Goal: Task Accomplishment & Management: Manage account settings

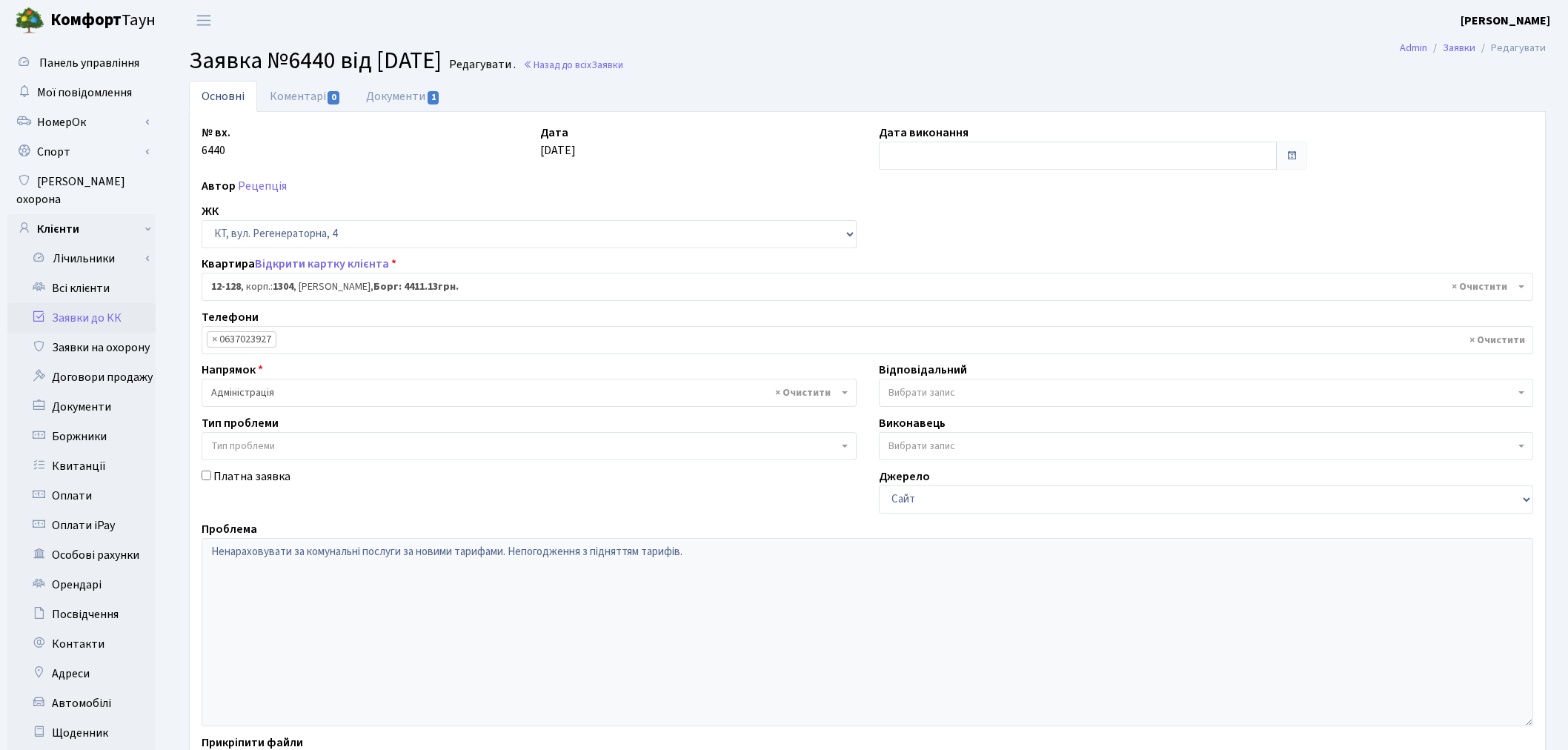
select select "7235"
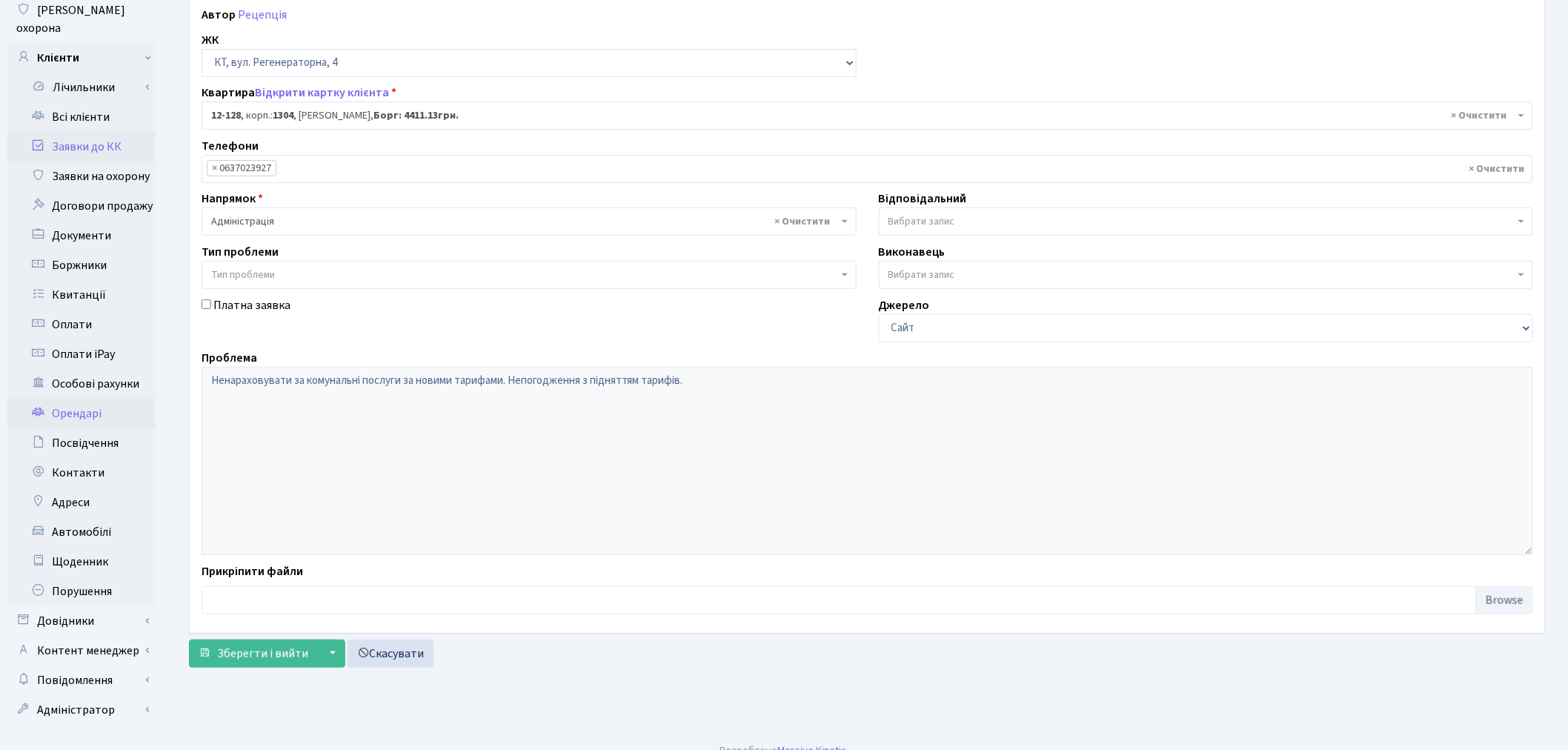
scroll to position [172, 0]
click at [123, 605] on link "Довідники" at bounding box center [81, 620] width 148 height 30
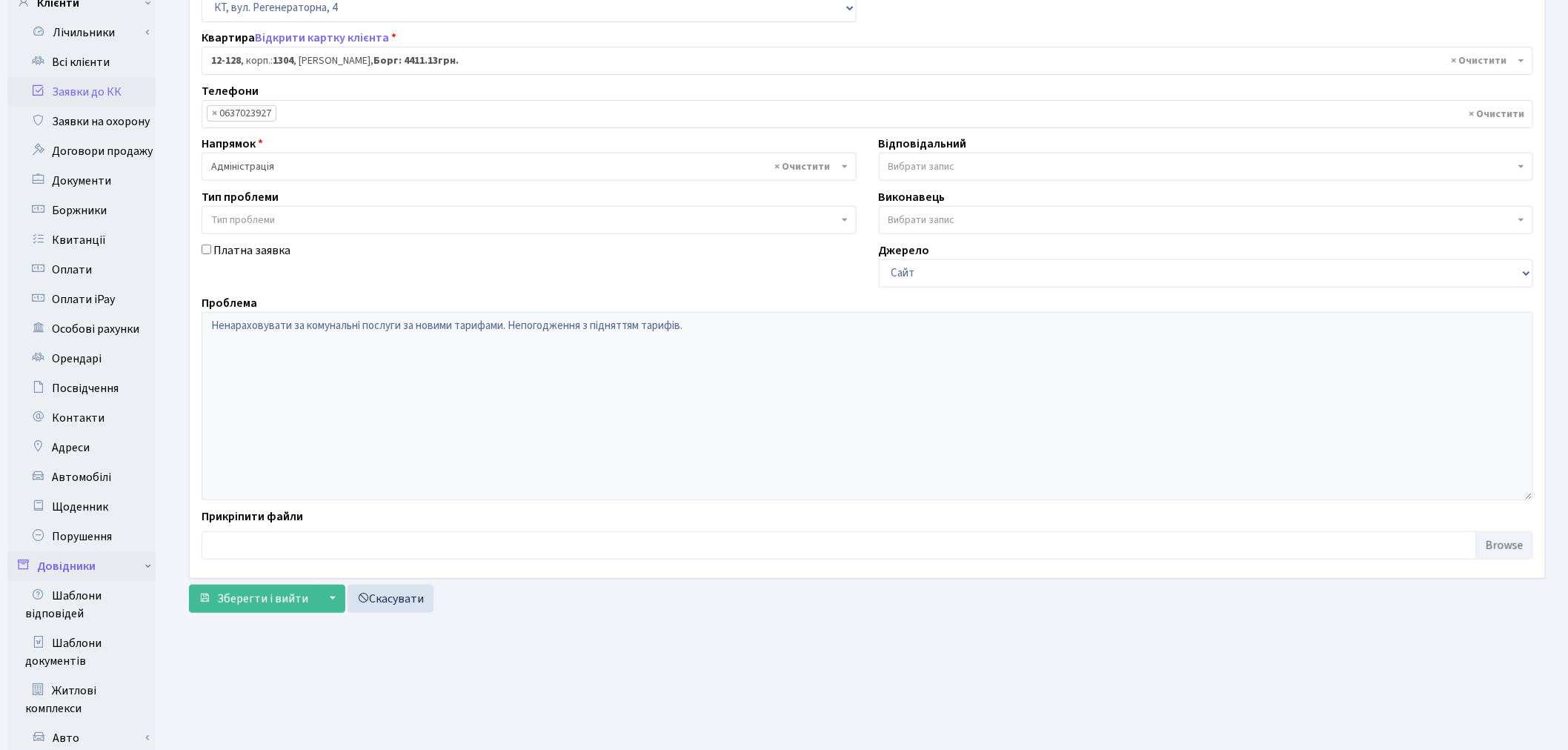
scroll to position [336, 0]
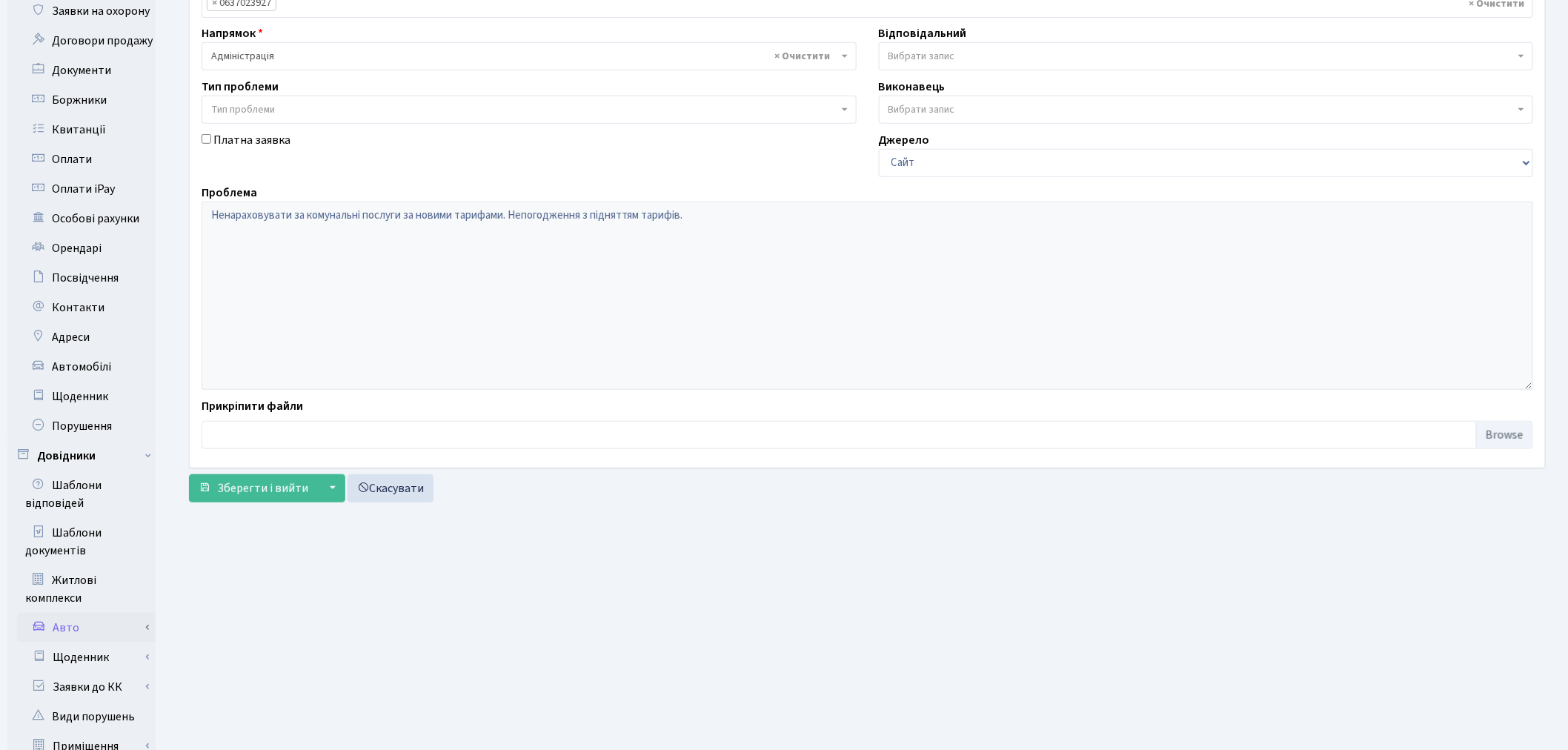
click at [124, 612] on link "Авто" at bounding box center [86, 627] width 139 height 30
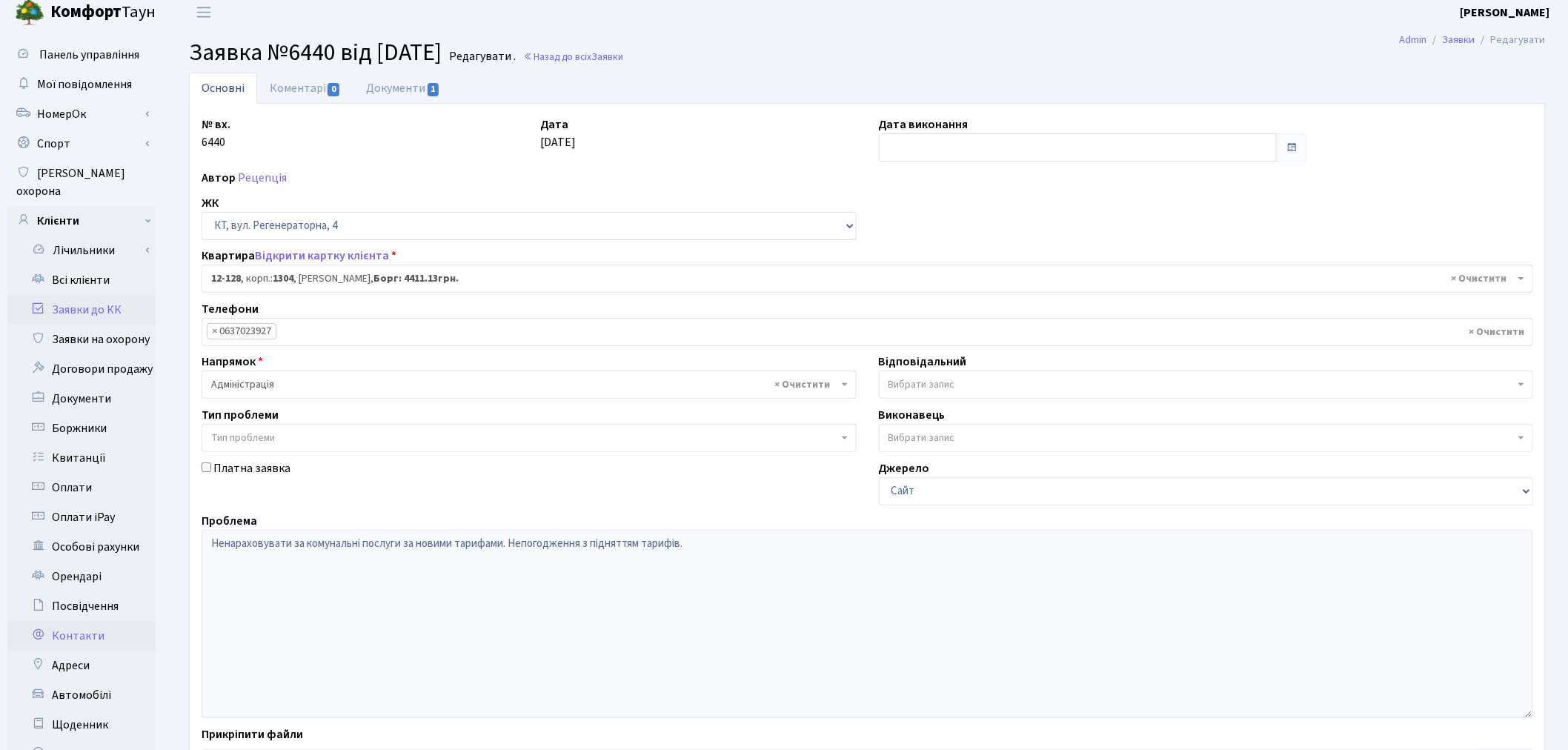
scroll to position [0, 0]
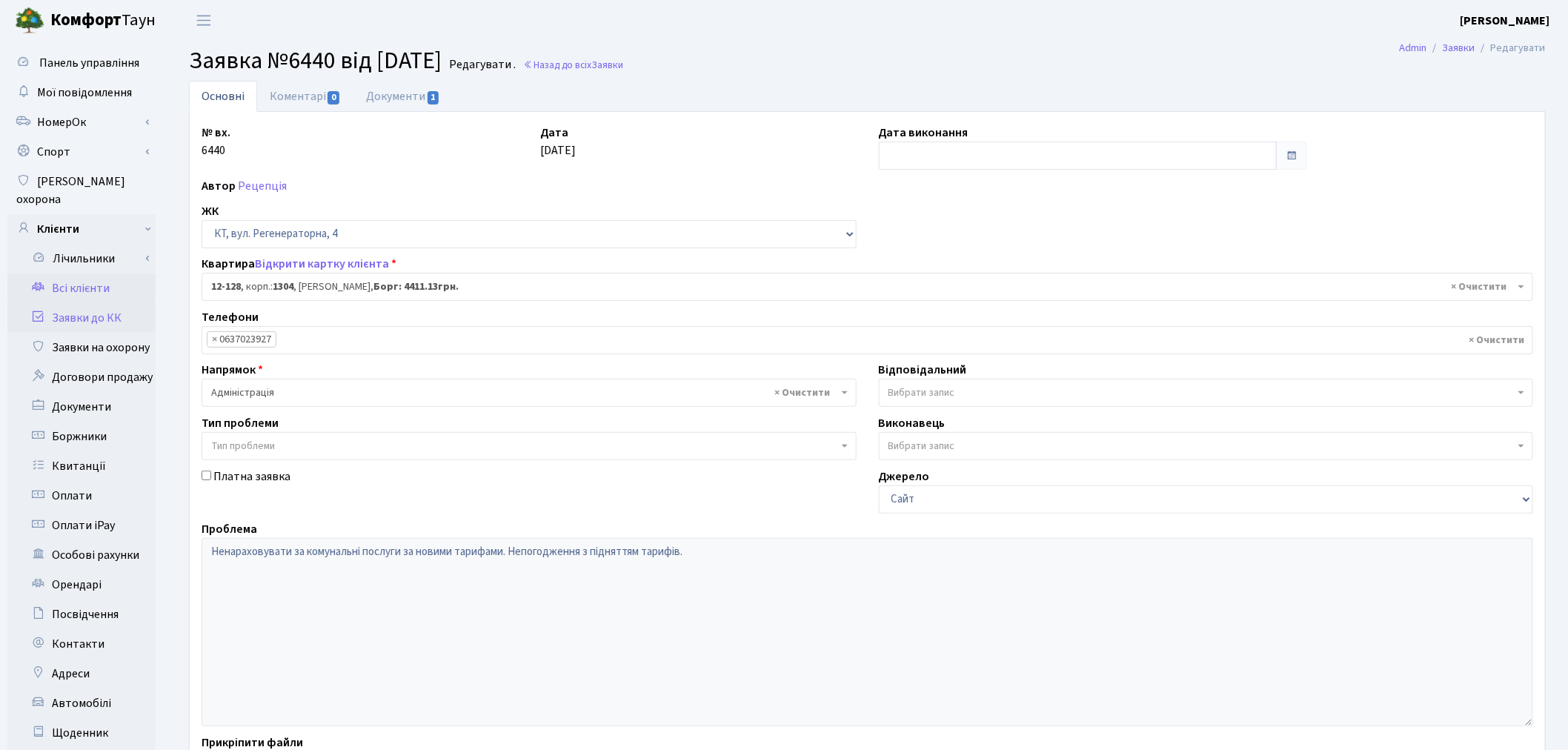
click at [99, 274] on link "Всі клієнти" at bounding box center [81, 288] width 148 height 30
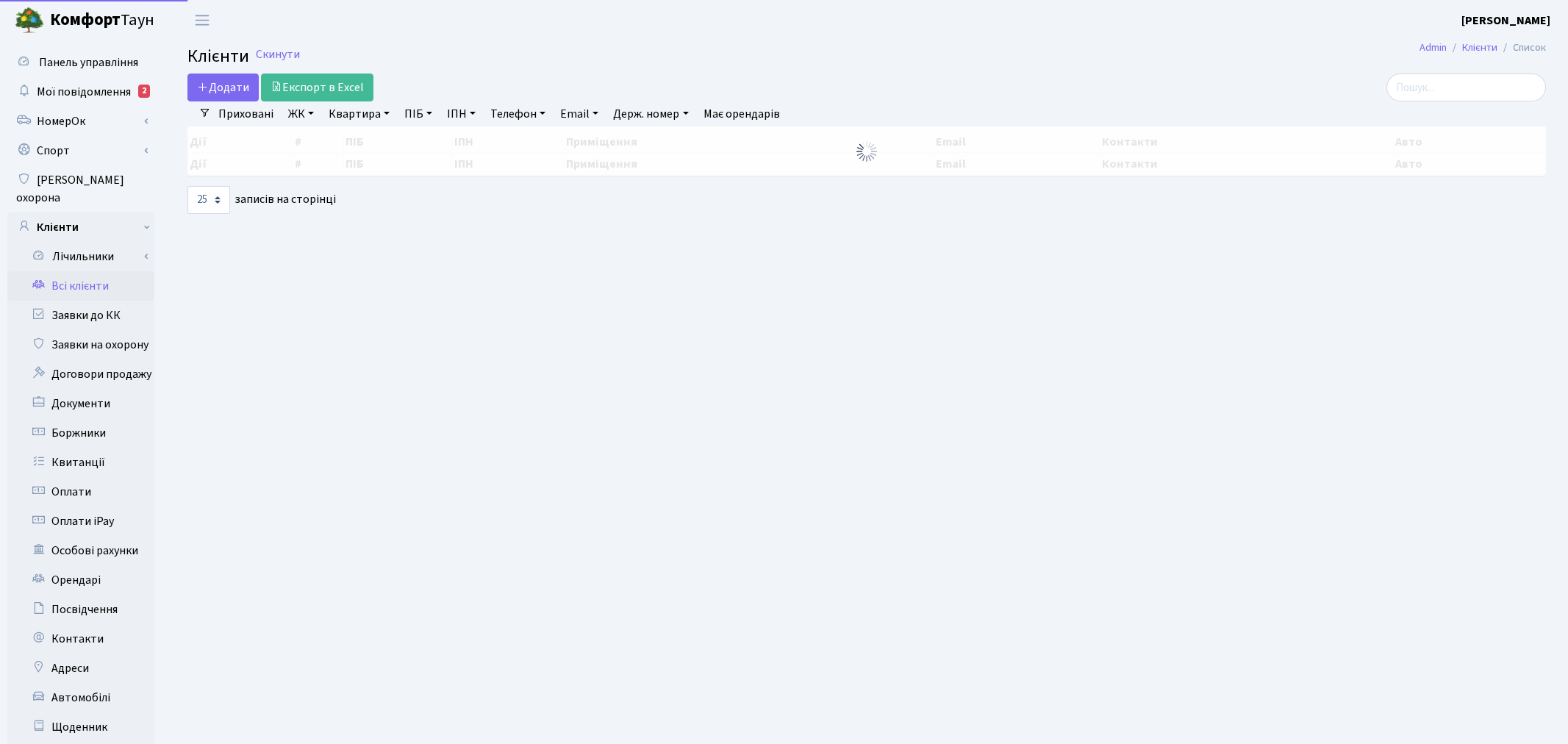
select select "25"
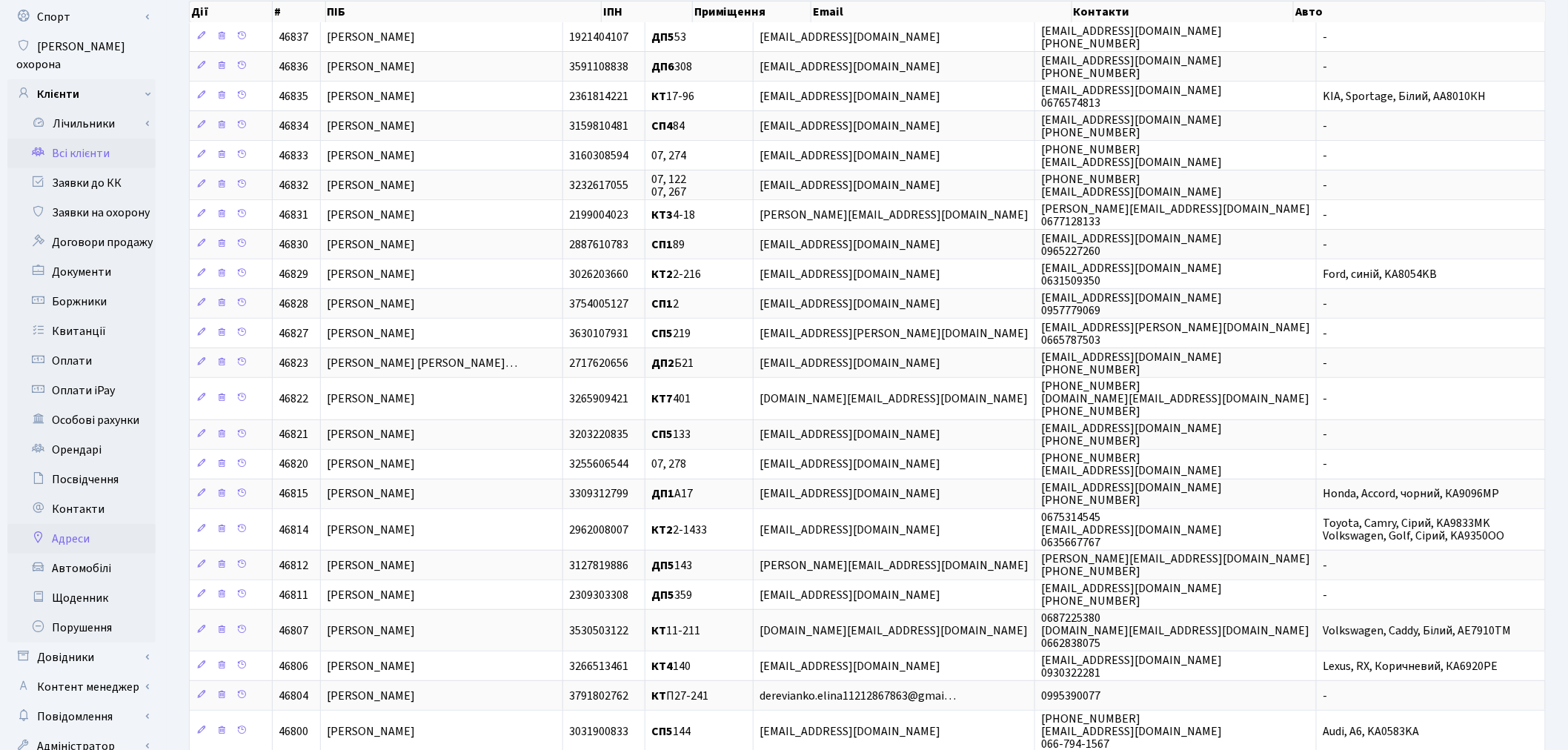
scroll to position [164, 0]
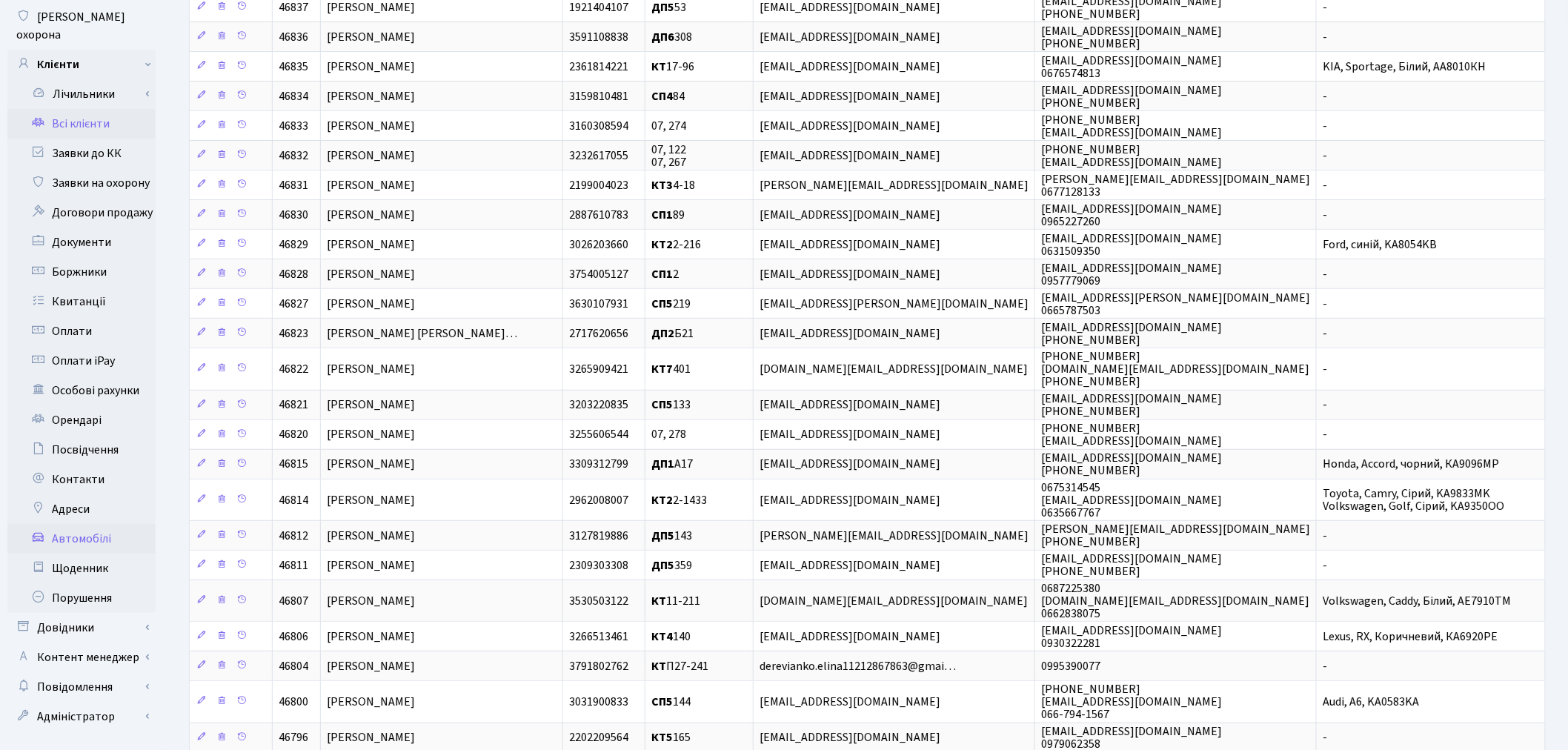
click at [101, 523] on link "Автомобілі" at bounding box center [81, 538] width 148 height 30
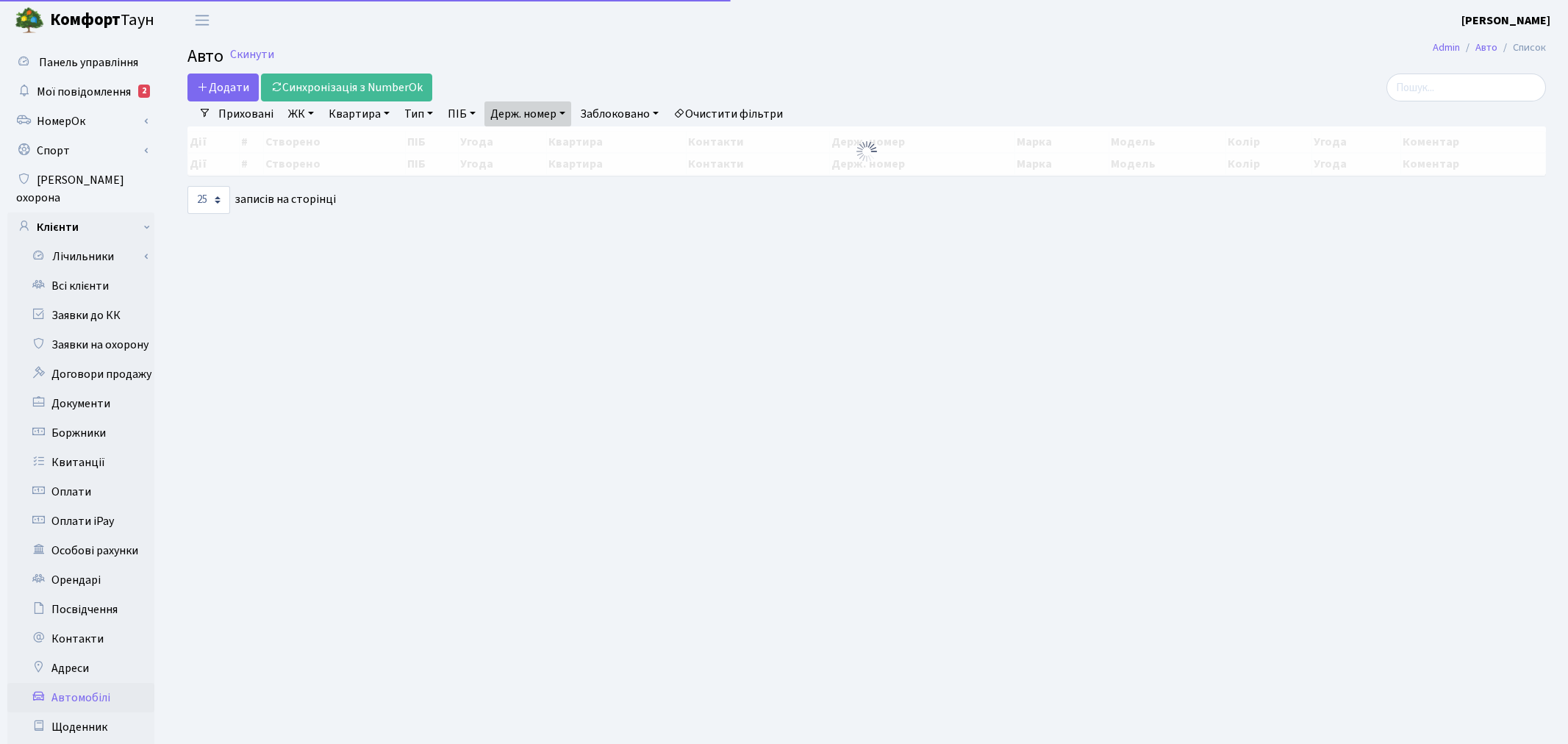
select select "25"
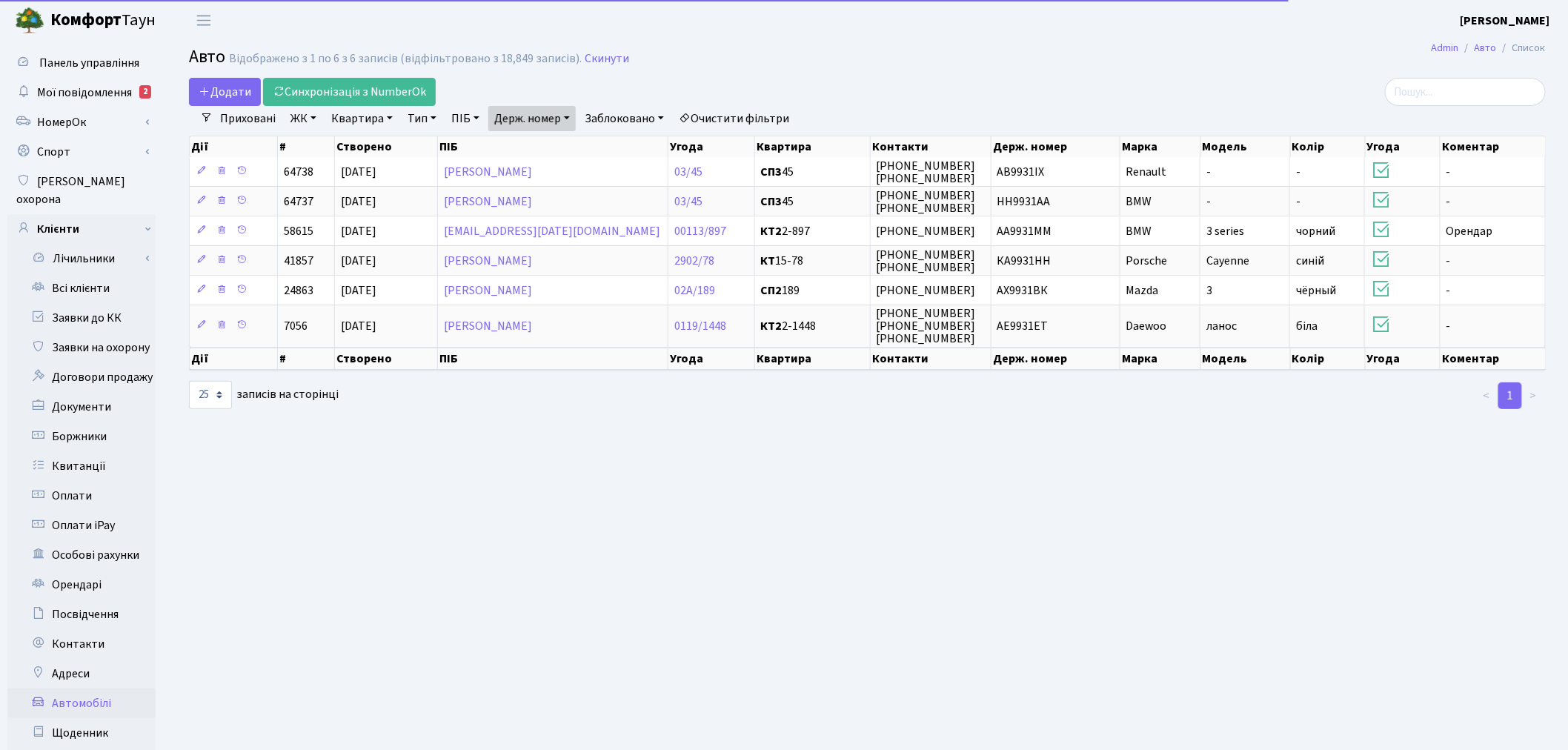
click at [557, 110] on link "Держ. номер" at bounding box center [532, 118] width 87 height 25
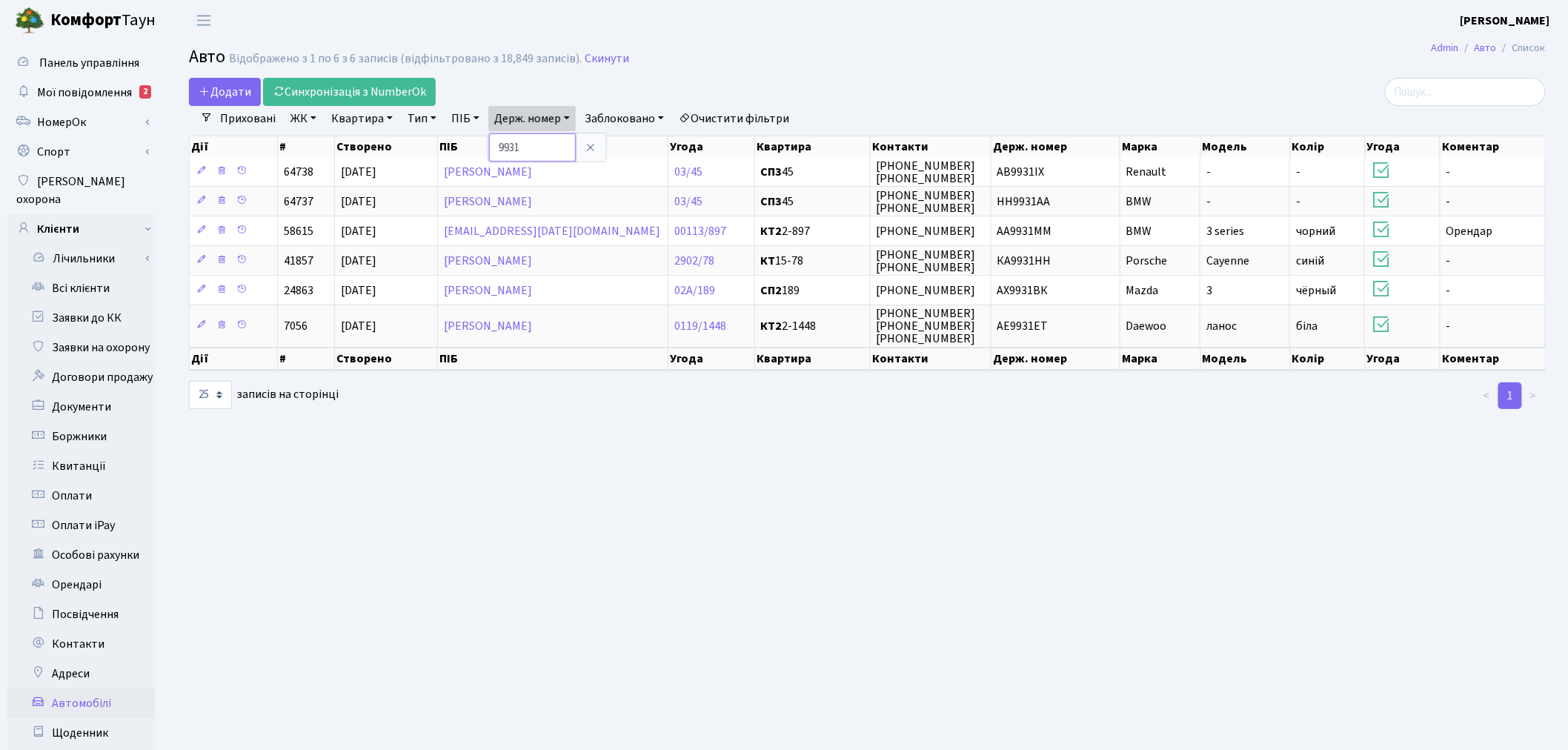
click at [563, 145] on input "9931" at bounding box center [533, 147] width 86 height 28
paste input "AA9779YD"
type input "AA9779YD"
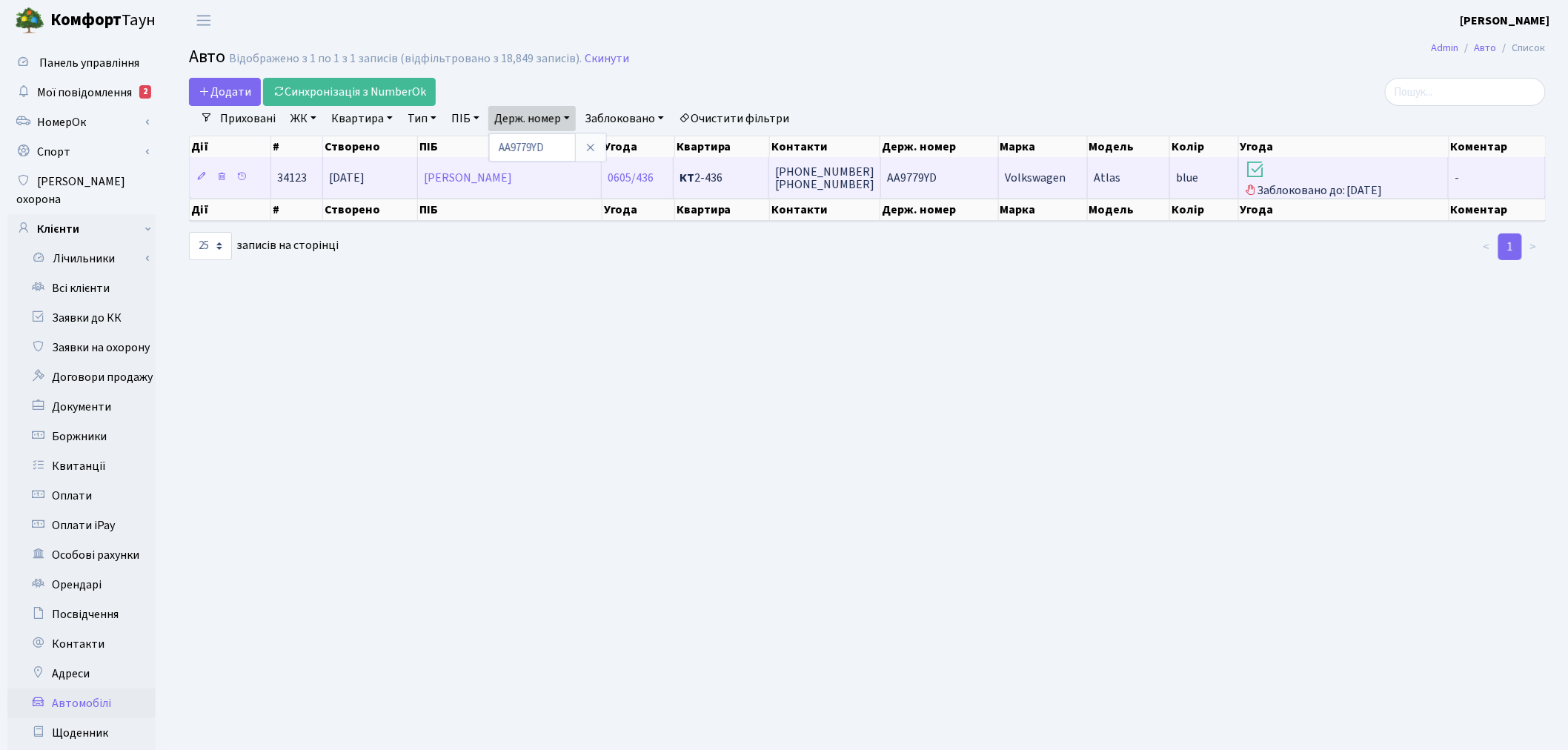
click at [1043, 178] on span "Volkswagen" at bounding box center [1035, 178] width 61 height 16
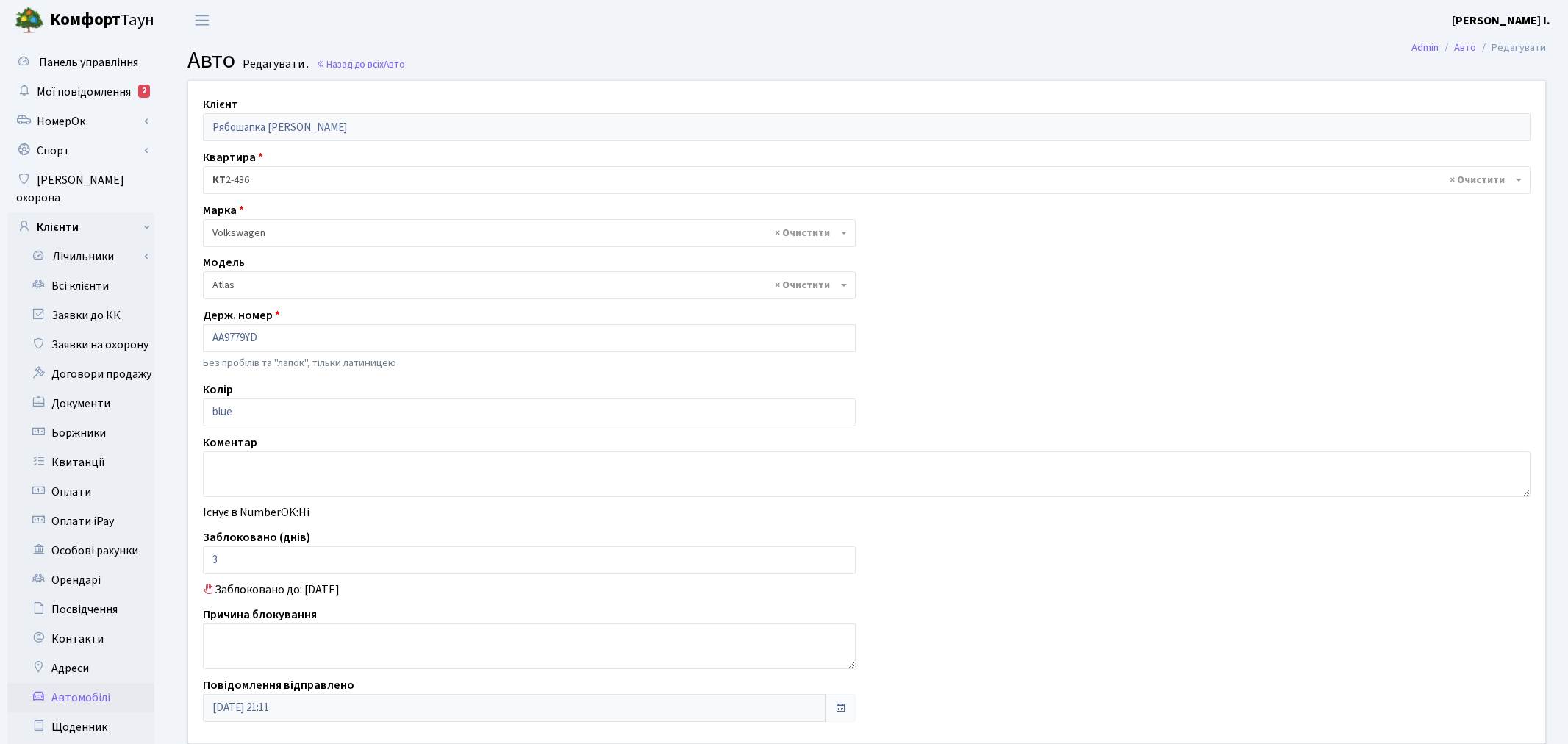
select select "4364"
drag, startPoint x: 235, startPoint y: 564, endPoint x: 196, endPoint y: 562, distance: 39.1
click at [196, 562] on div "Заблоковано (днів) 3" at bounding box center [527, 550] width 669 height 45
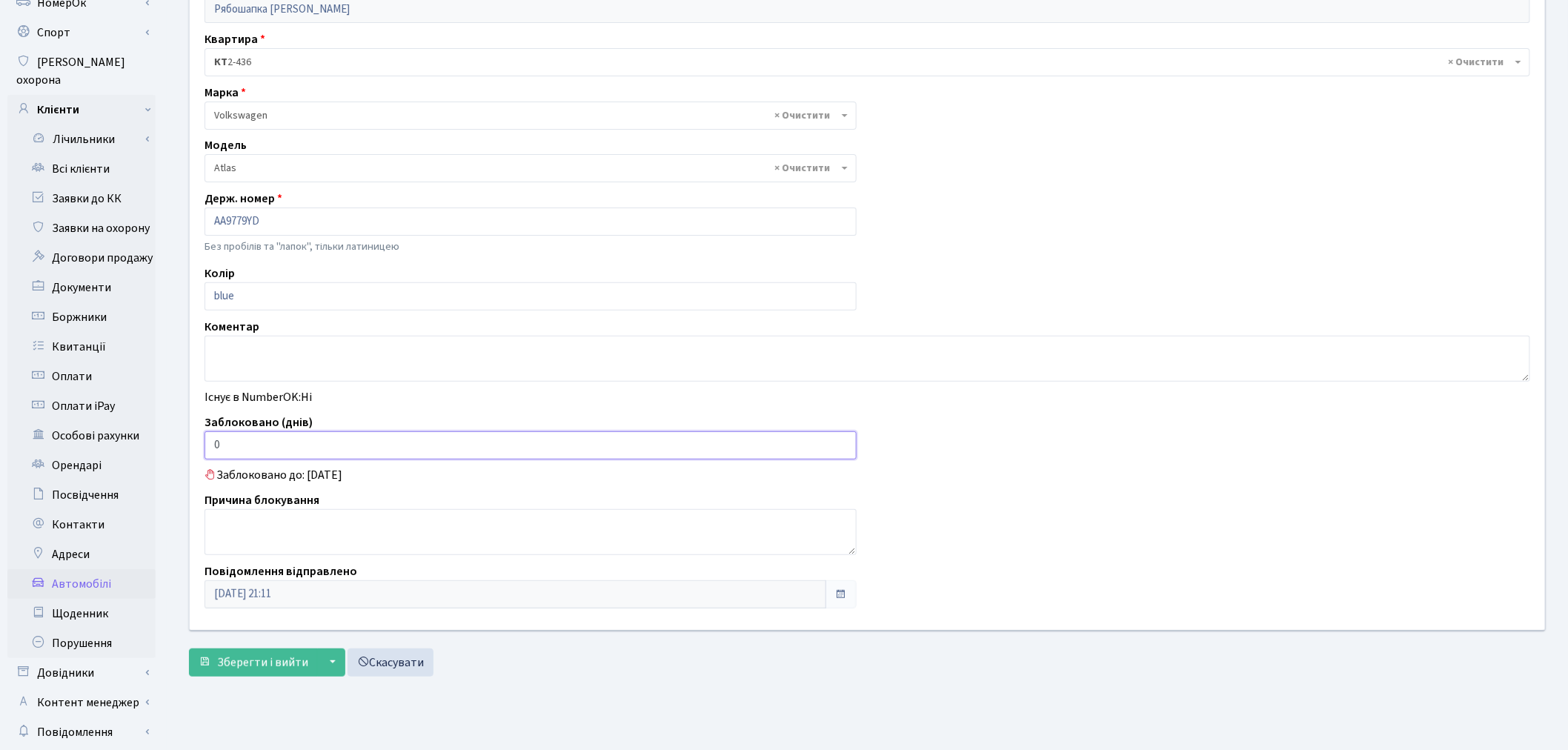
scroll to position [172, 0]
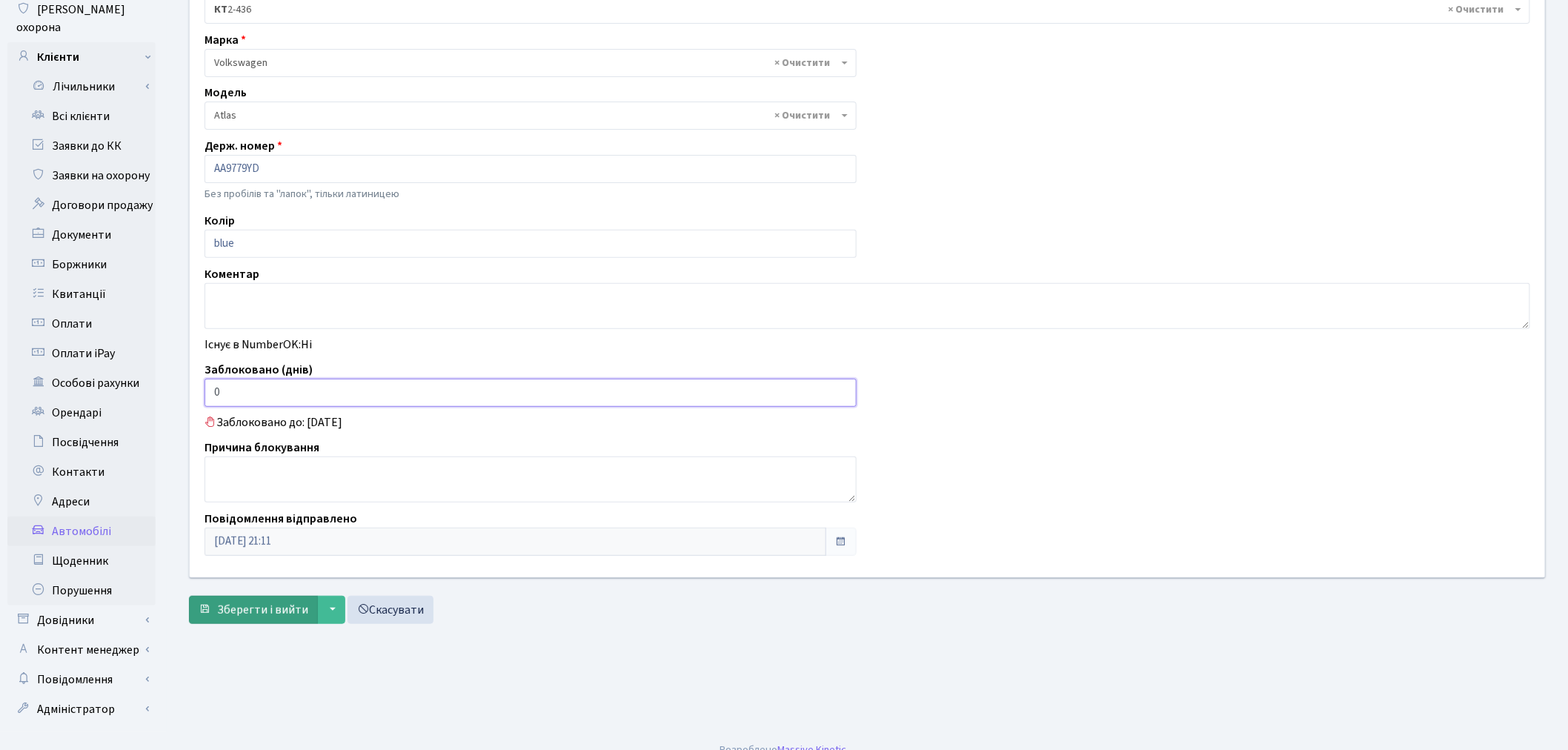
type input "0"
click at [270, 610] on span "Зберегти і вийти" at bounding box center [263, 610] width 91 height 16
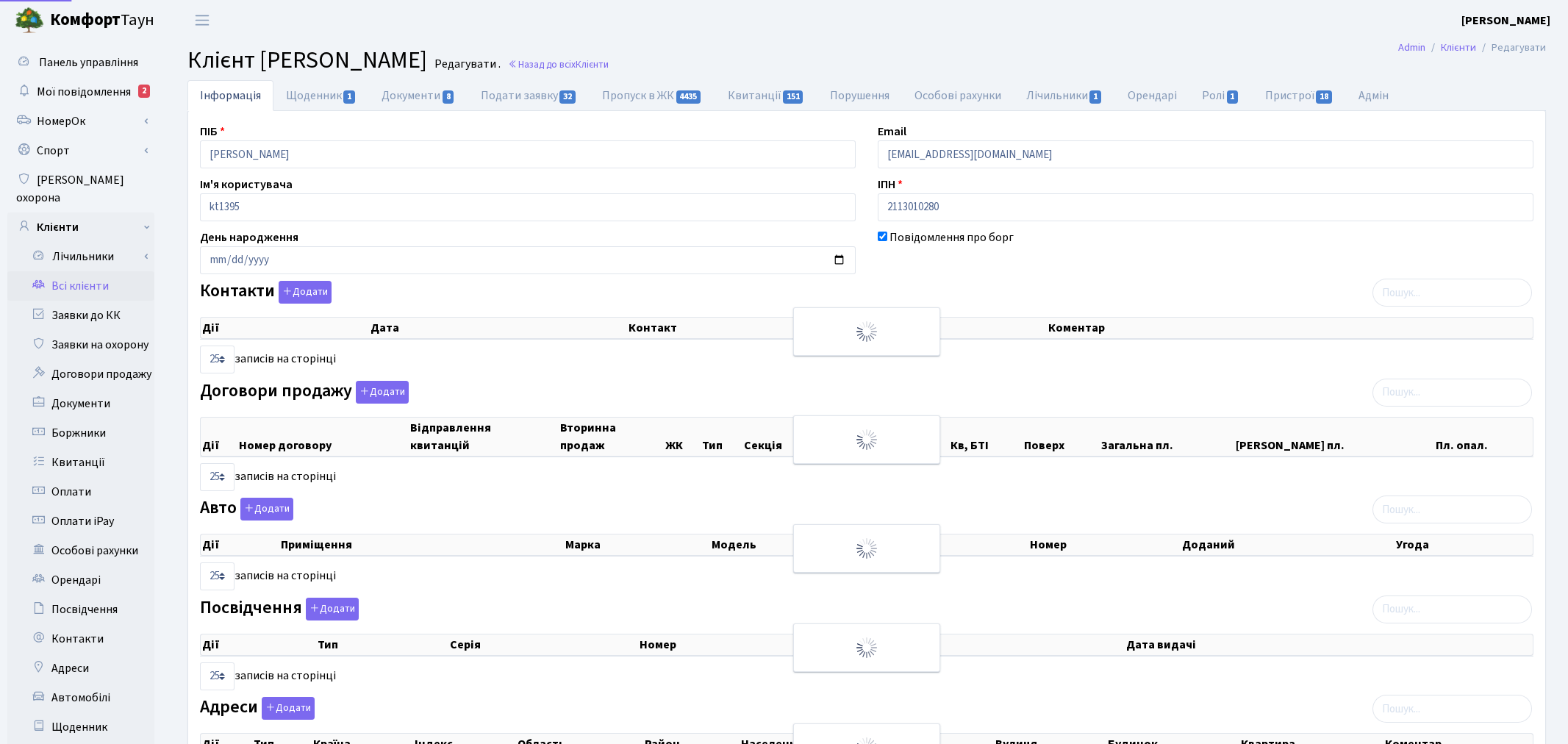
select select "25"
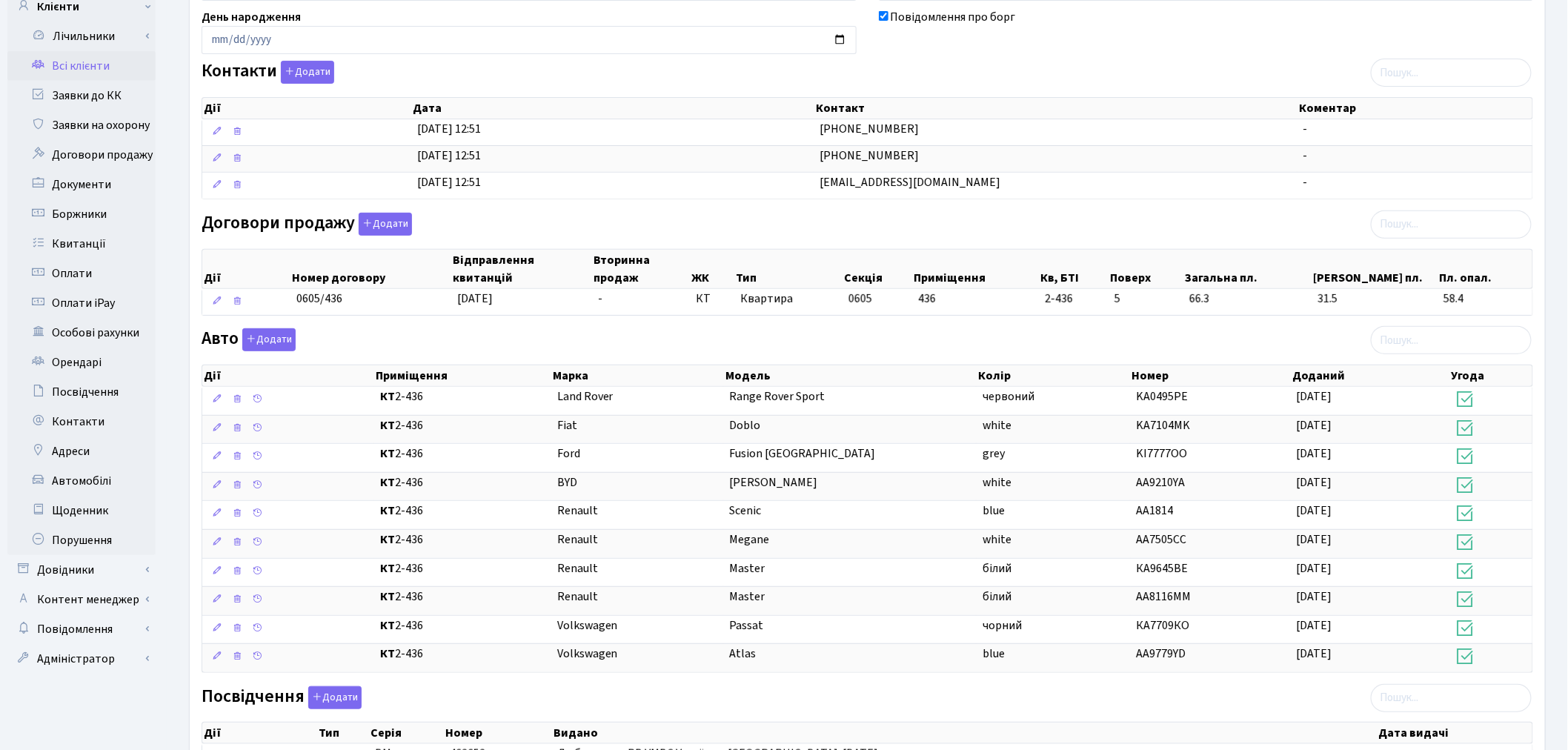
scroll to position [247, 0]
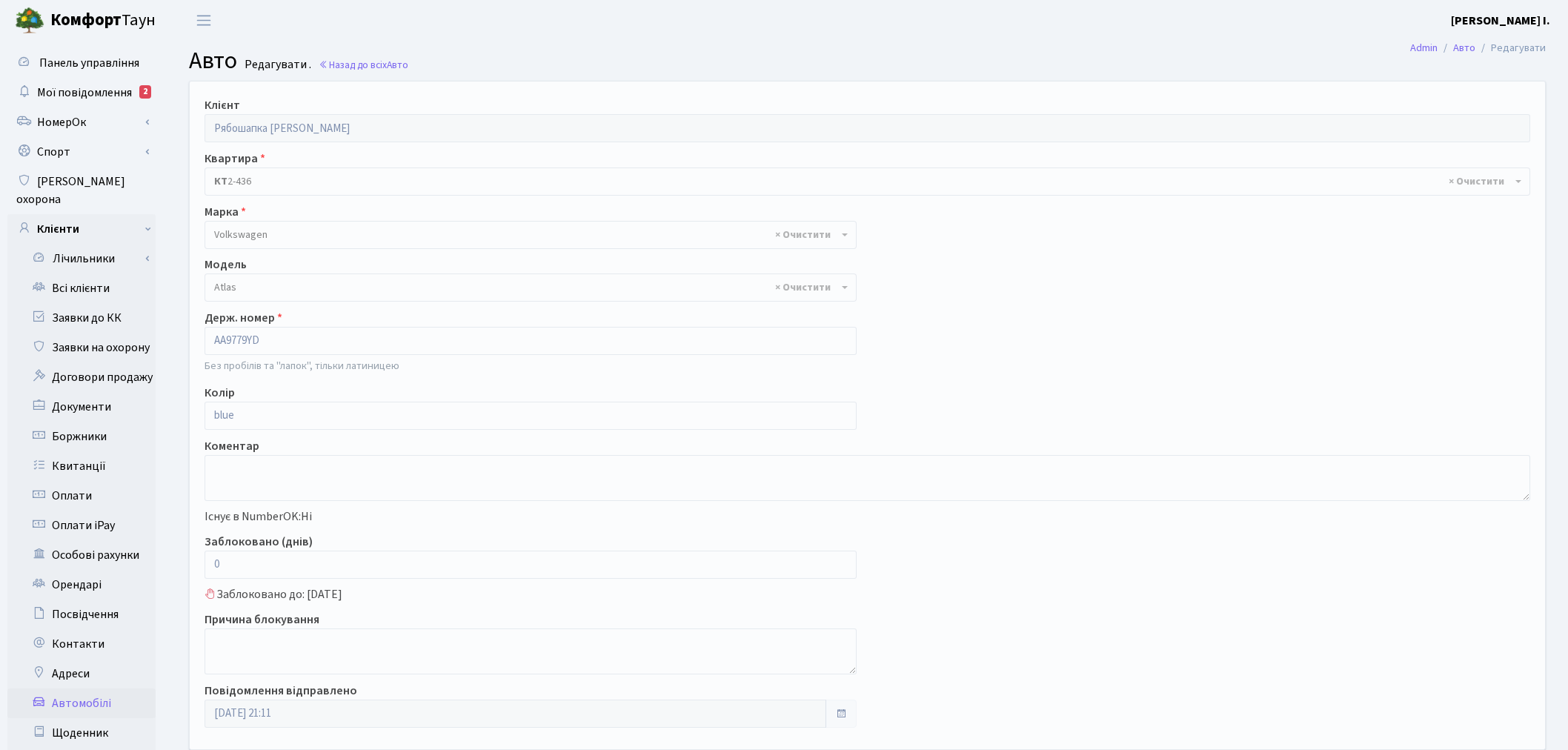
select select "4364"
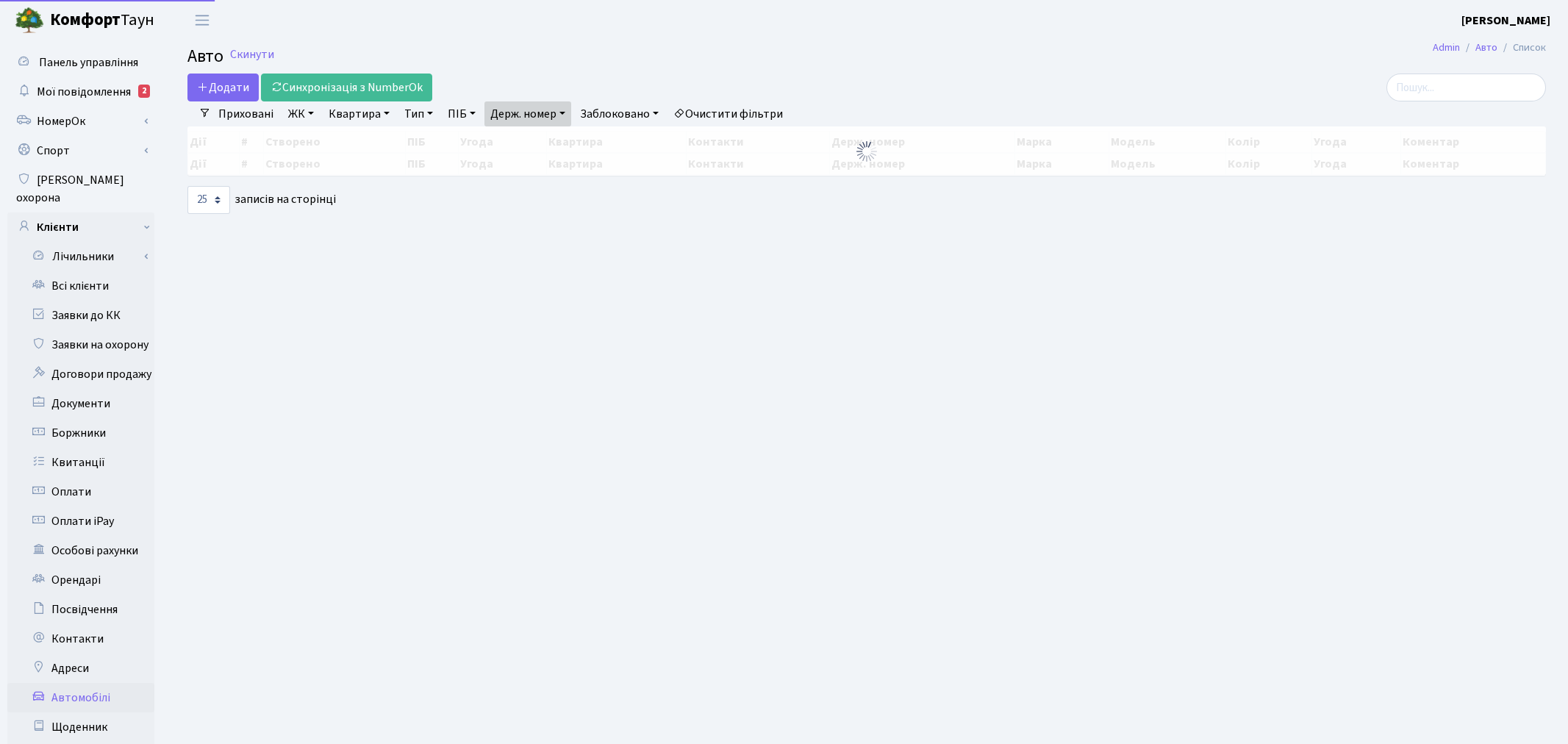
select select "25"
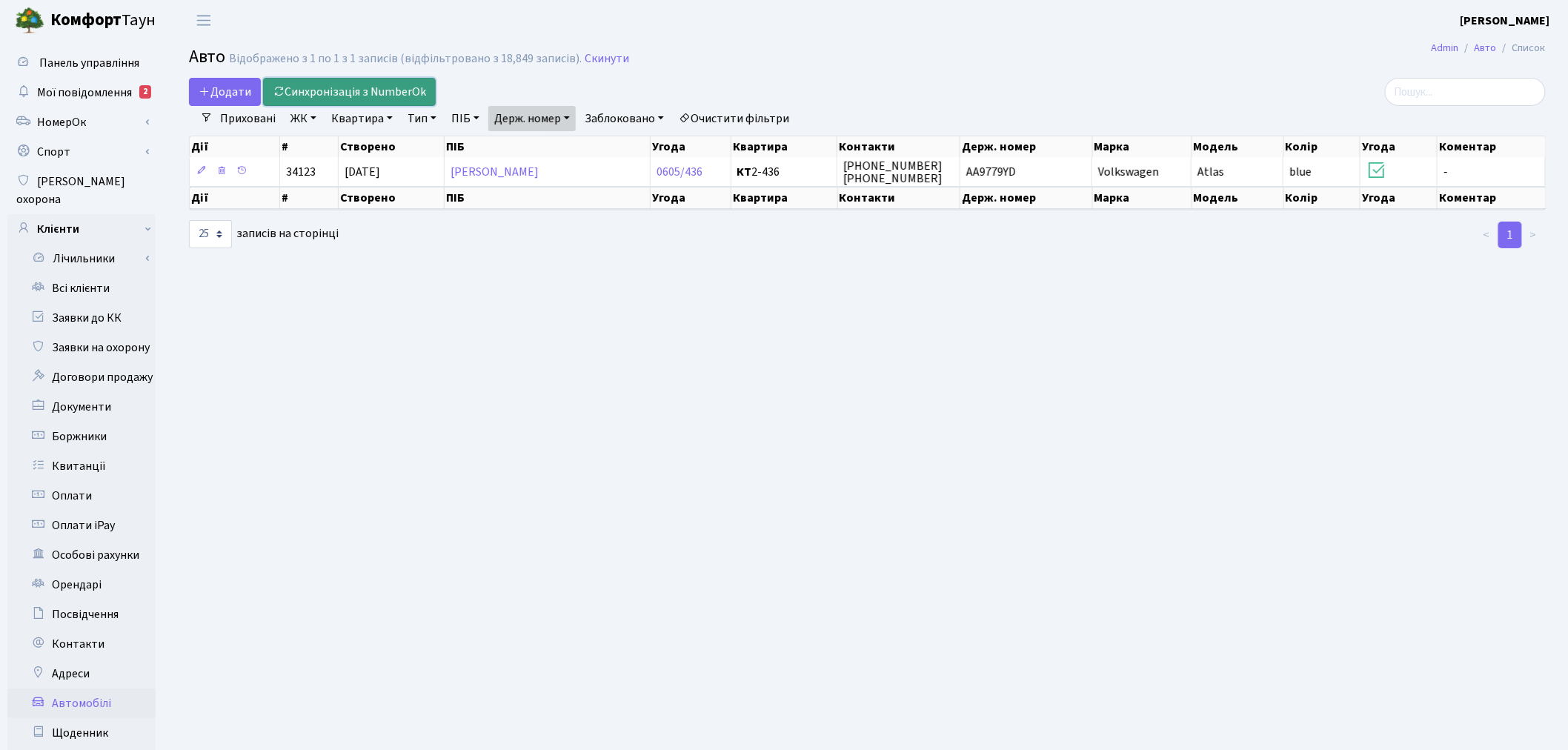
click at [371, 82] on link "Синхронізація з NumberOk" at bounding box center [350, 91] width 173 height 28
select select "25"
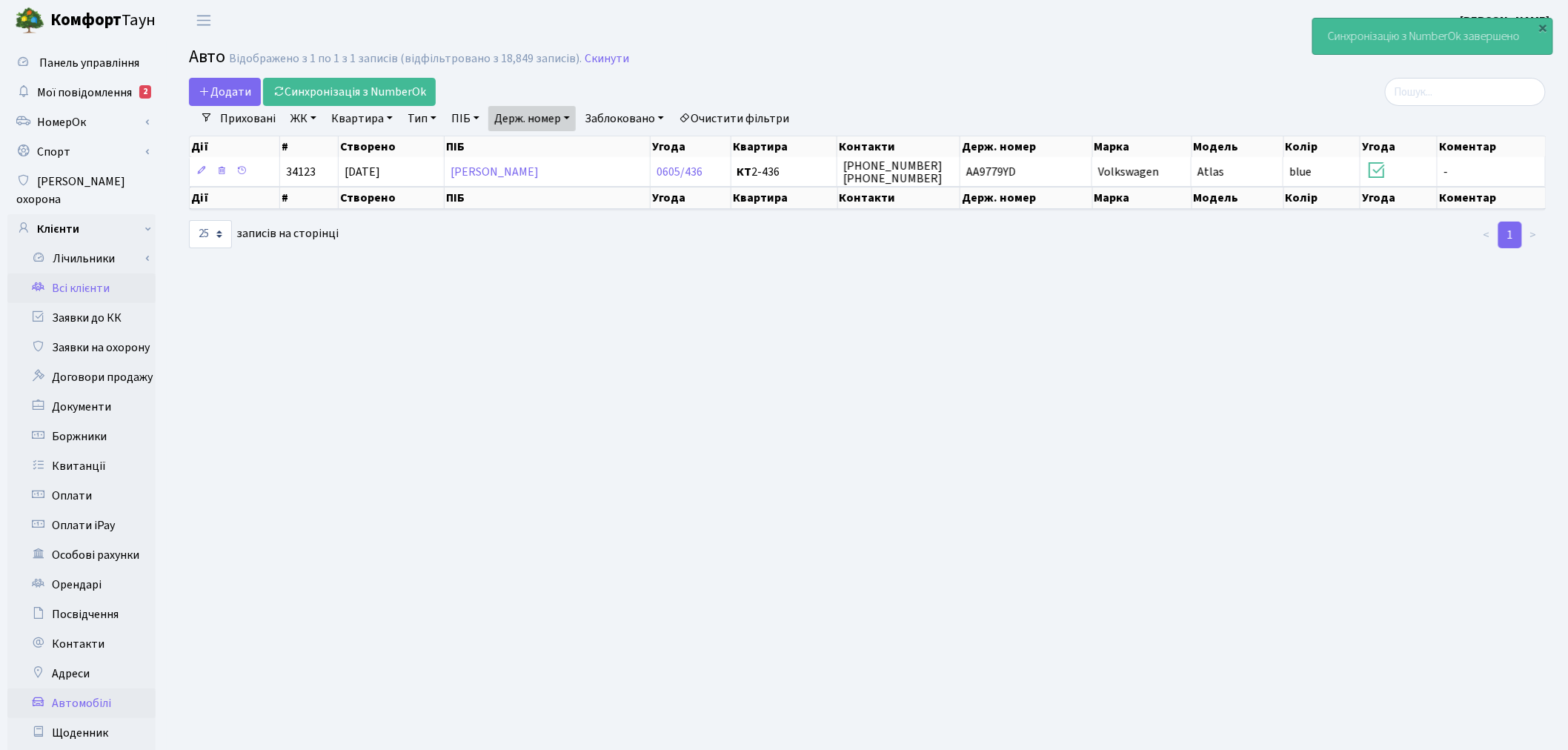
click at [77, 274] on link "Всі клієнти" at bounding box center [81, 288] width 148 height 30
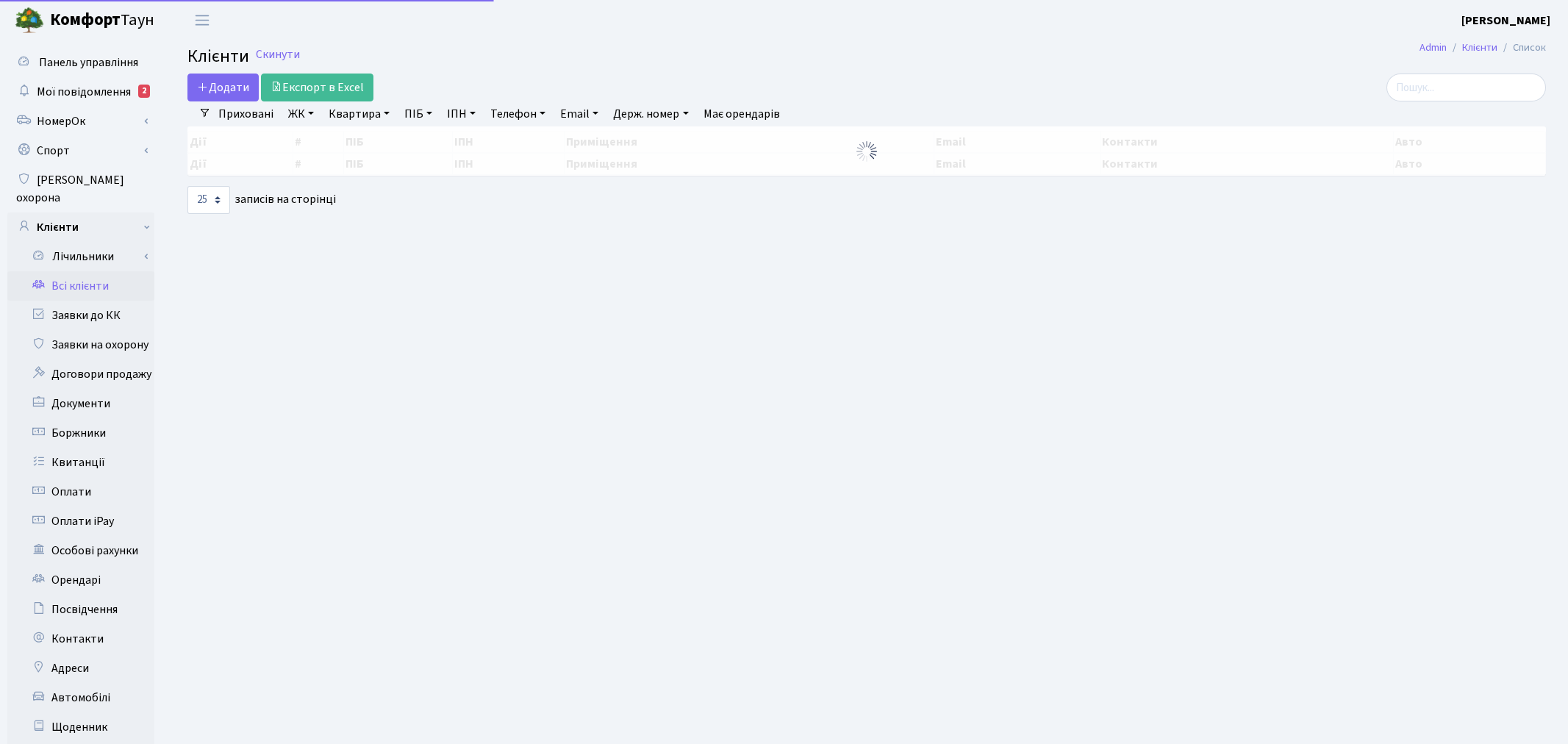
select select "25"
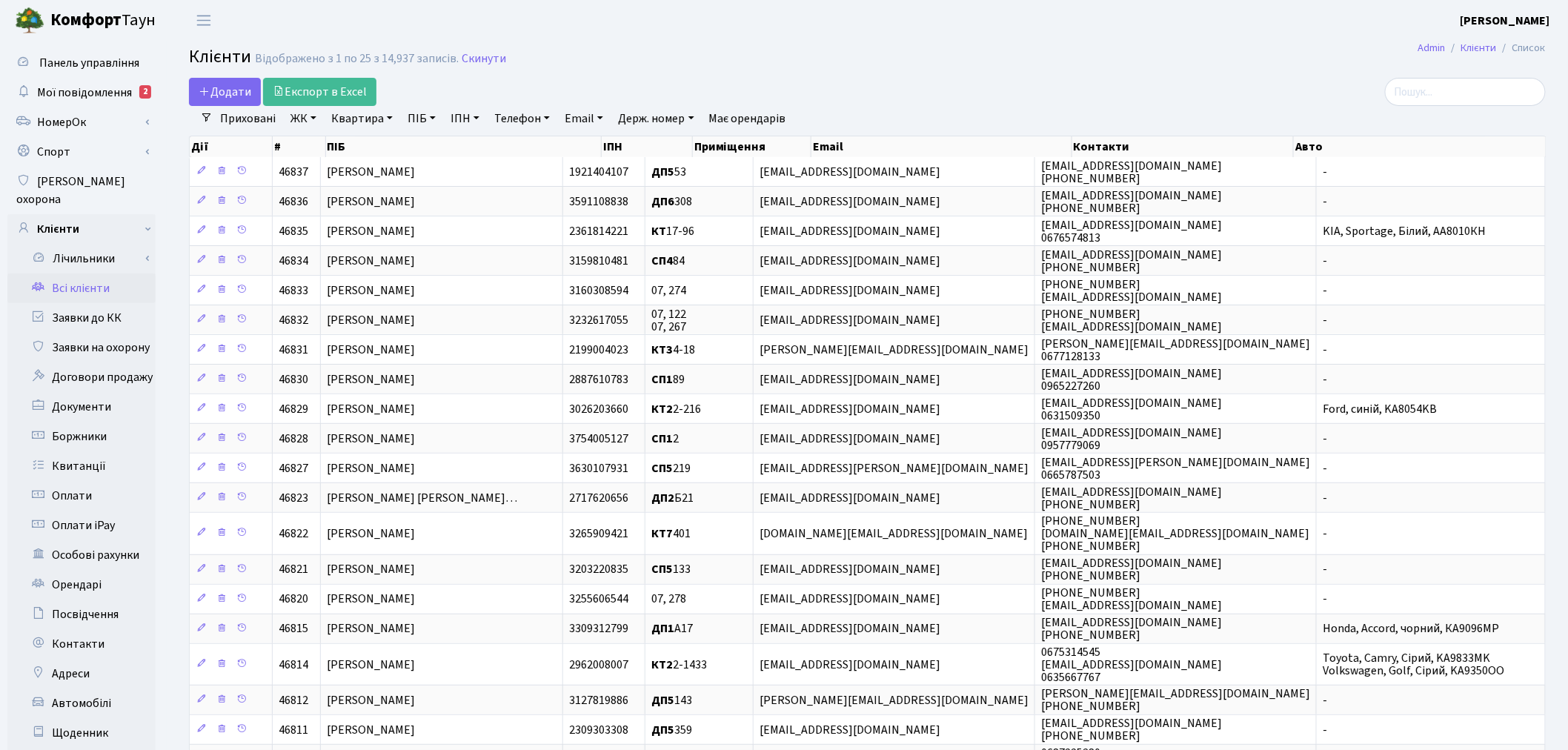
click at [493, 47] on h2 "Клієнти Відображено з 1 по 25 з 14,937 записів. Скинути" at bounding box center [867, 58] width 1357 height 25
click at [492, 49] on h2 "Клієнти Відображено з 1 по 25 з 14,937 записів. Скинути" at bounding box center [867, 58] width 1357 height 25
click at [483, 54] on link "Скинути" at bounding box center [484, 59] width 45 height 14
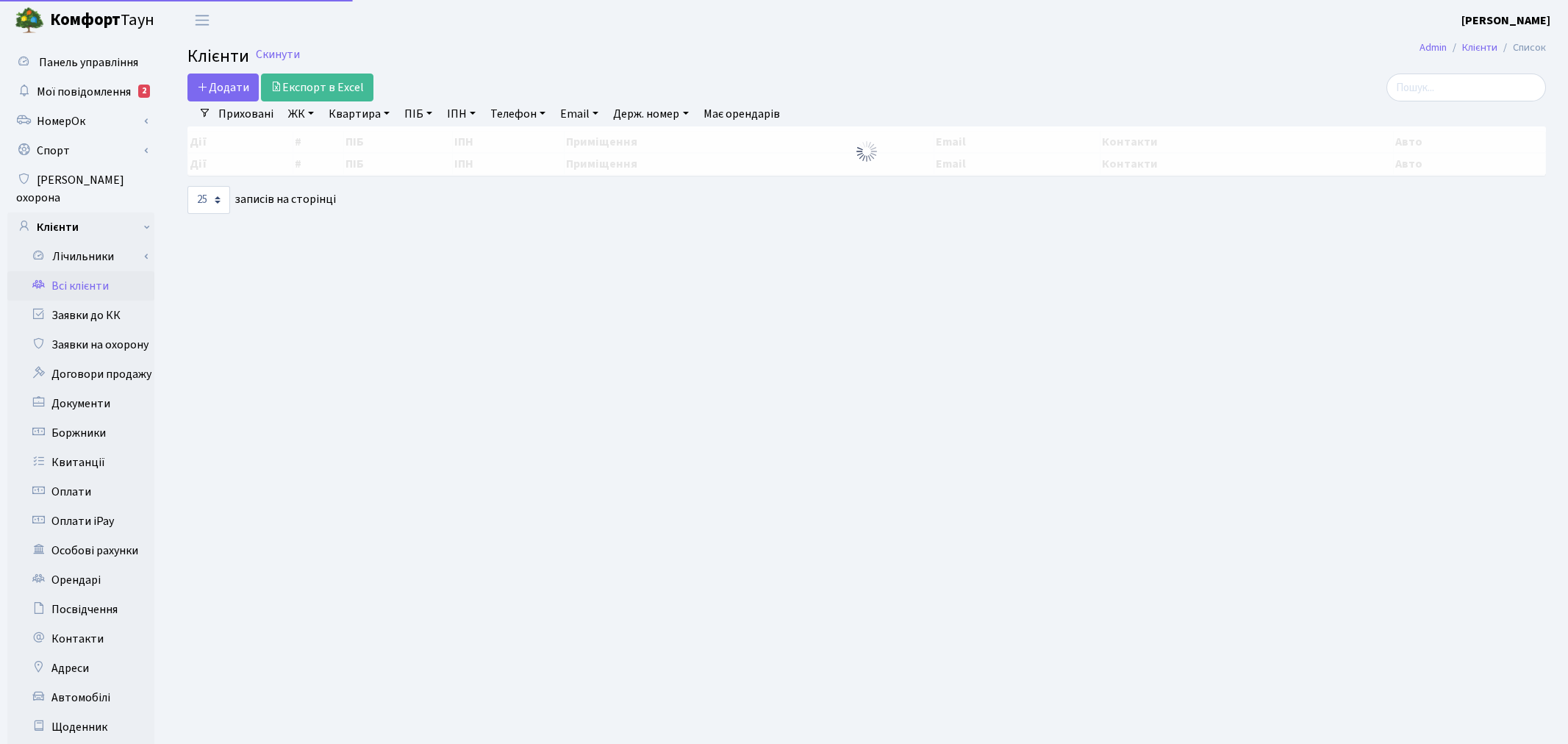
select select "25"
click at [303, 118] on link "ЖК" at bounding box center [300, 114] width 37 height 25
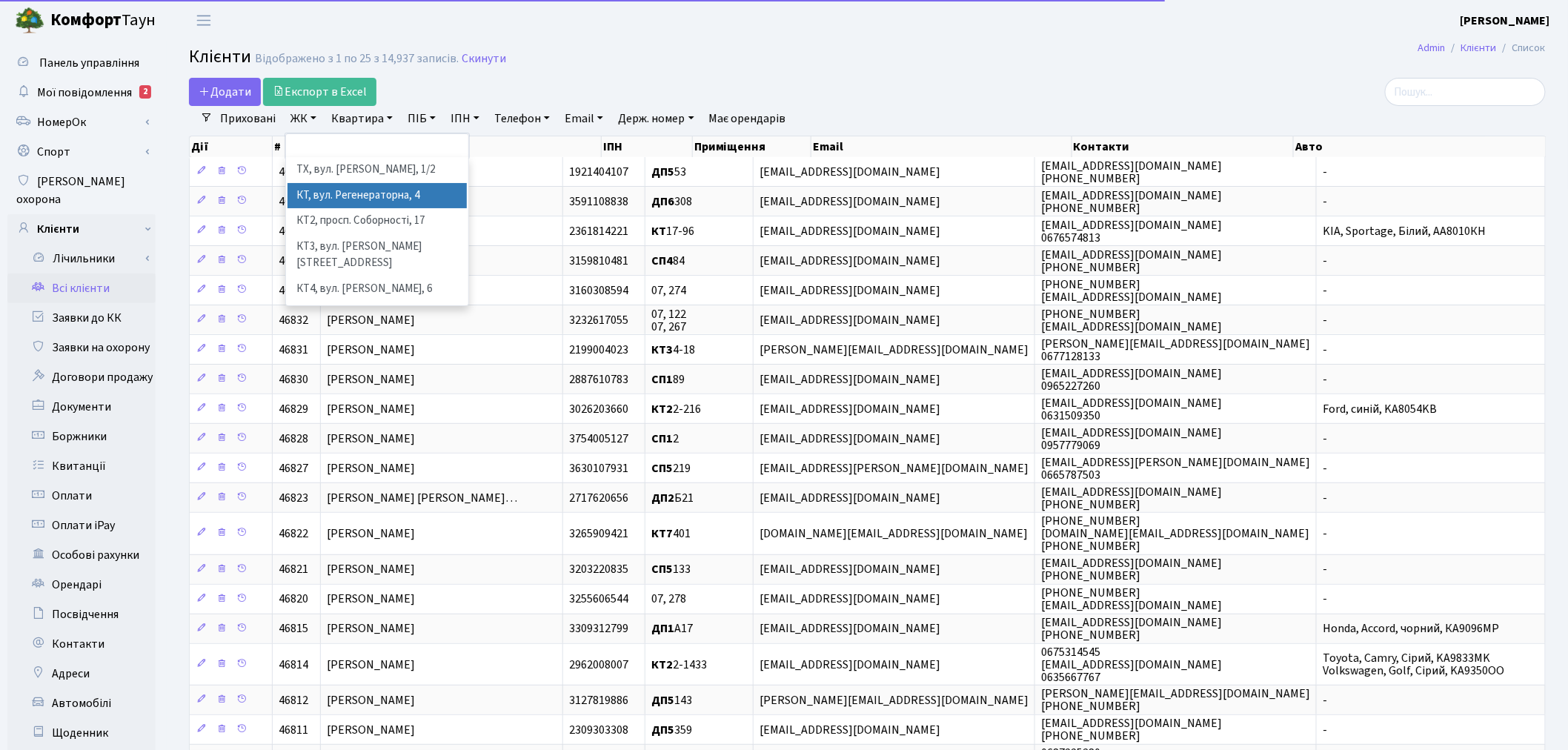
click at [329, 197] on li "КТ, вул. Регенераторна, 4" at bounding box center [377, 196] width 179 height 26
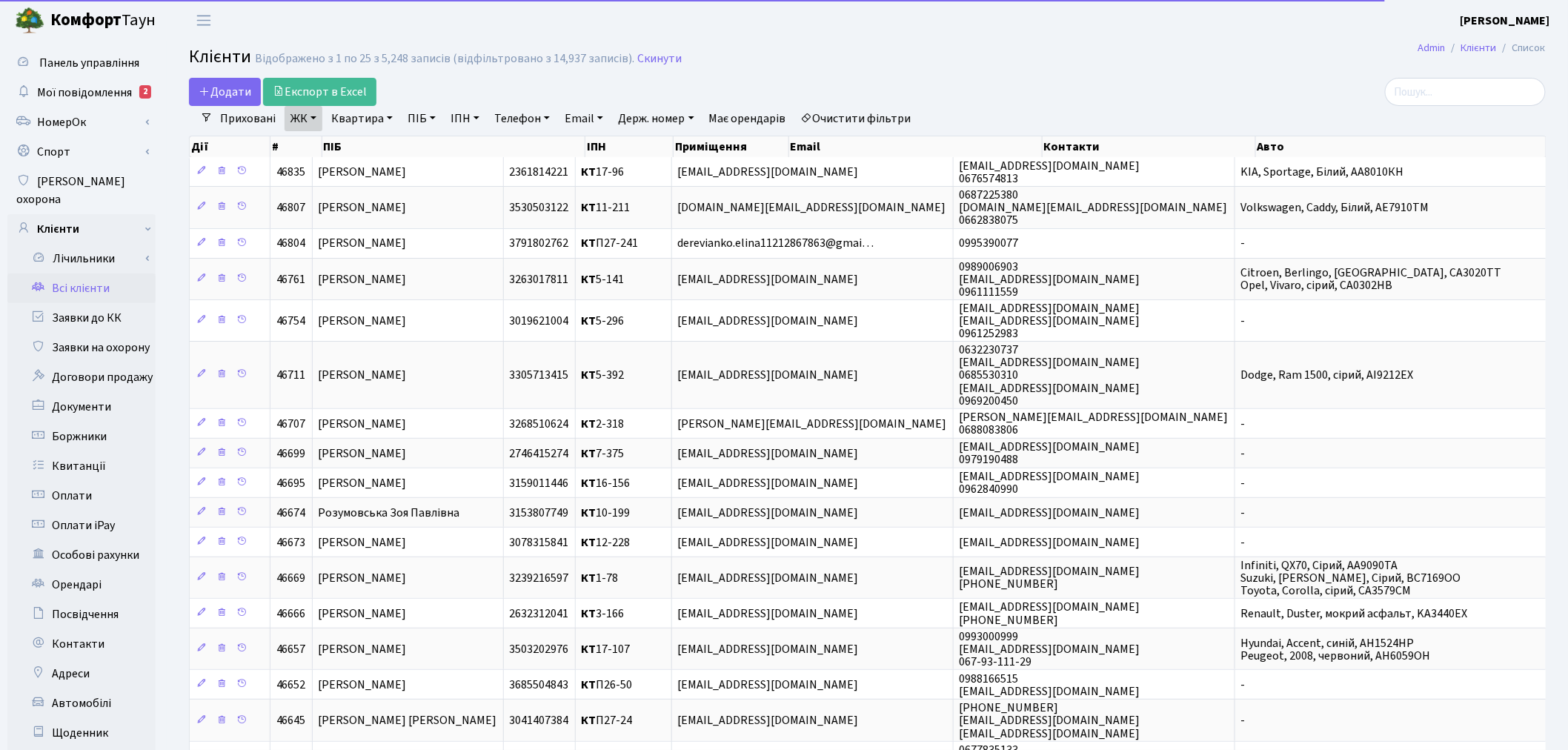
click at [353, 124] on link "Квартира" at bounding box center [362, 118] width 74 height 25
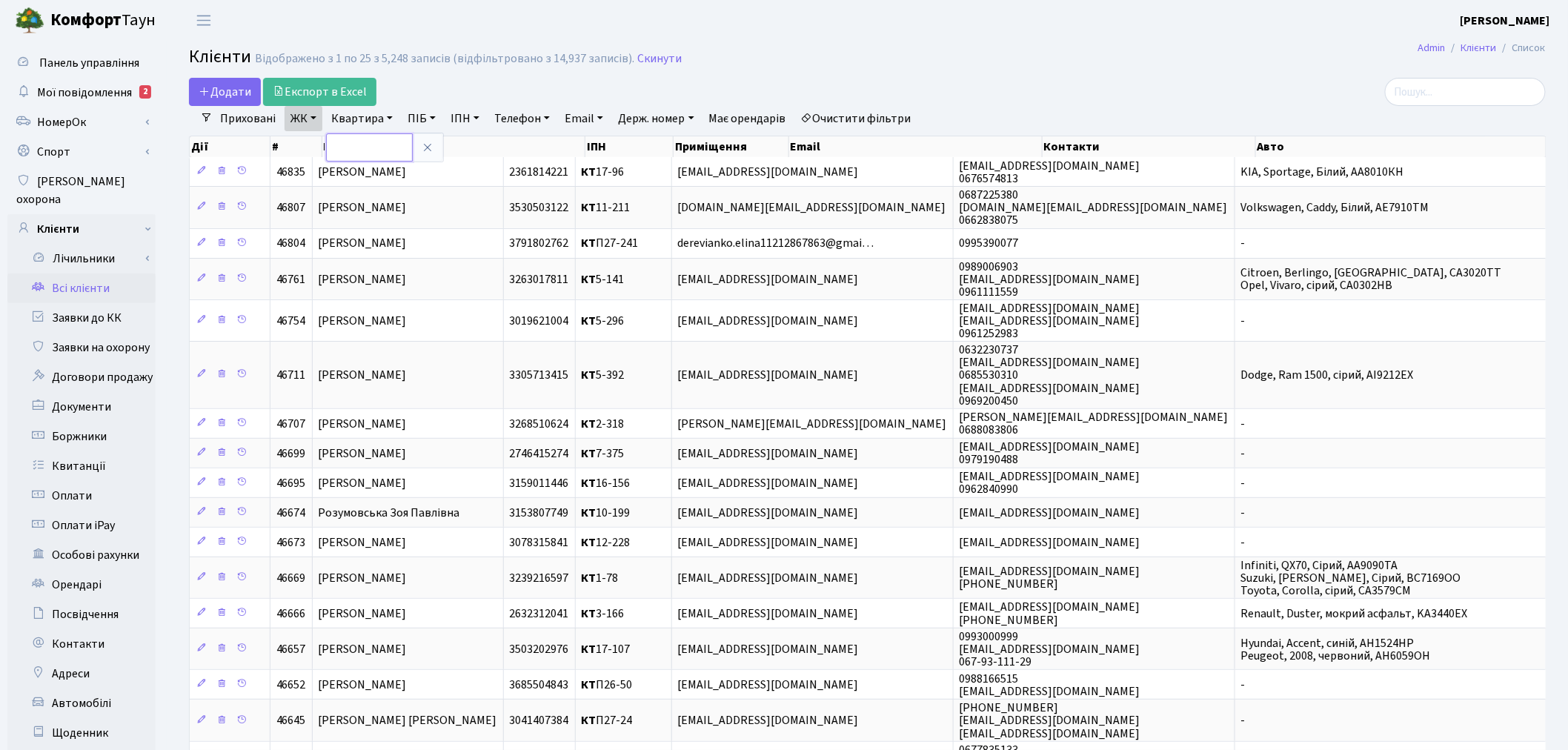
click at [354, 144] on input "text" at bounding box center [369, 147] width 86 height 28
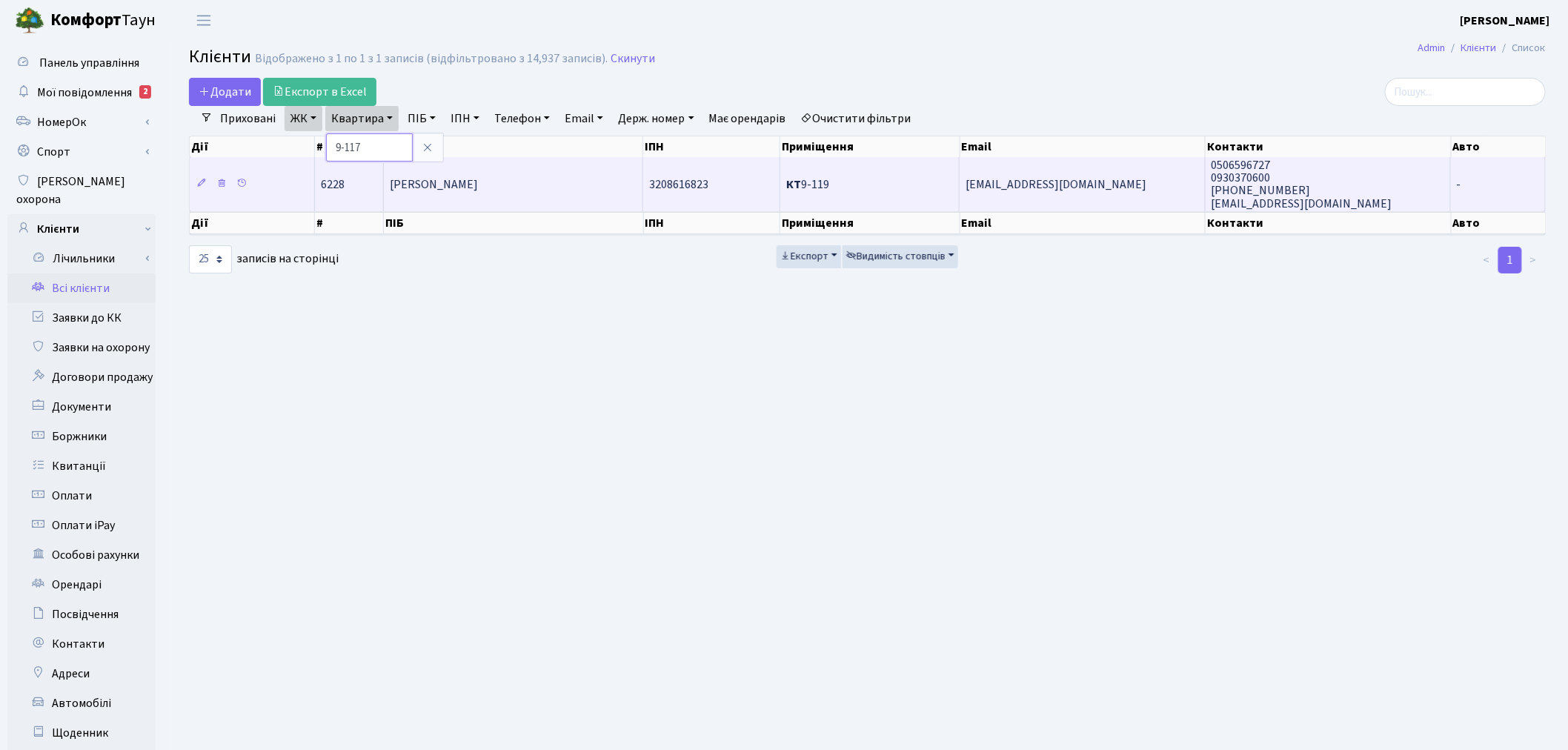
type input "9-117"
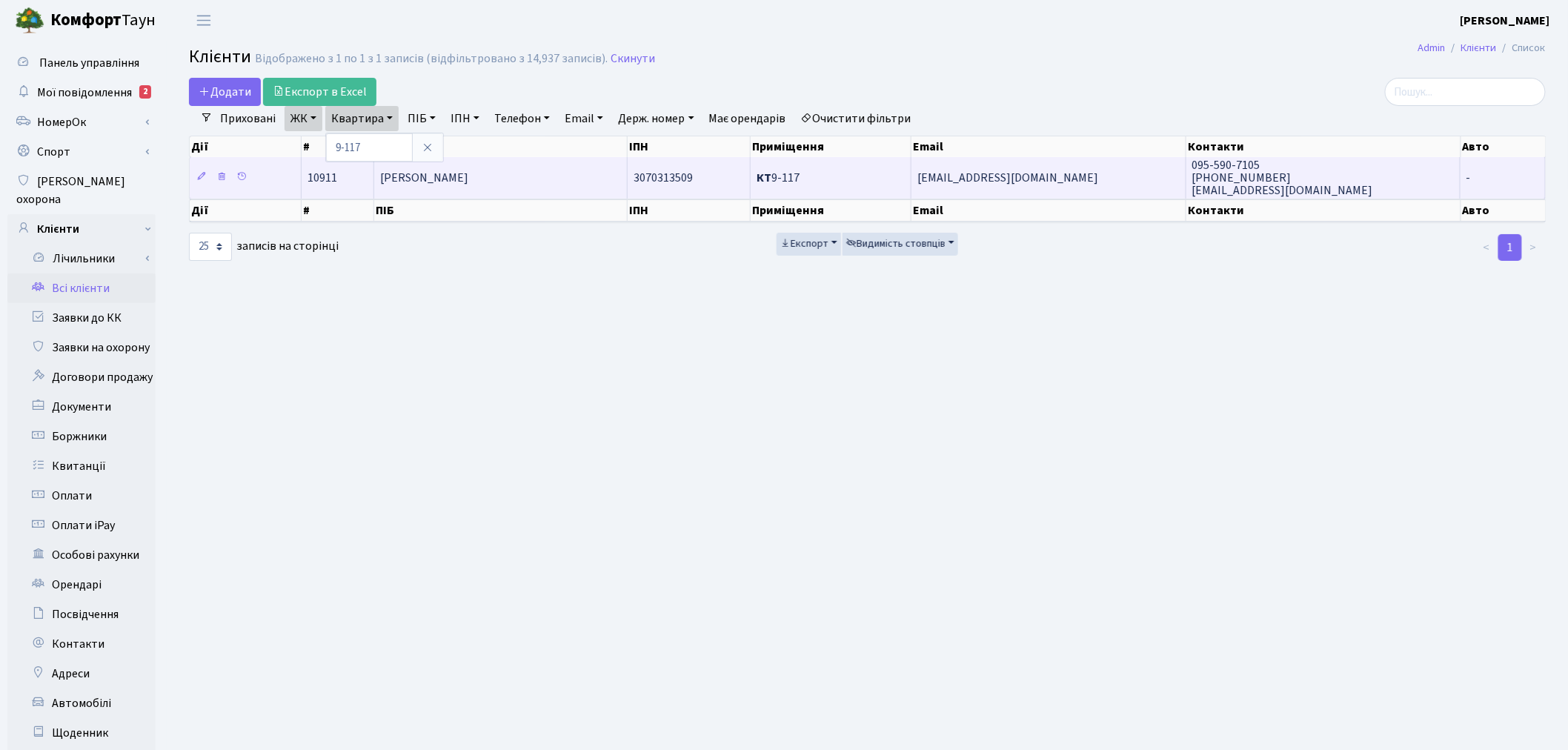
click at [1027, 181] on span "[EMAIL_ADDRESS][DOMAIN_NAME]" at bounding box center [1008, 178] width 181 height 16
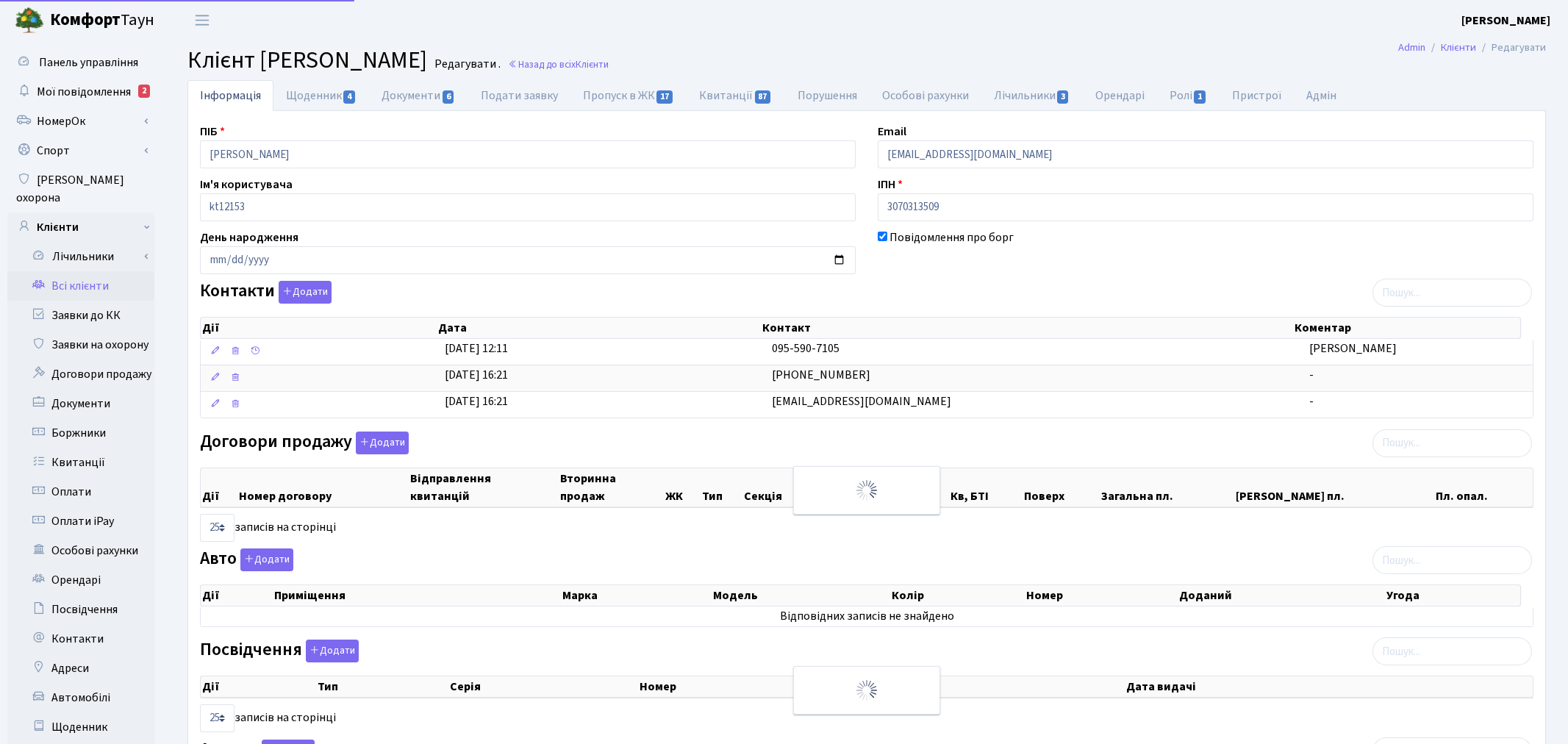
select select "25"
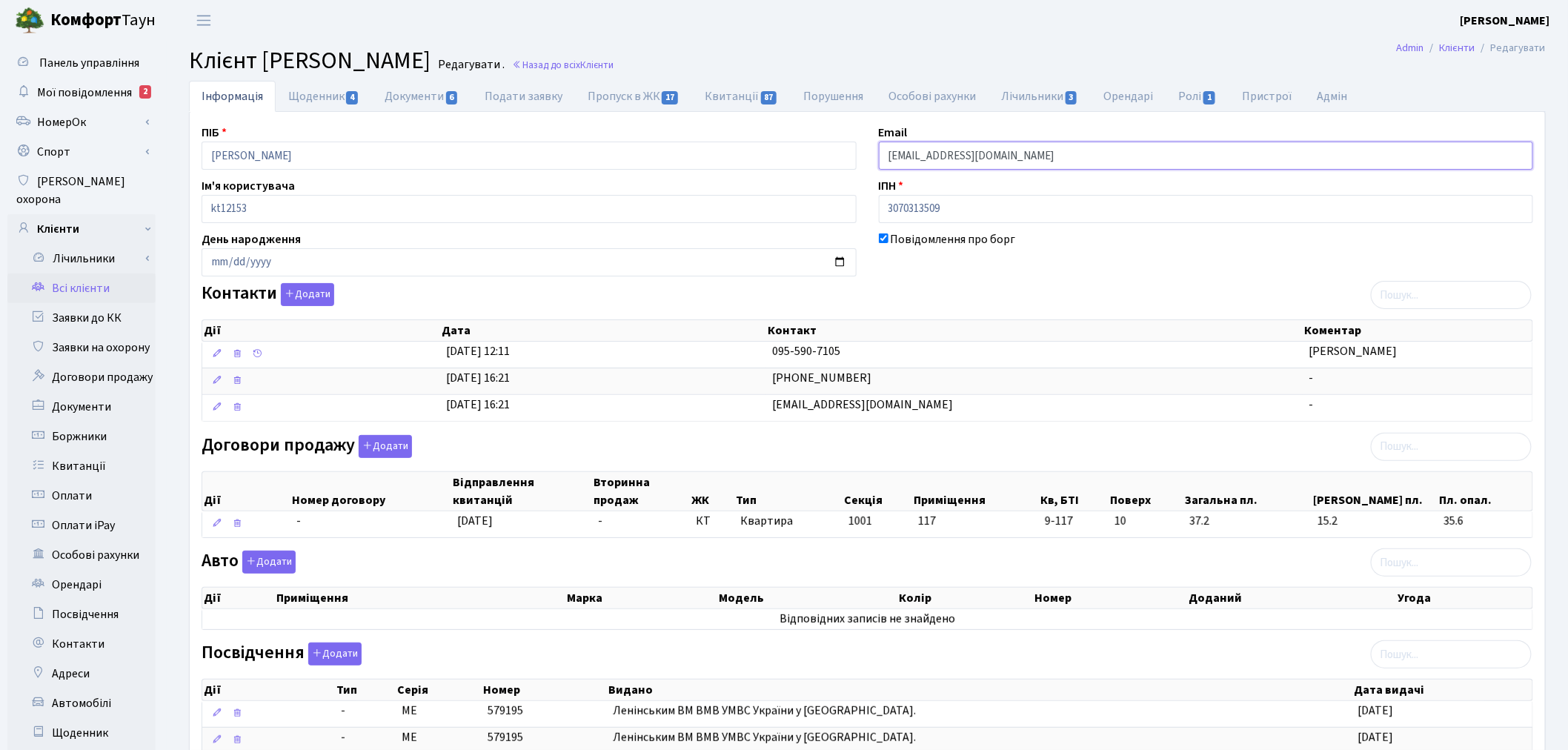
drag, startPoint x: 1060, startPoint y: 150, endPoint x: 878, endPoint y: 150, distance: 182.0
click at [879, 150] on input "meshkovaiphone@gmail.com" at bounding box center [1207, 155] width 655 height 28
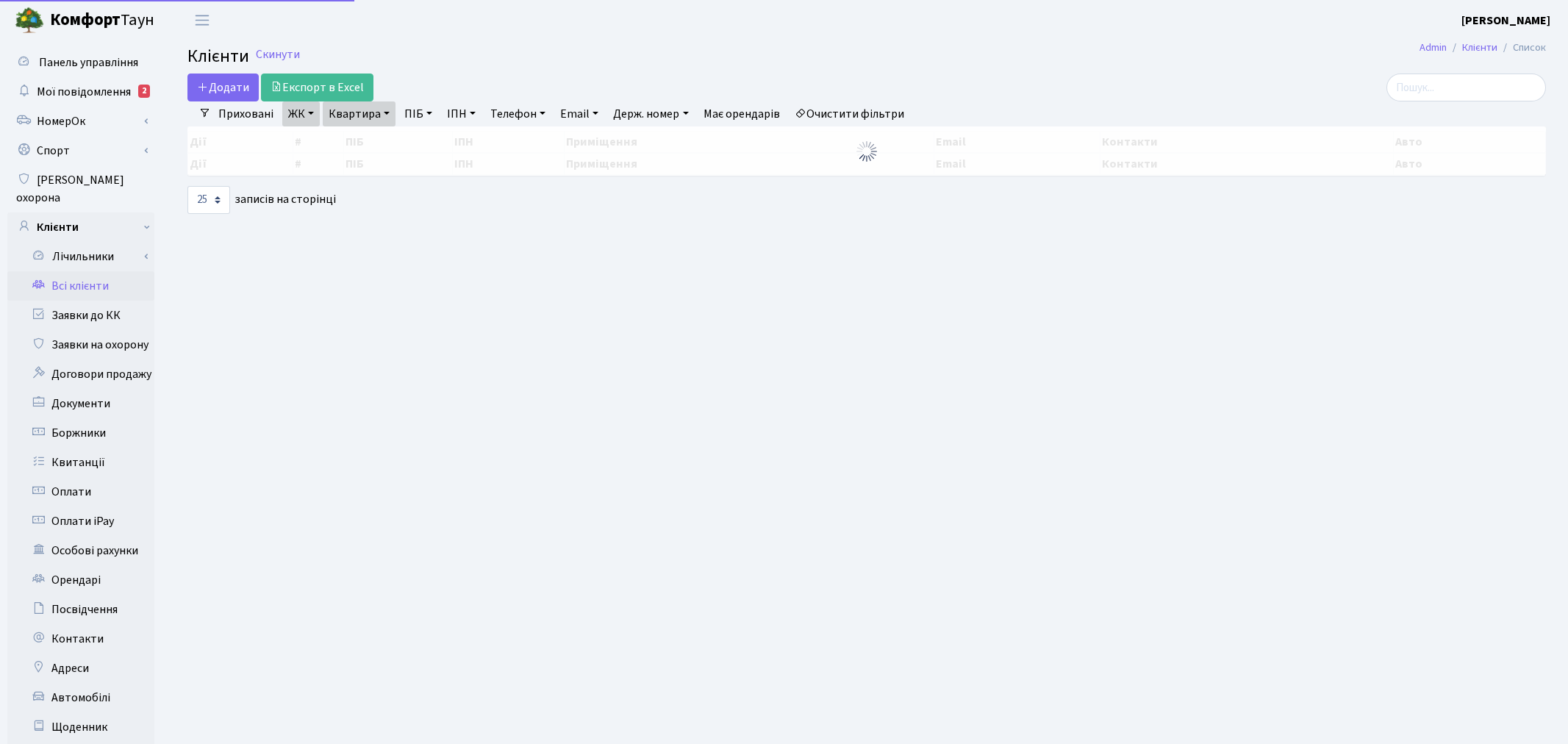
select select "25"
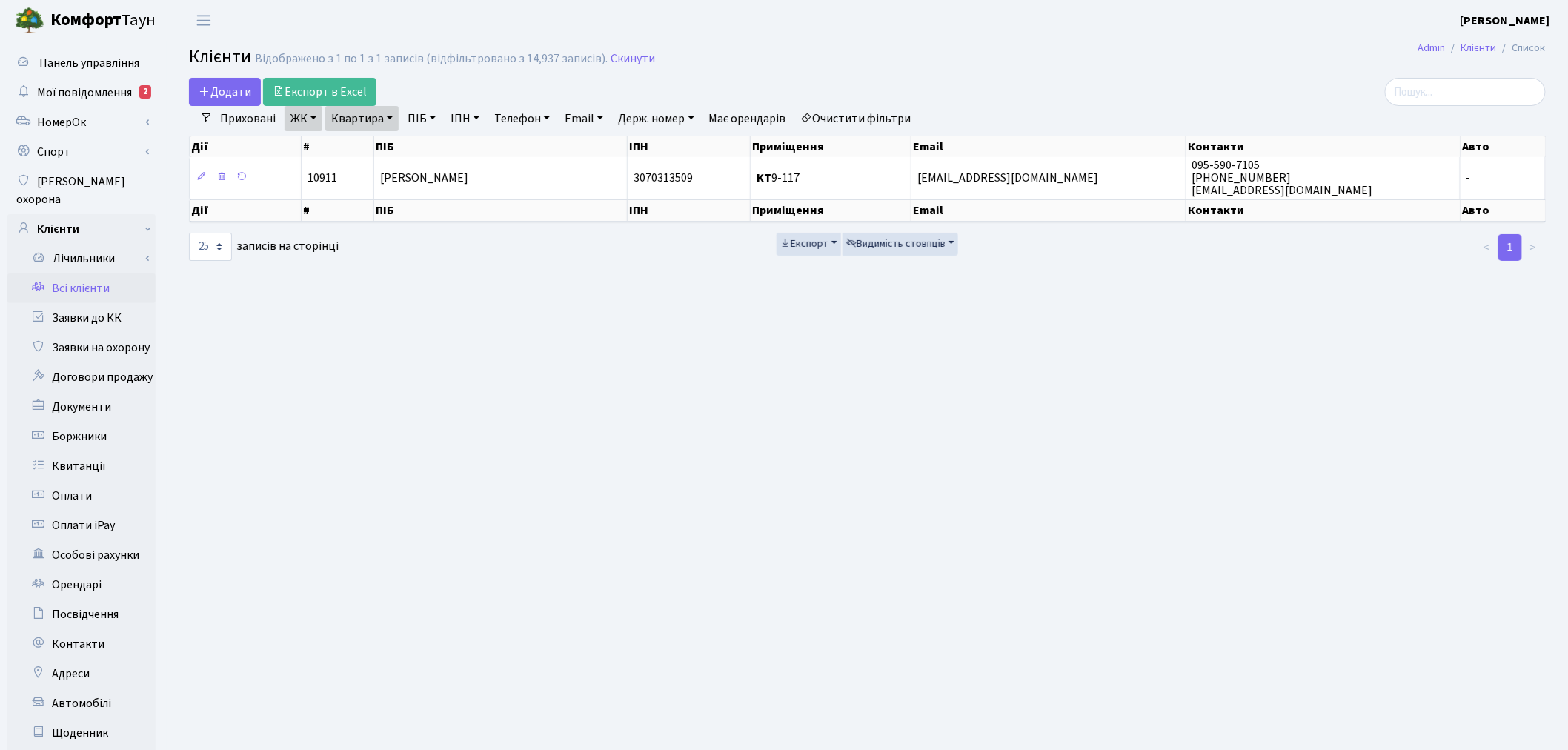
click at [353, 120] on link "Квартира" at bounding box center [362, 118] width 74 height 25
click at [388, 138] on input "9-117" at bounding box center [369, 147] width 86 height 28
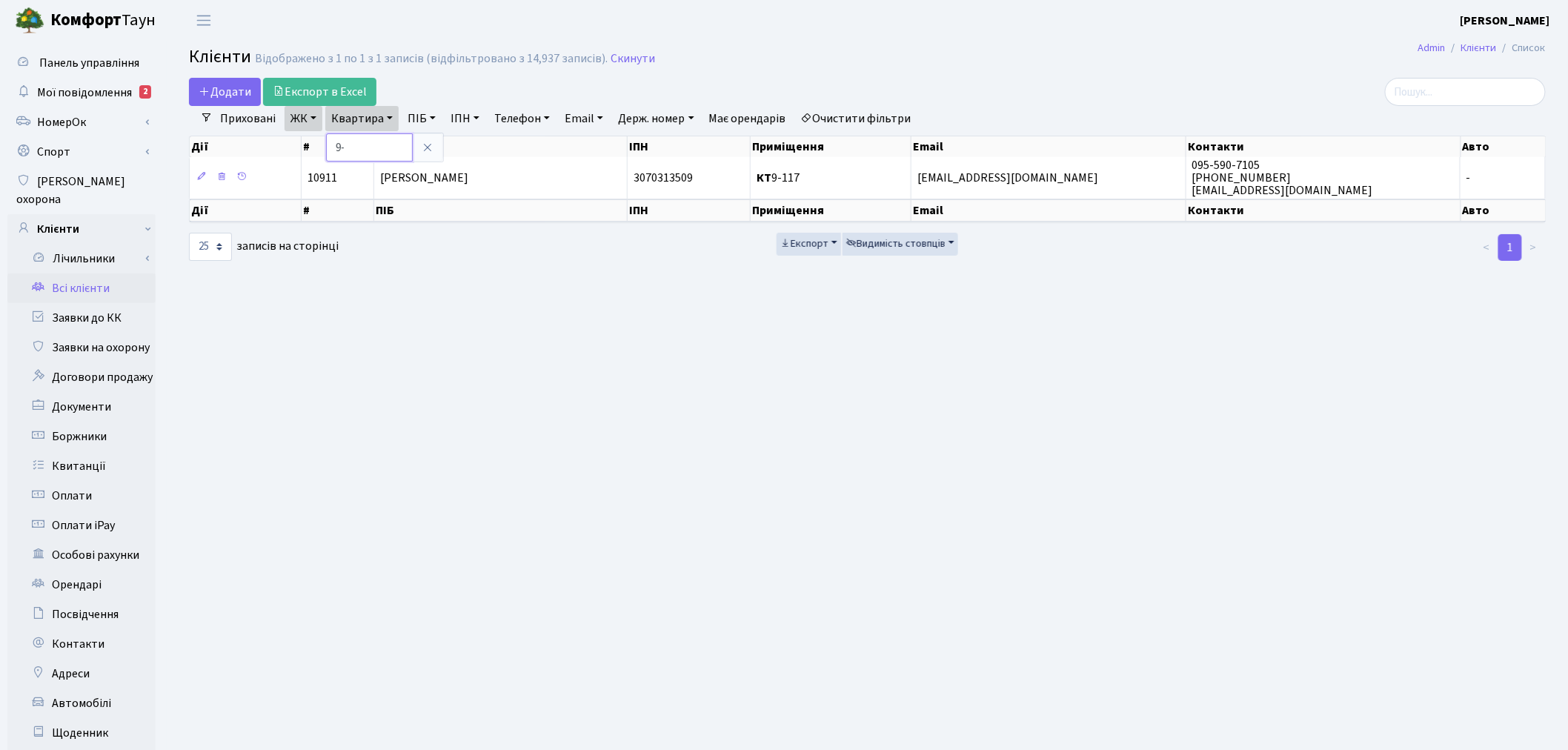
type input "9"
type input "16-41"
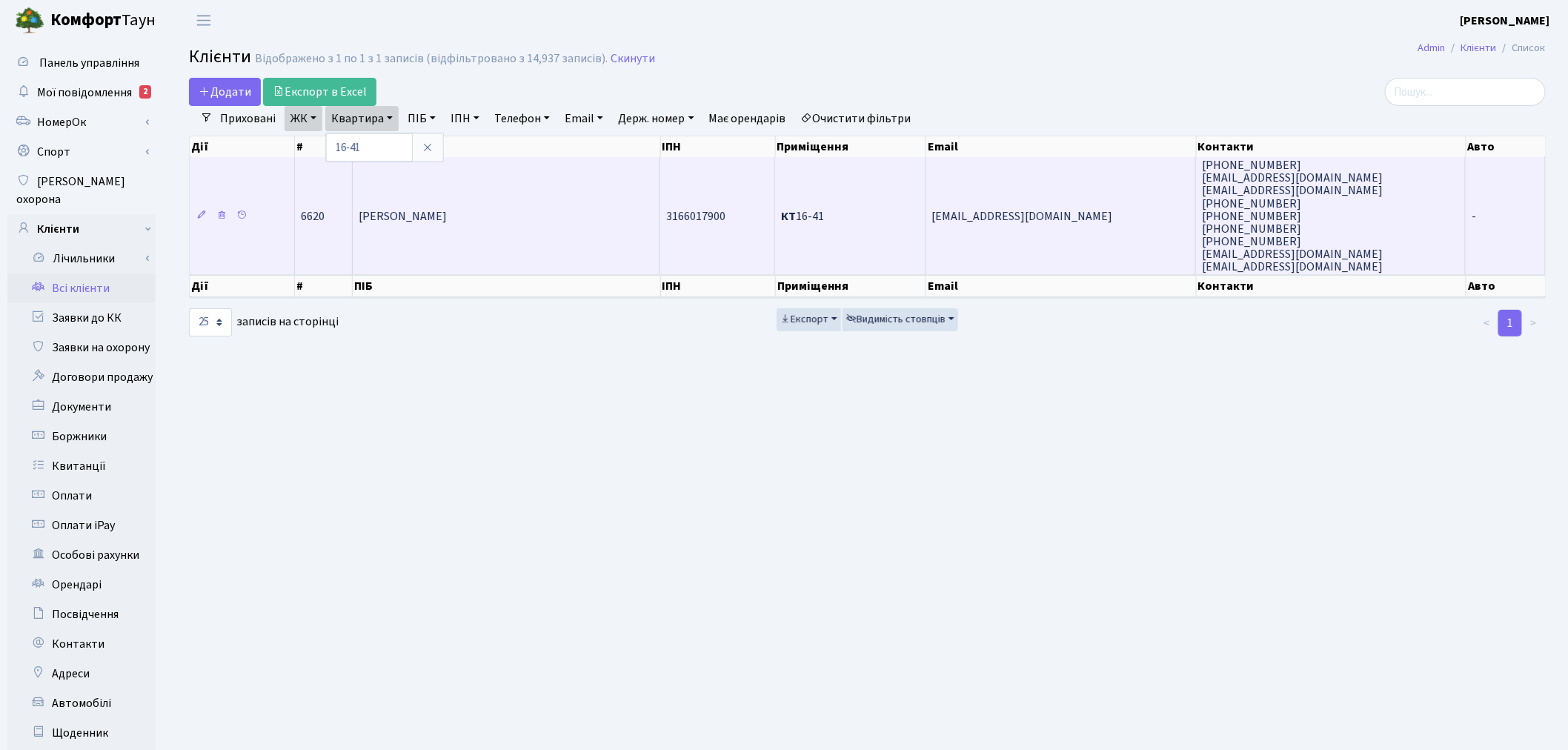
click at [1005, 208] on span "sascha.volobuyeva@gmail.com" at bounding box center [1023, 216] width 181 height 16
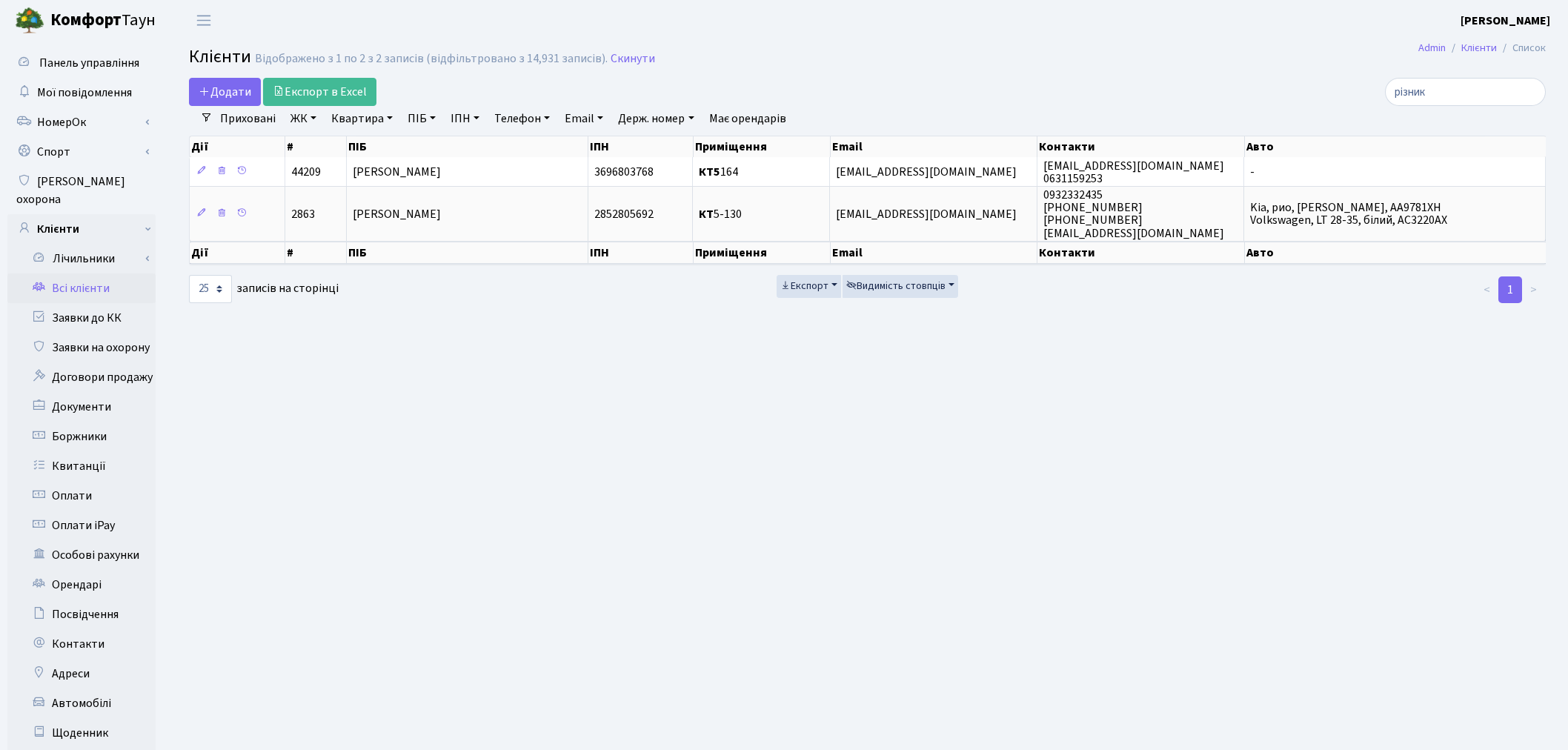
select select "25"
click at [137, 307] on link "Заявки до КК" at bounding box center [81, 318] width 148 height 30
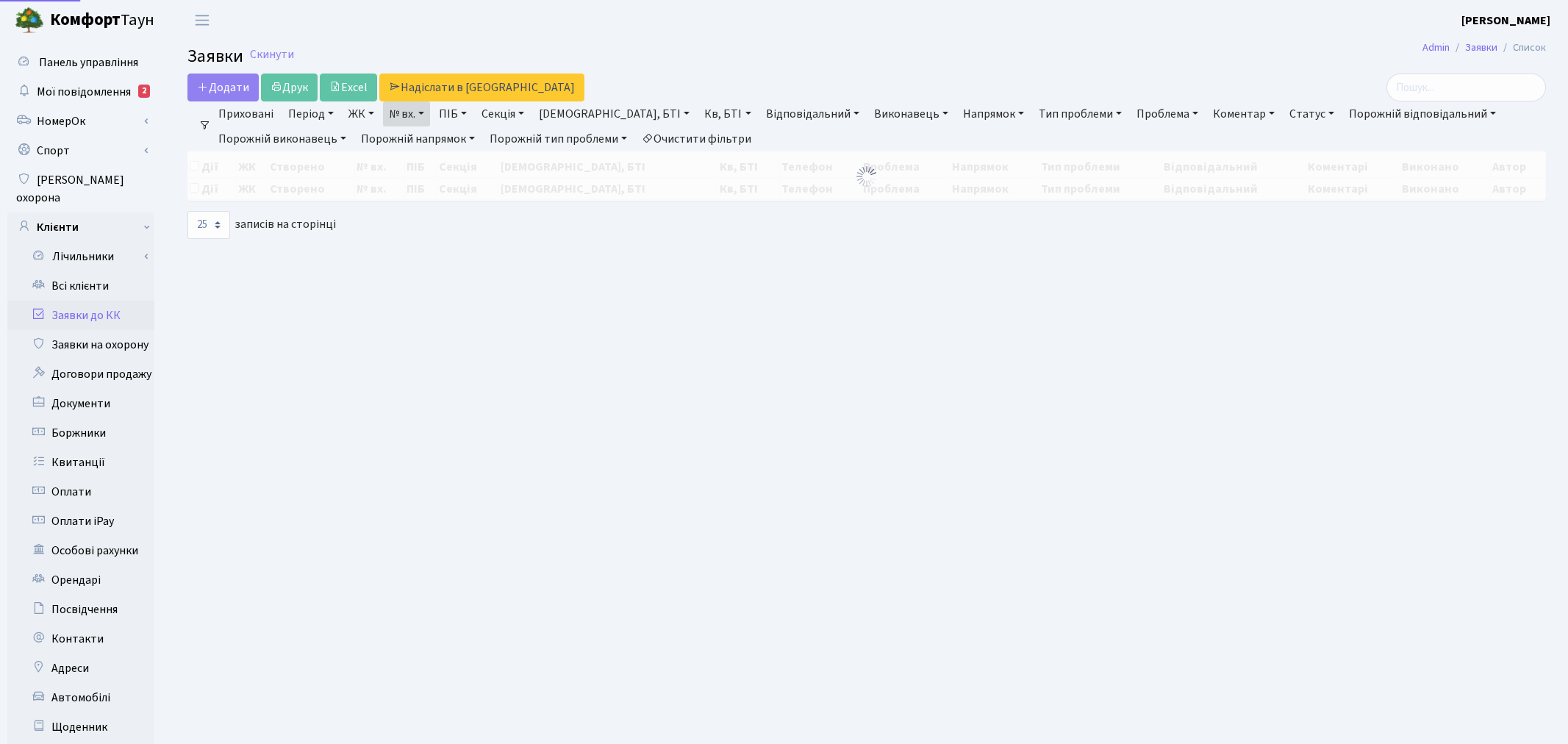
select select "25"
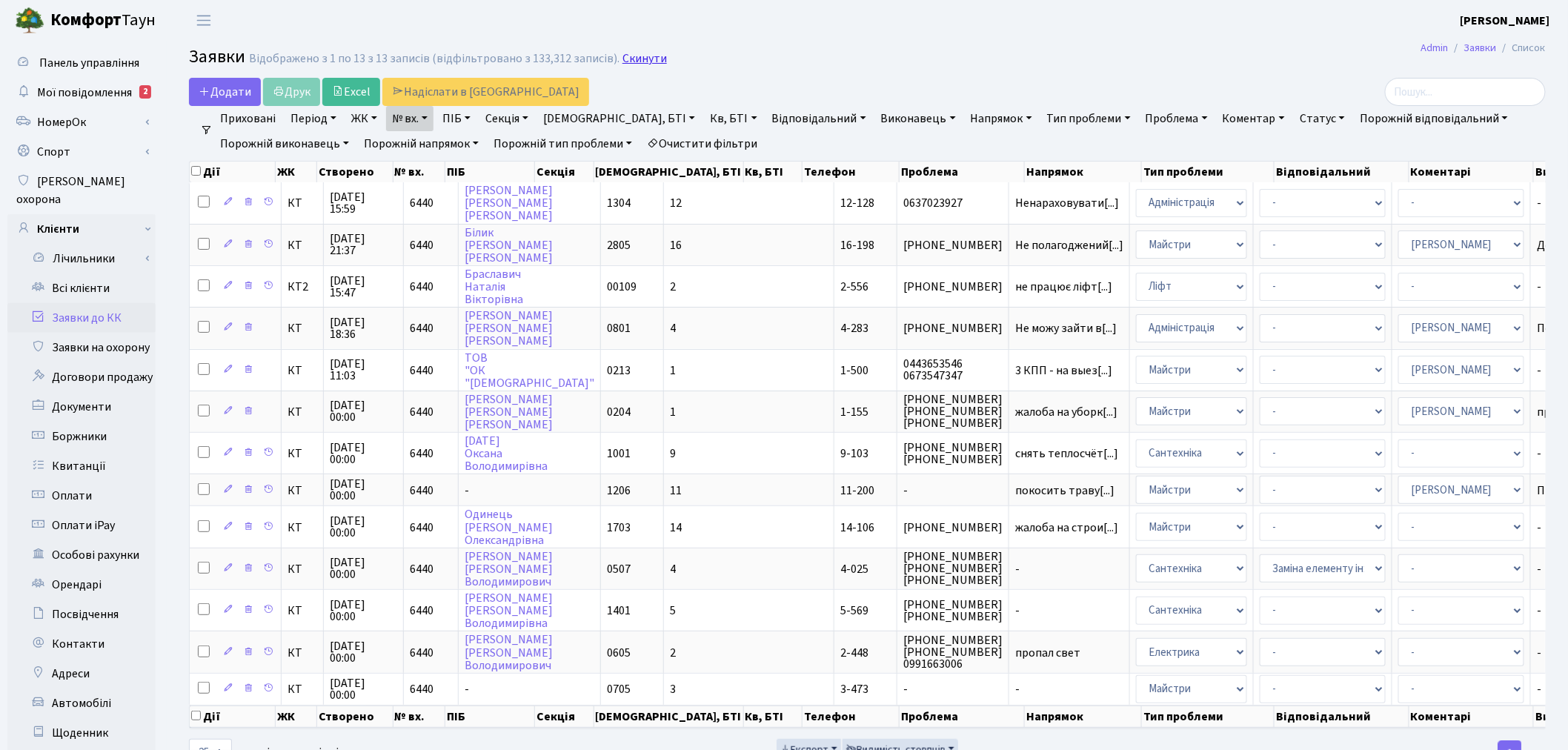
click at [622, 60] on link "Скинути" at bounding box center [645, 59] width 45 height 14
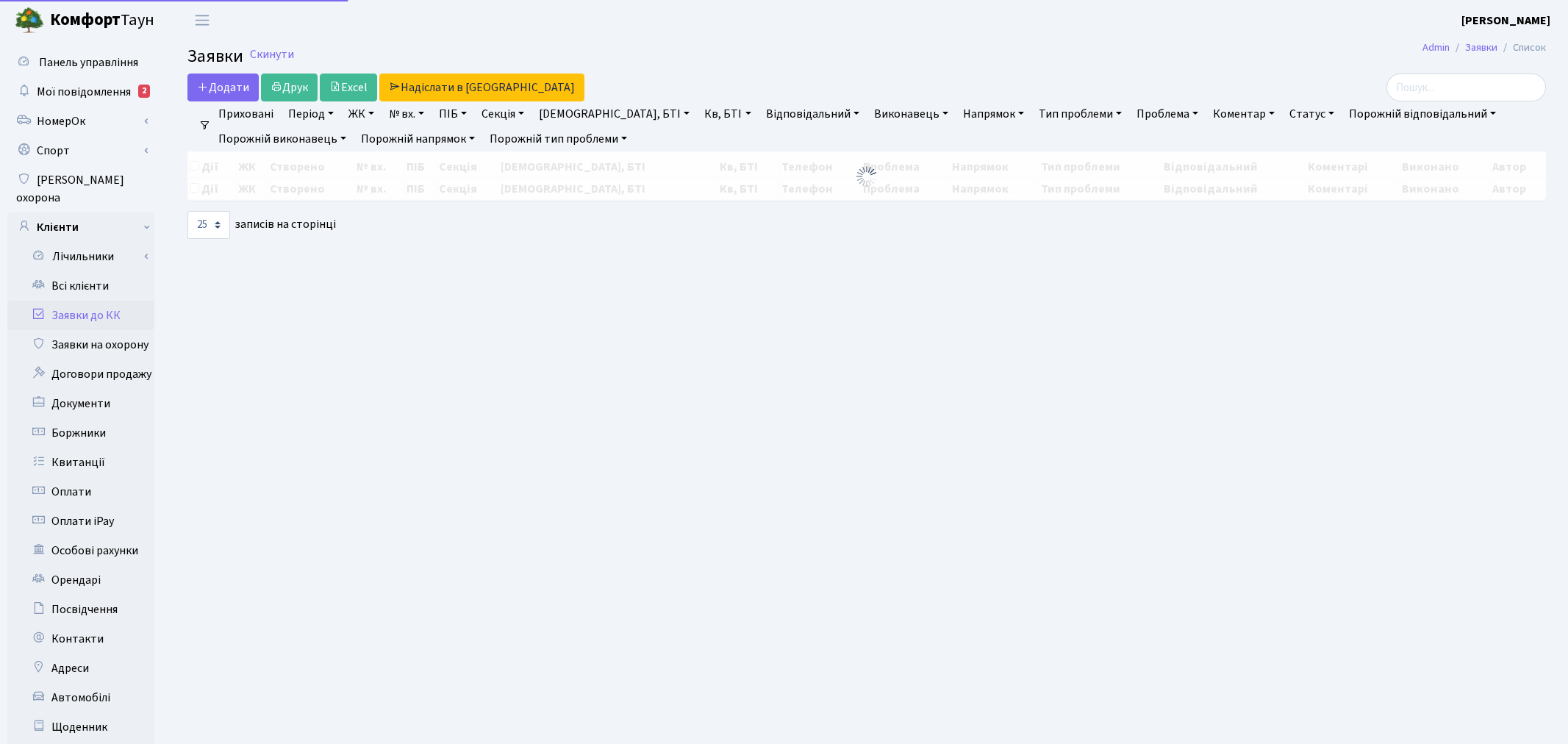
select select "25"
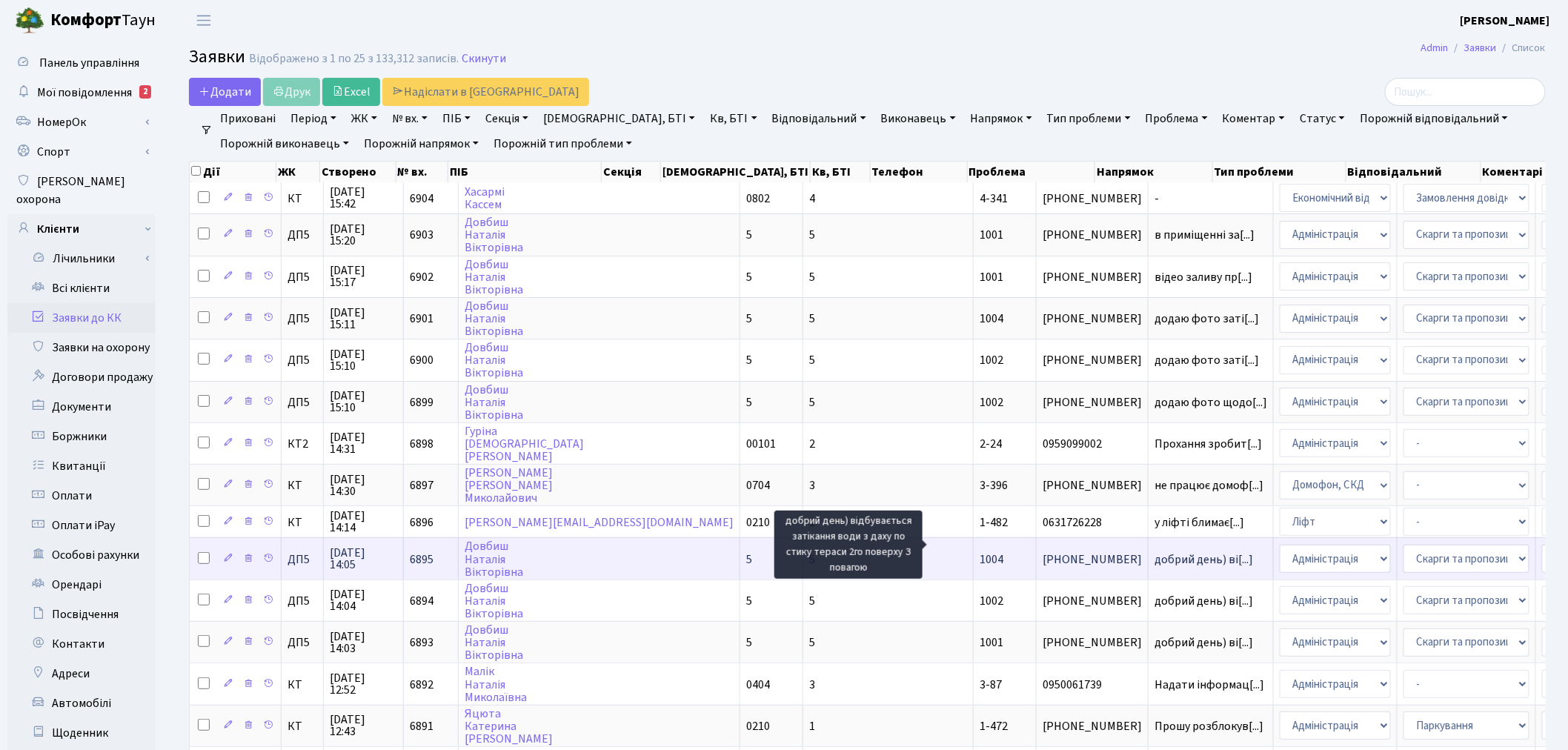
scroll to position [2, 0]
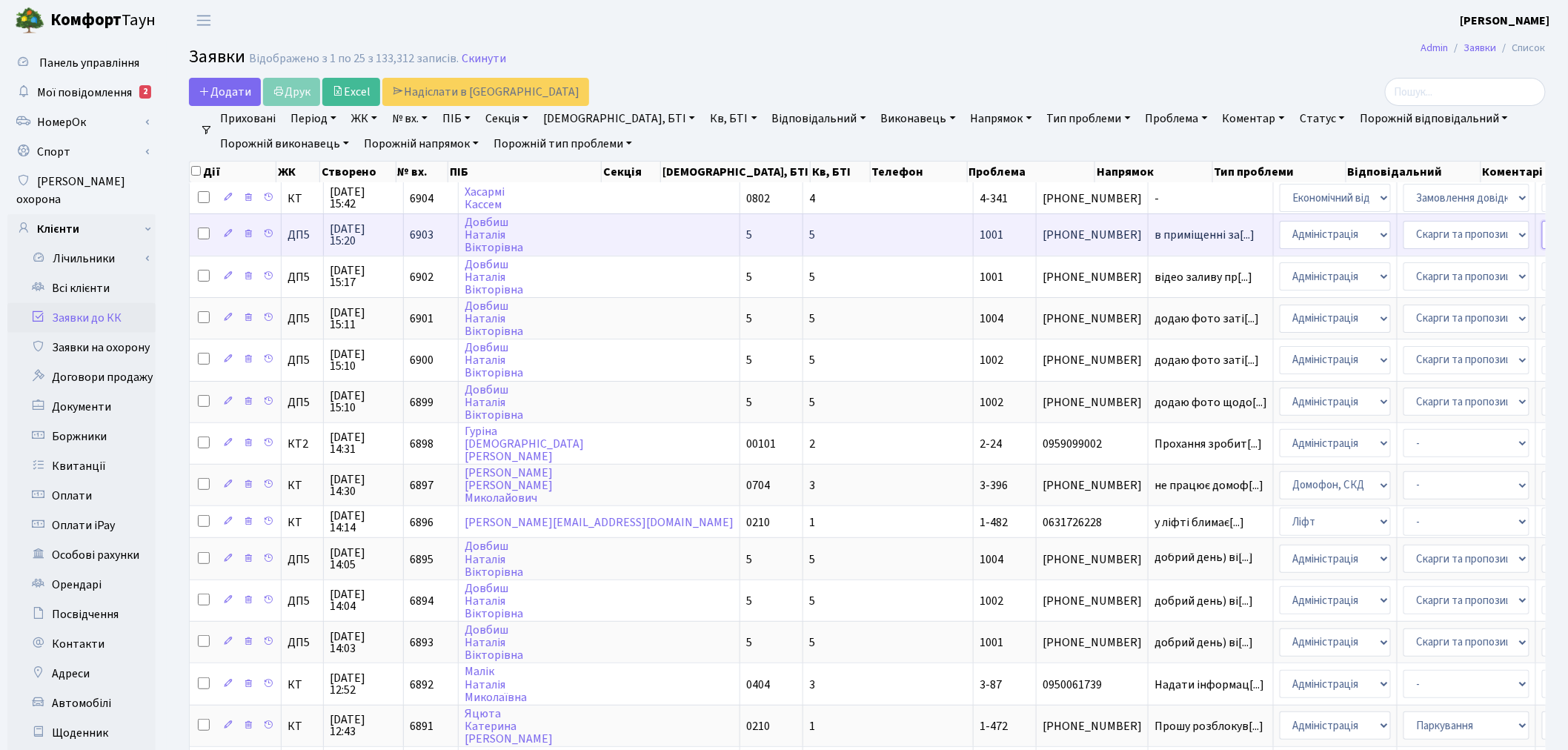
select select "94"
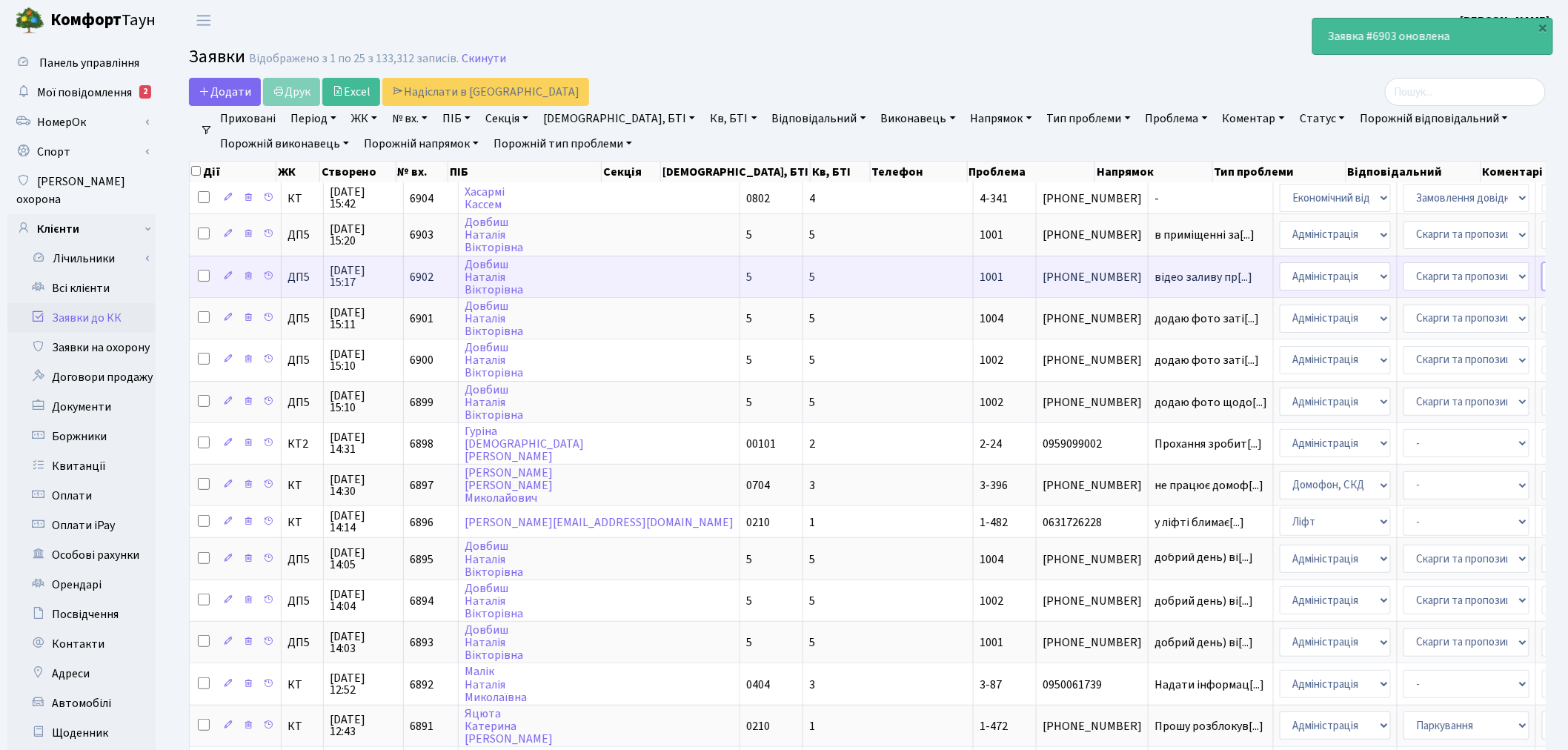
select select "94"
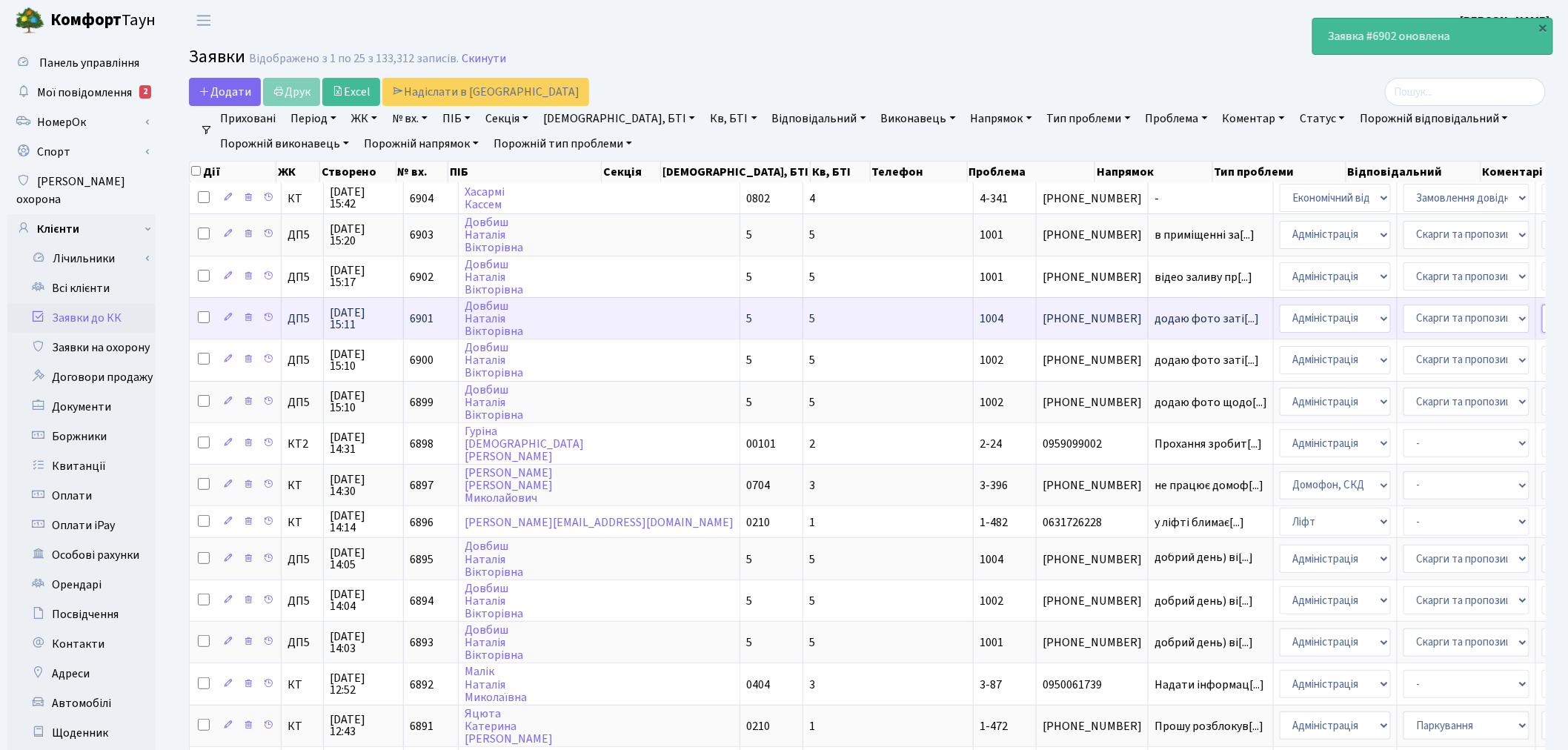
select select "94"
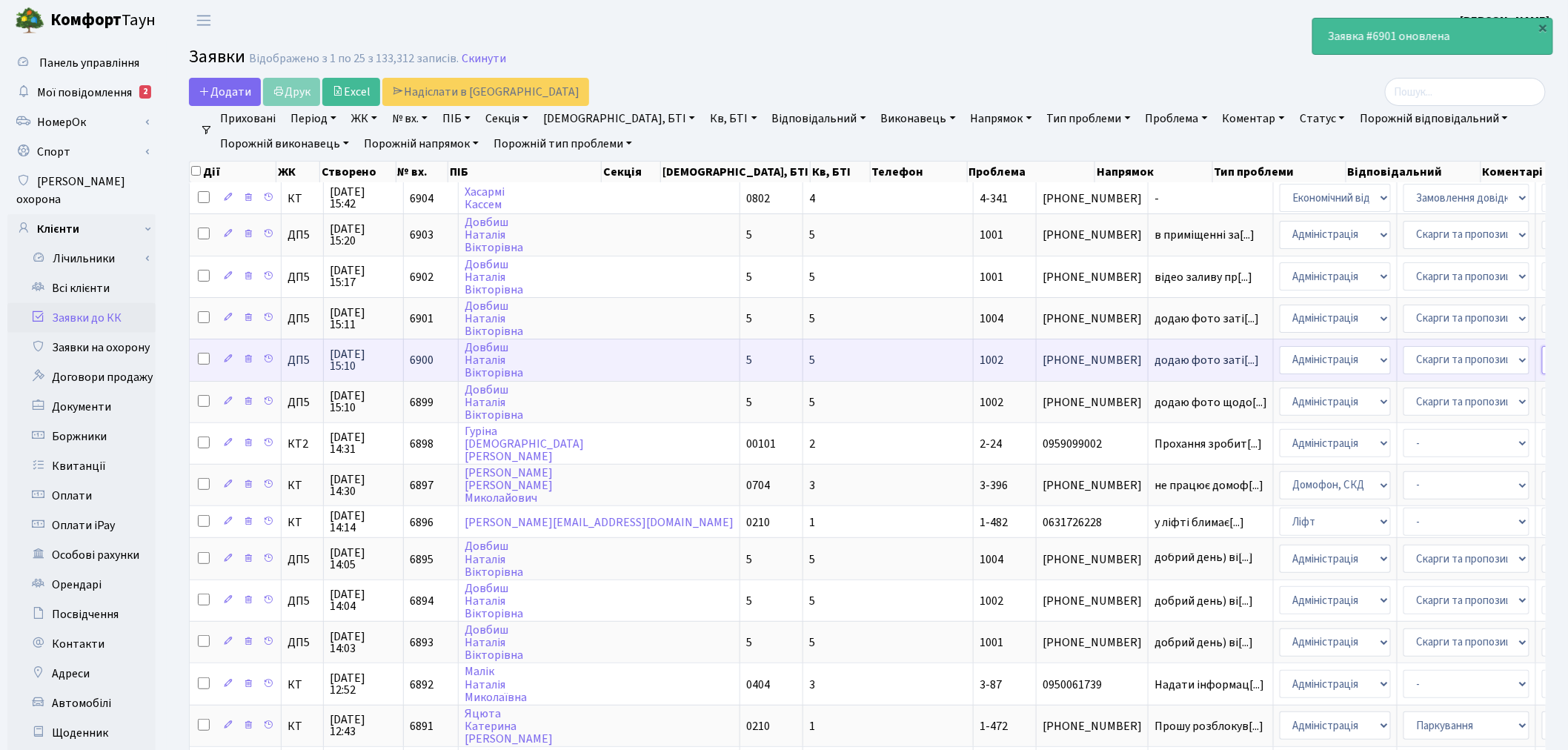
select select "94"
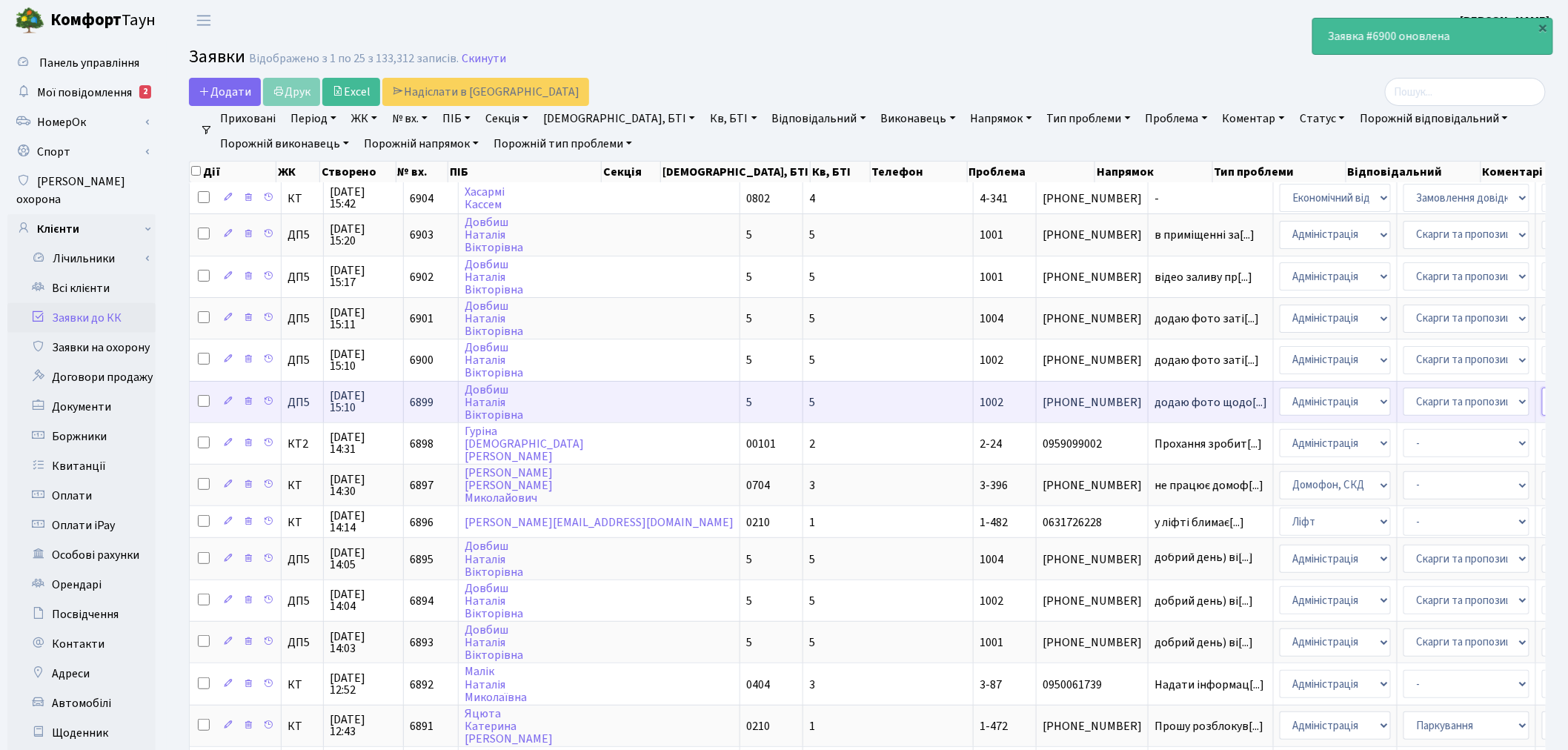
select select "94"
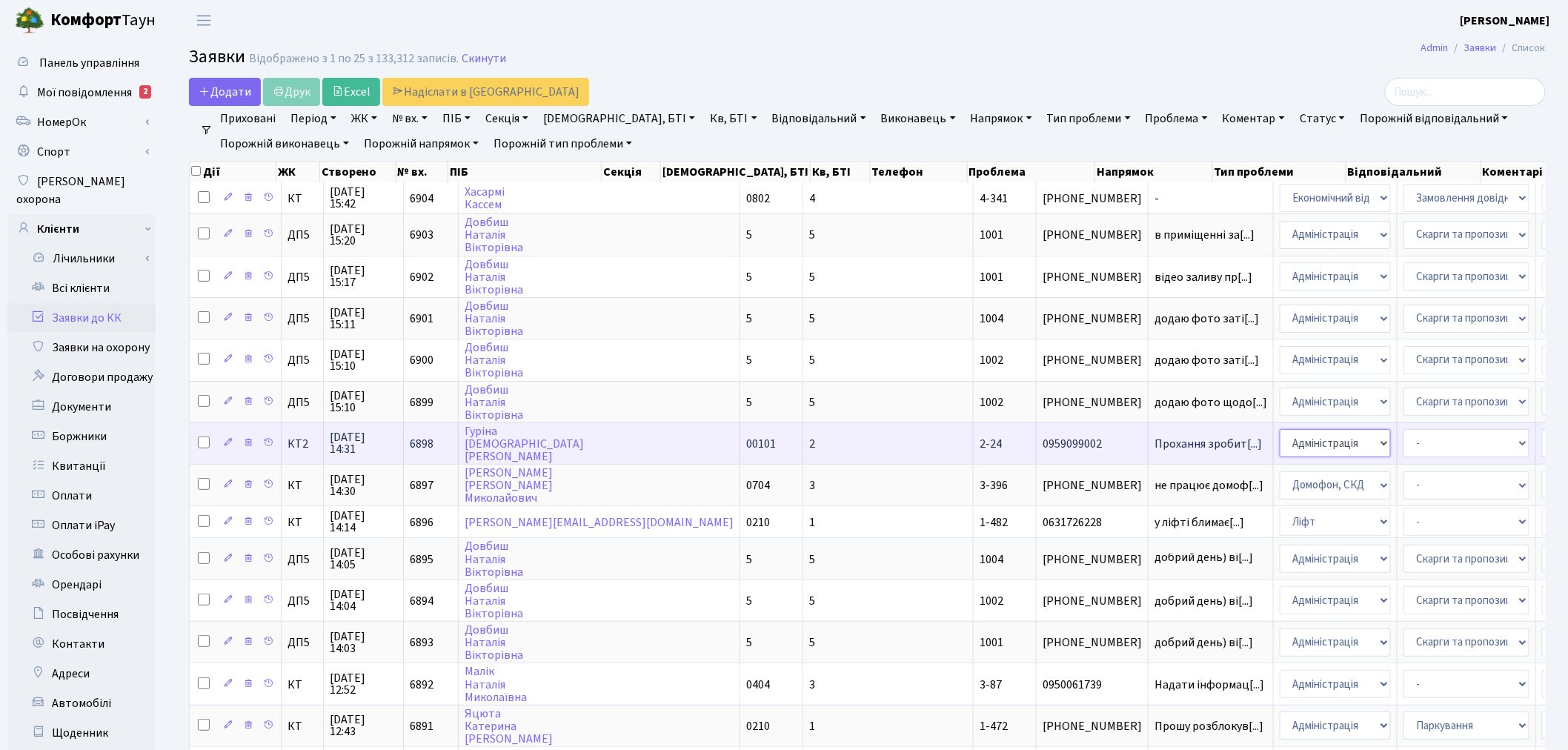
click at [1280, 433] on select "- Адміністрація Домофон, СКД Ліфт Майстри Сантехніка Економічний відділ Електри…" at bounding box center [1335, 443] width 111 height 28
select select "1"
select select "42"
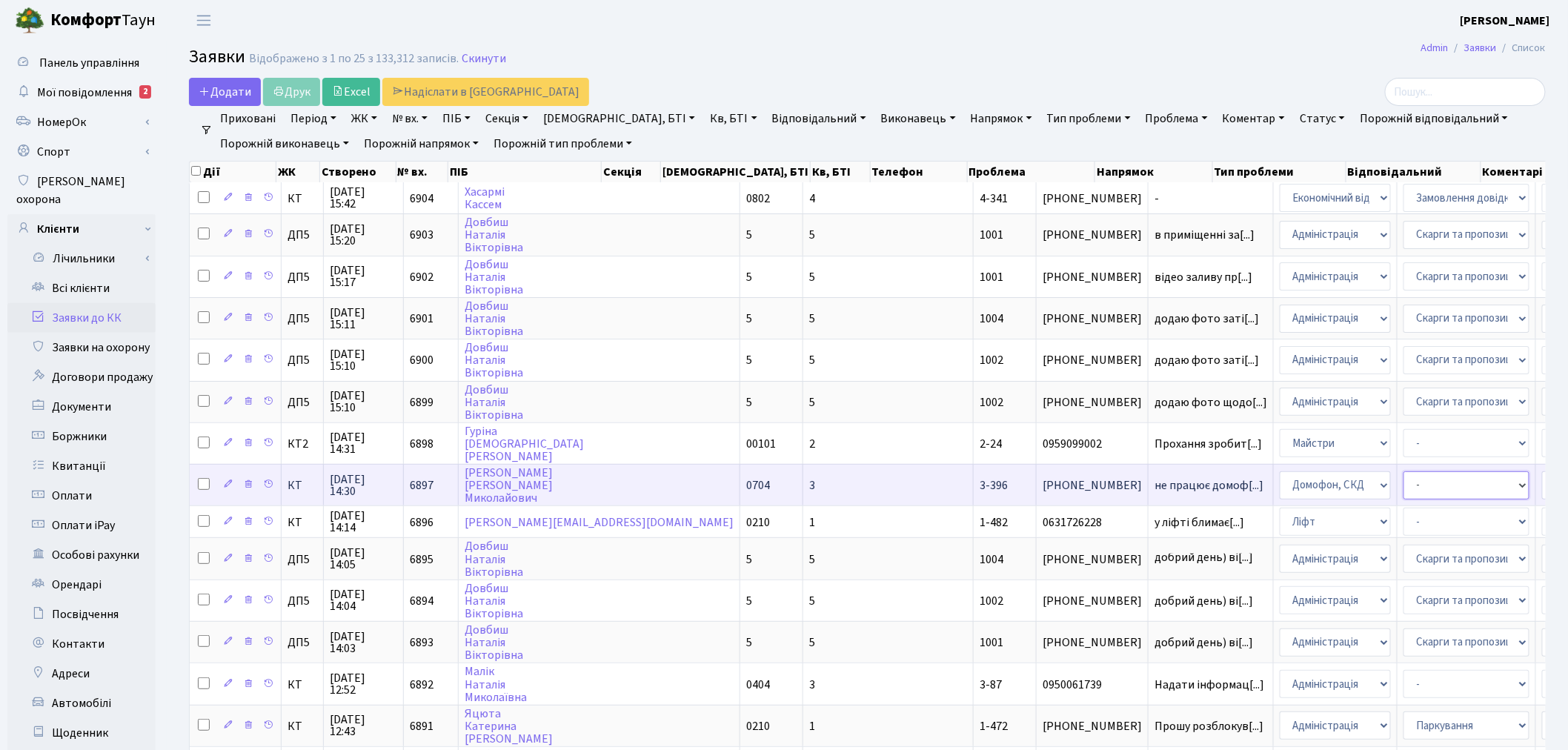
click at [1404, 478] on select "- Некоректна робота домофону Встановлення трубки домофону" at bounding box center [1466, 485] width 126 height 28
select select "38"
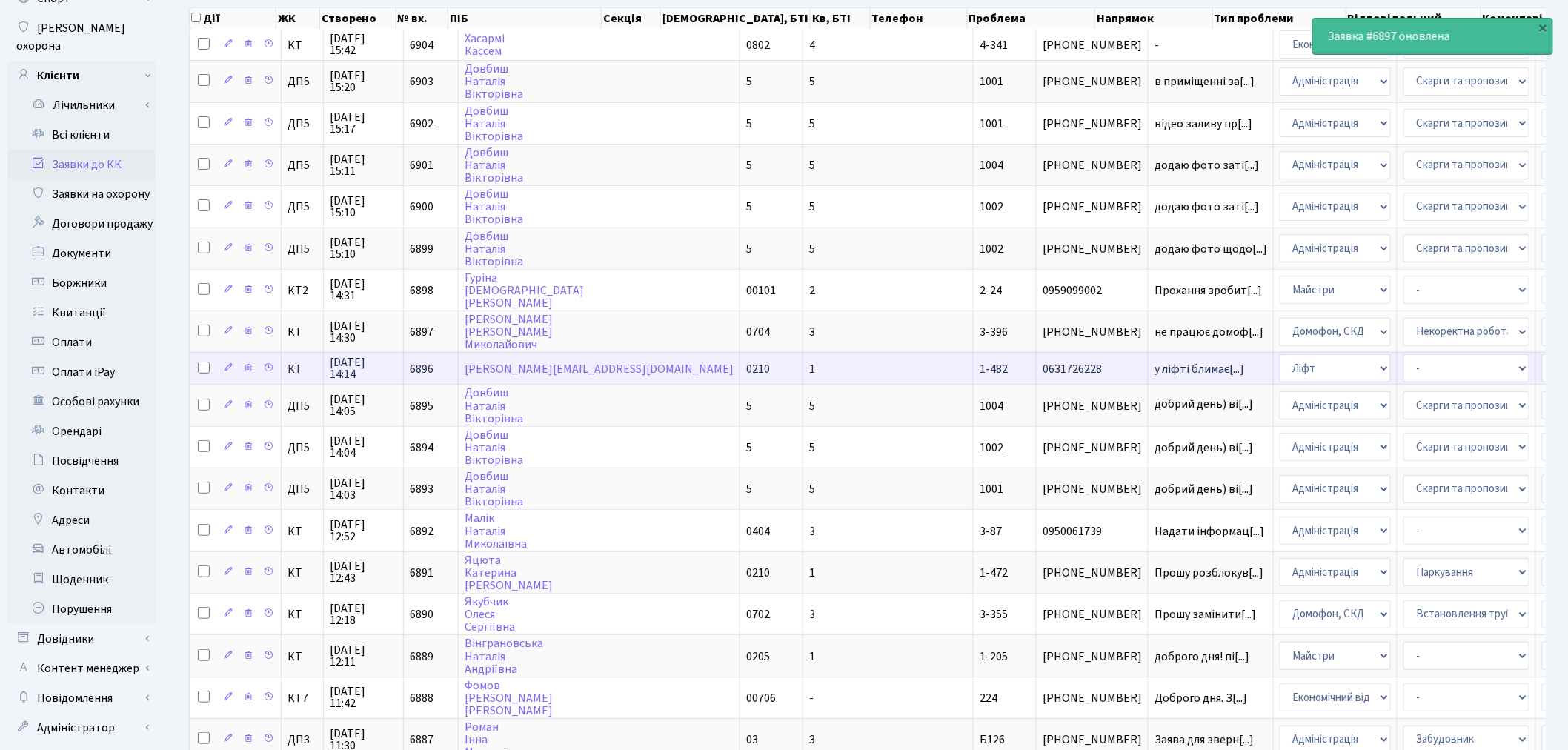
scroll to position [164, 0]
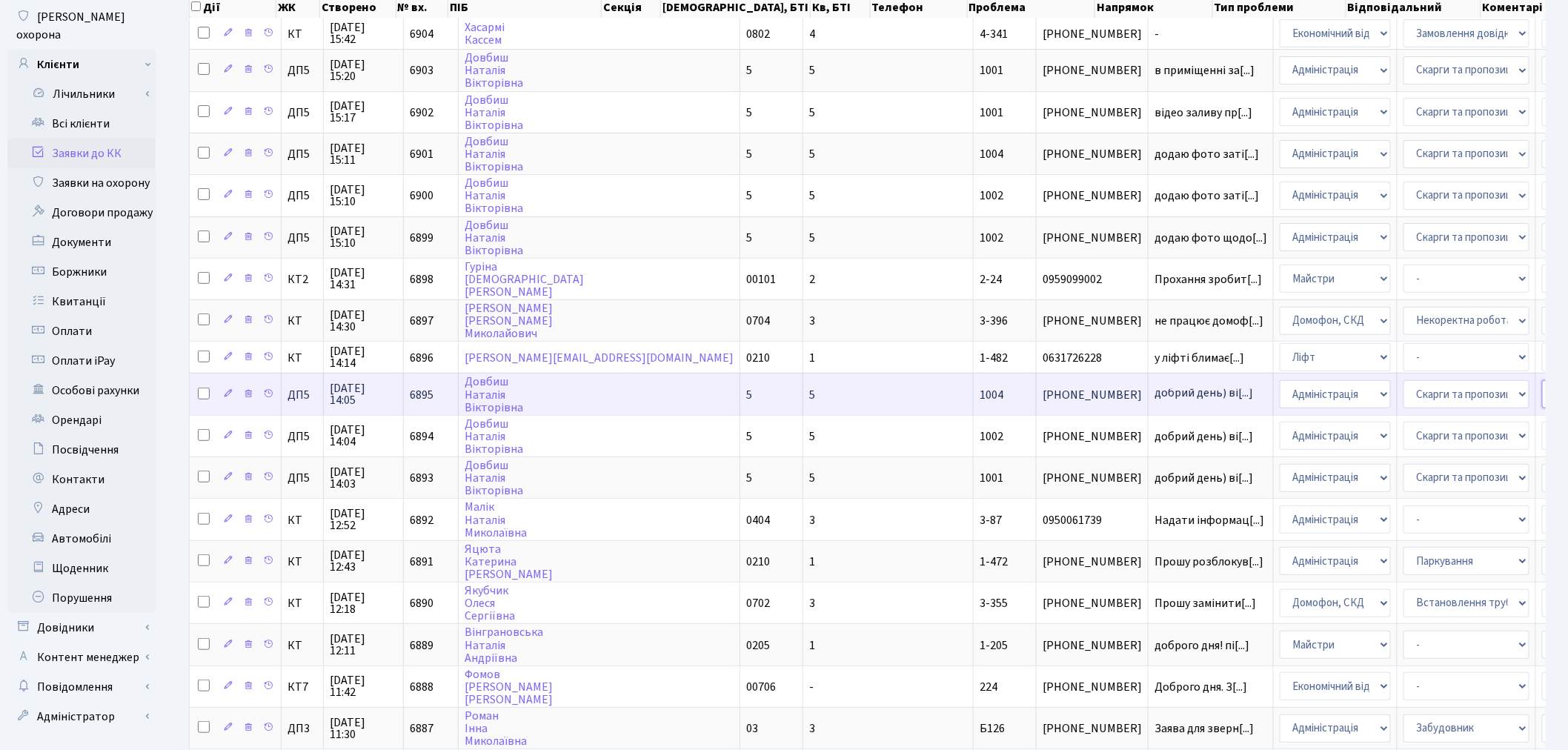
select select "94"
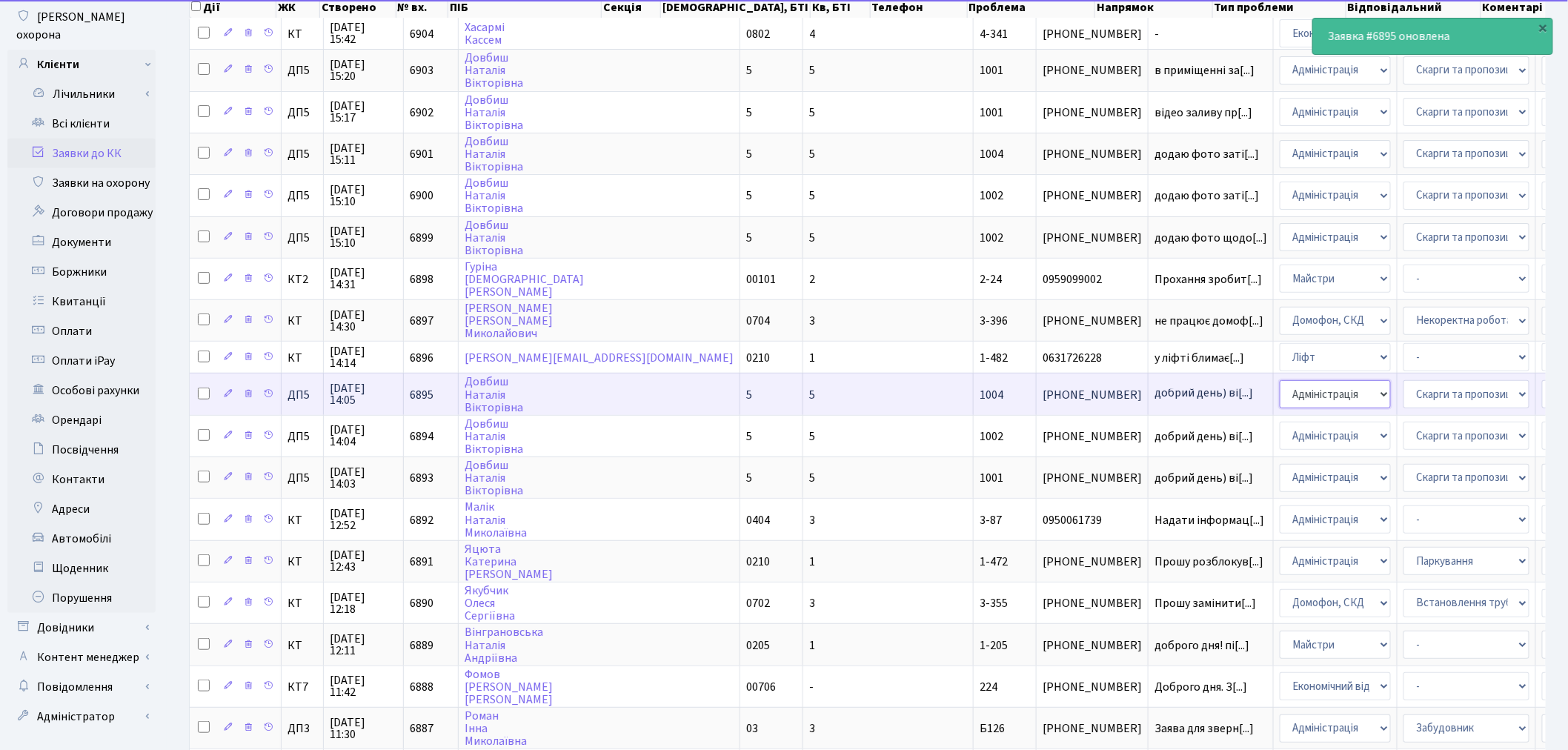
click at [1280, 387] on select "- Адміністрація Домофон, СКД Ліфт Майстри Сантехніка Економічний відділ Електри…" at bounding box center [1335, 394] width 111 height 28
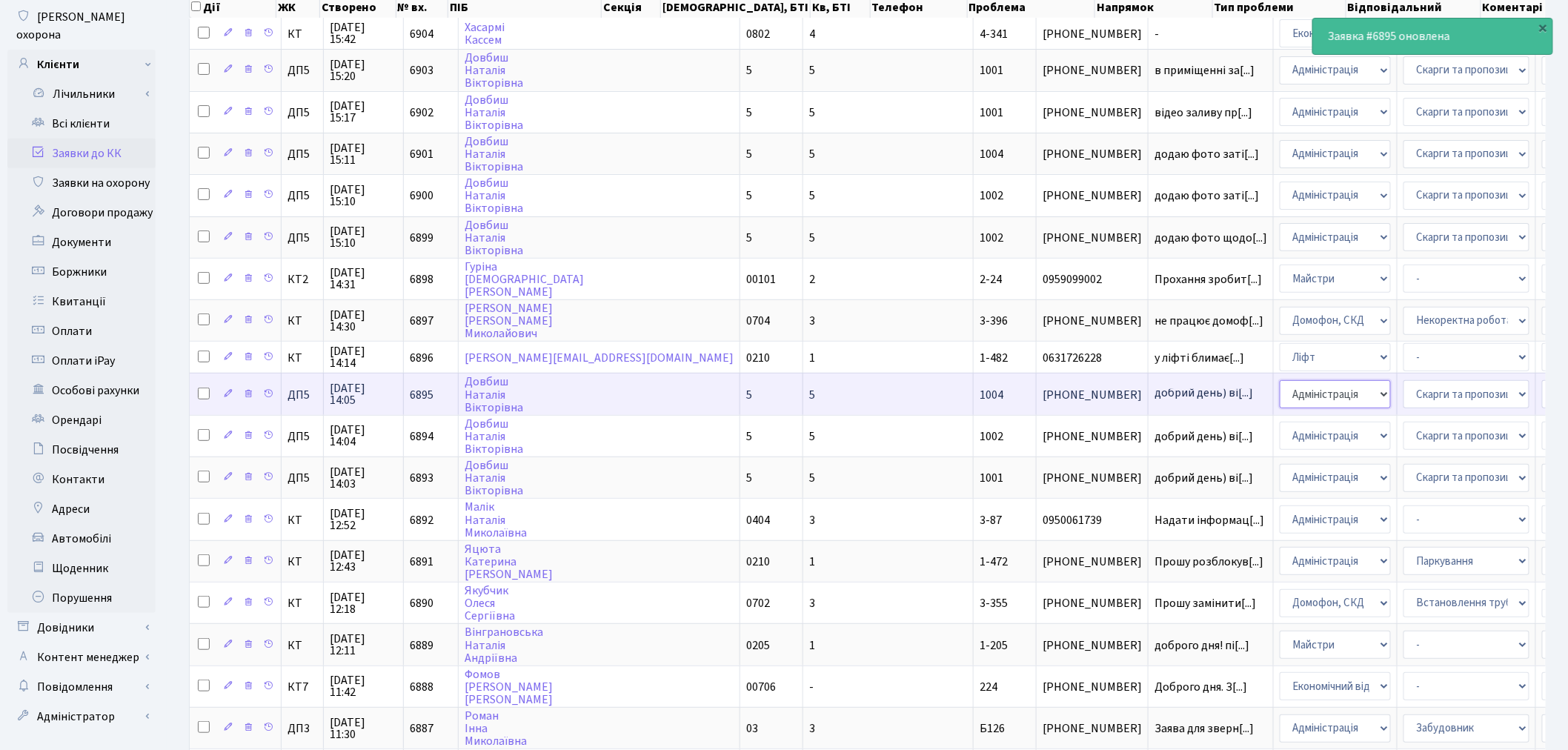
select select "2"
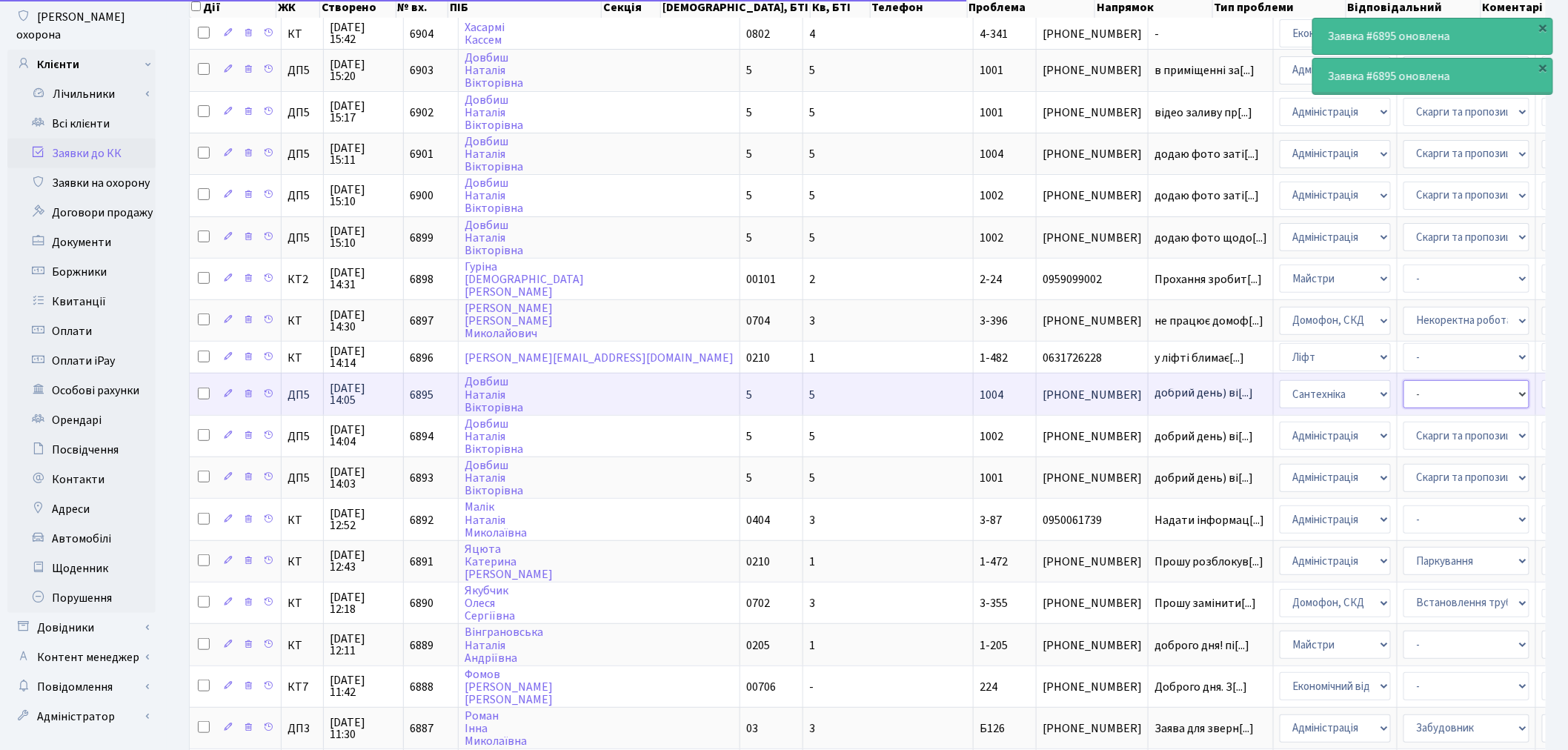
click at [1404, 386] on select "- Виклик майстра Встановлення сантехнічного обладнання Замовлення технічних умо…" at bounding box center [1466, 394] width 126 height 28
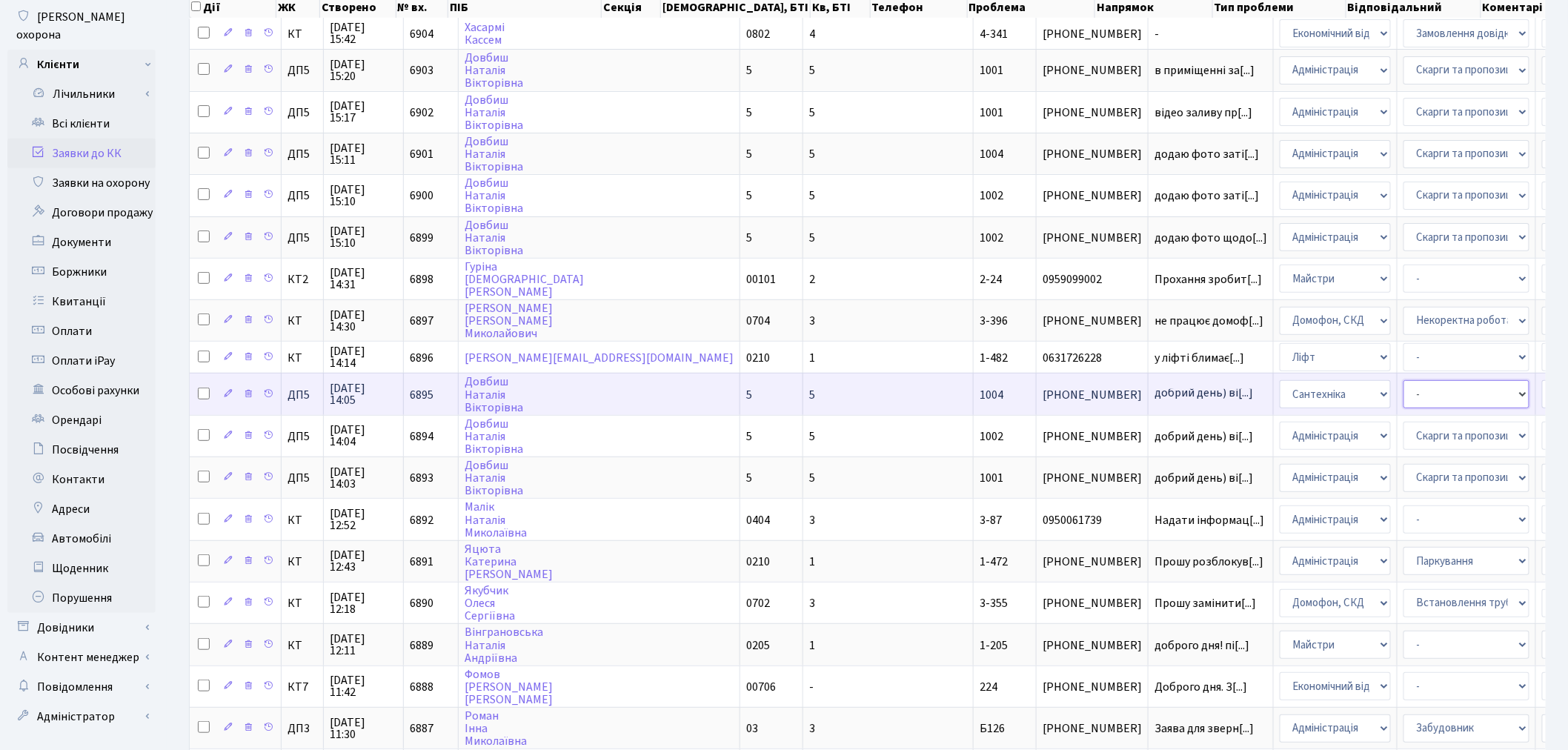
select select "32"
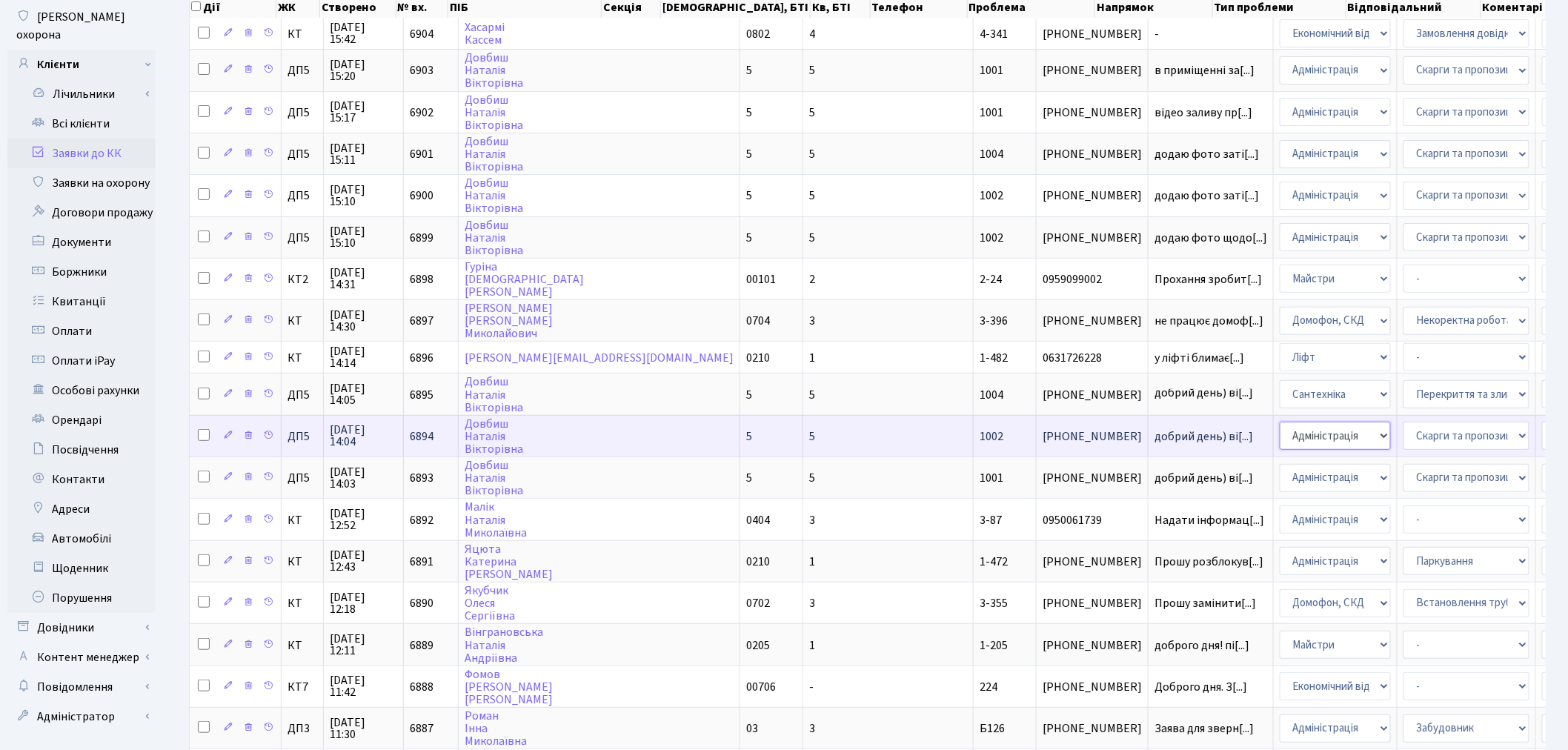
click at [1280, 423] on select "- Адміністрація Домофон, СКД Ліфт Майстри Сантехніка Економічний відділ Електри…" at bounding box center [1335, 435] width 111 height 28
select select "2"
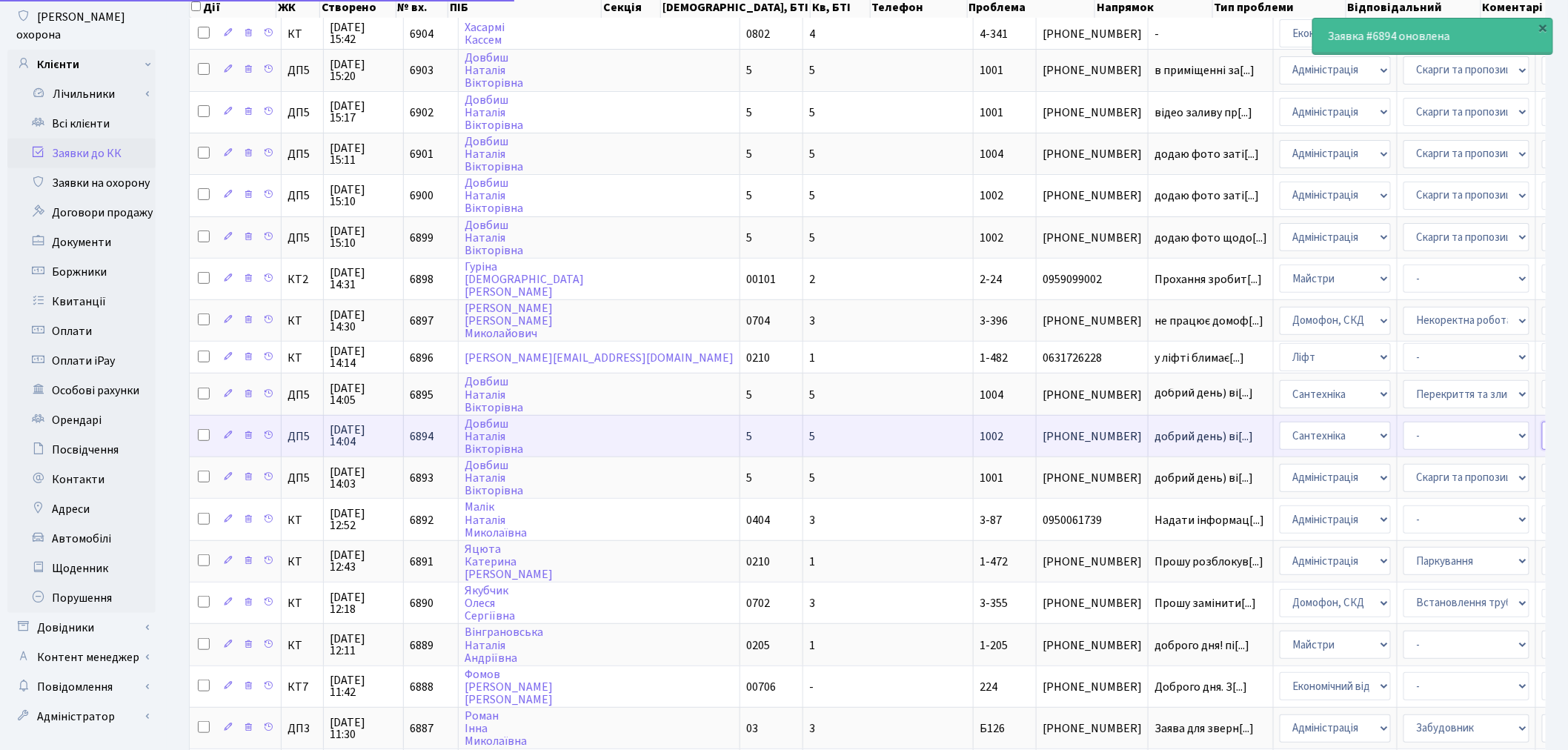
select select "94"
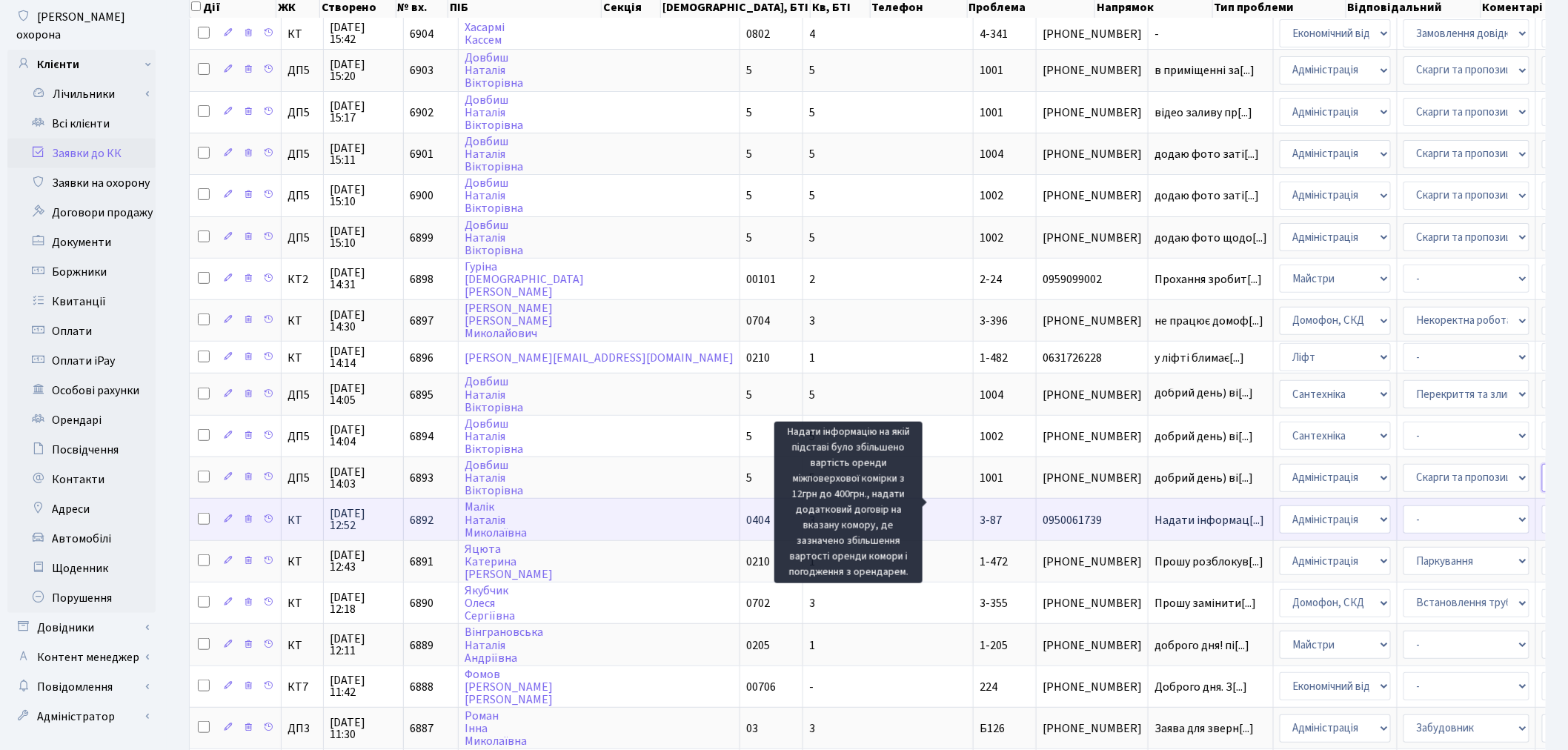
scroll to position [2, 0]
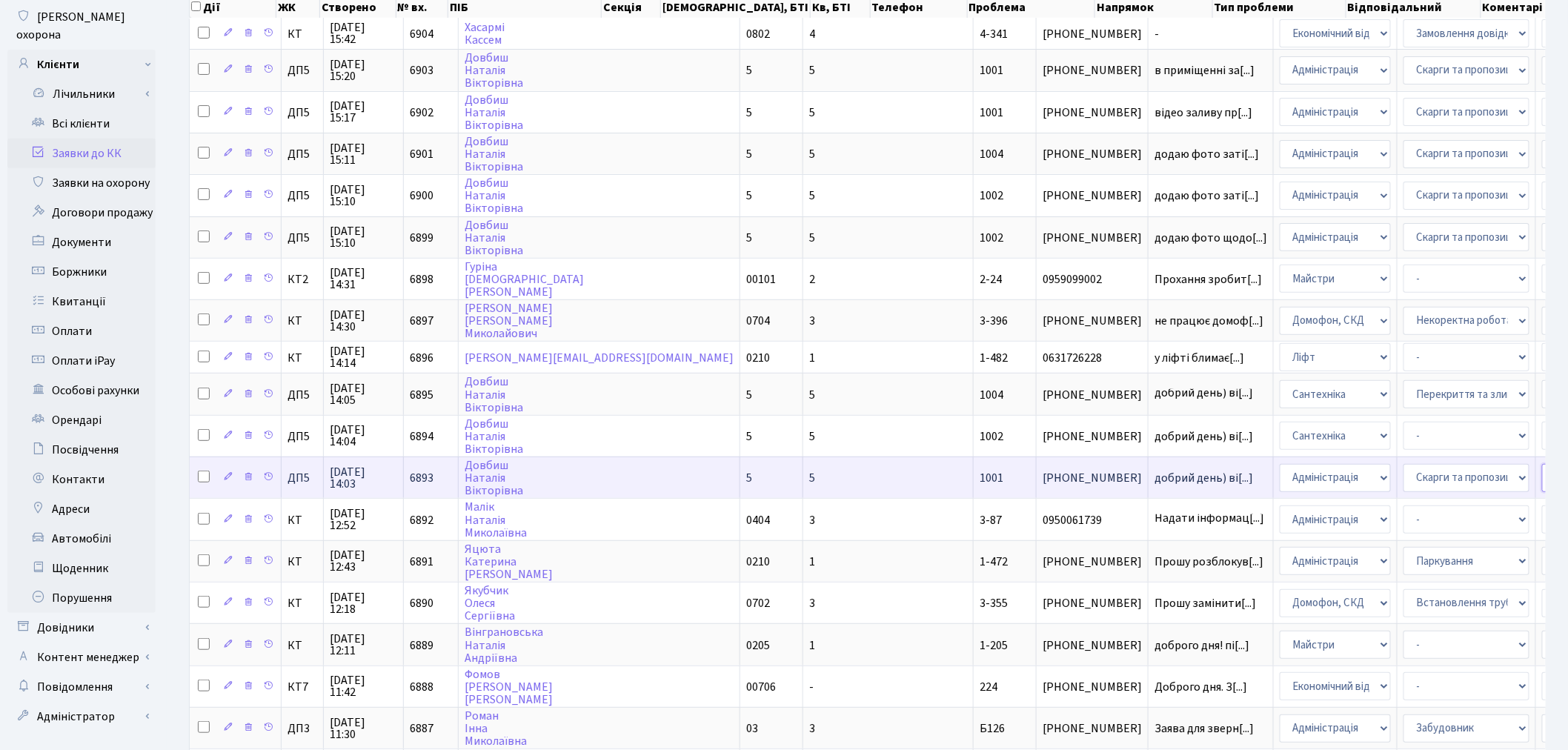
select select "94"
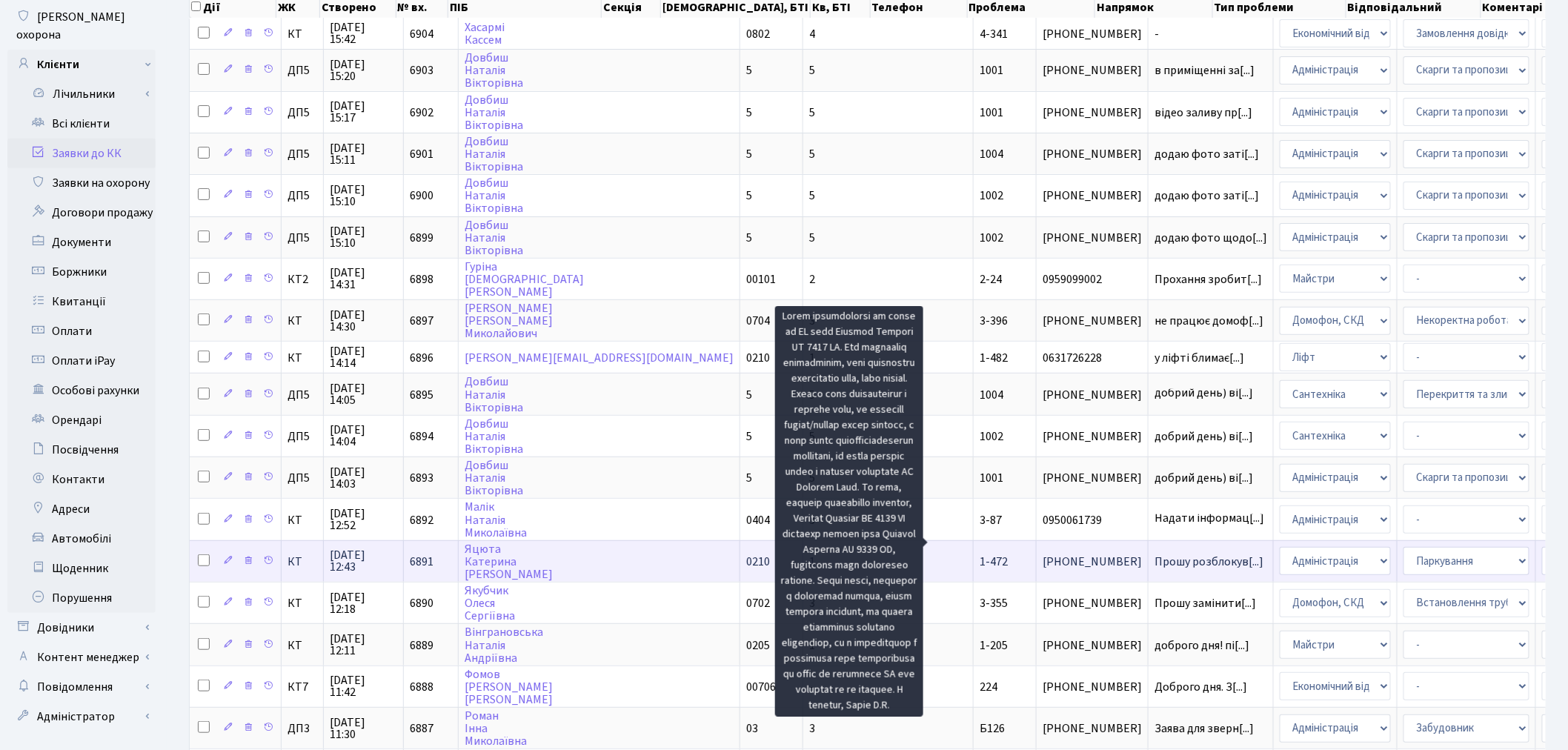
click at [1155, 553] on span "Прошу розблокув[...]" at bounding box center [1209, 561] width 109 height 16
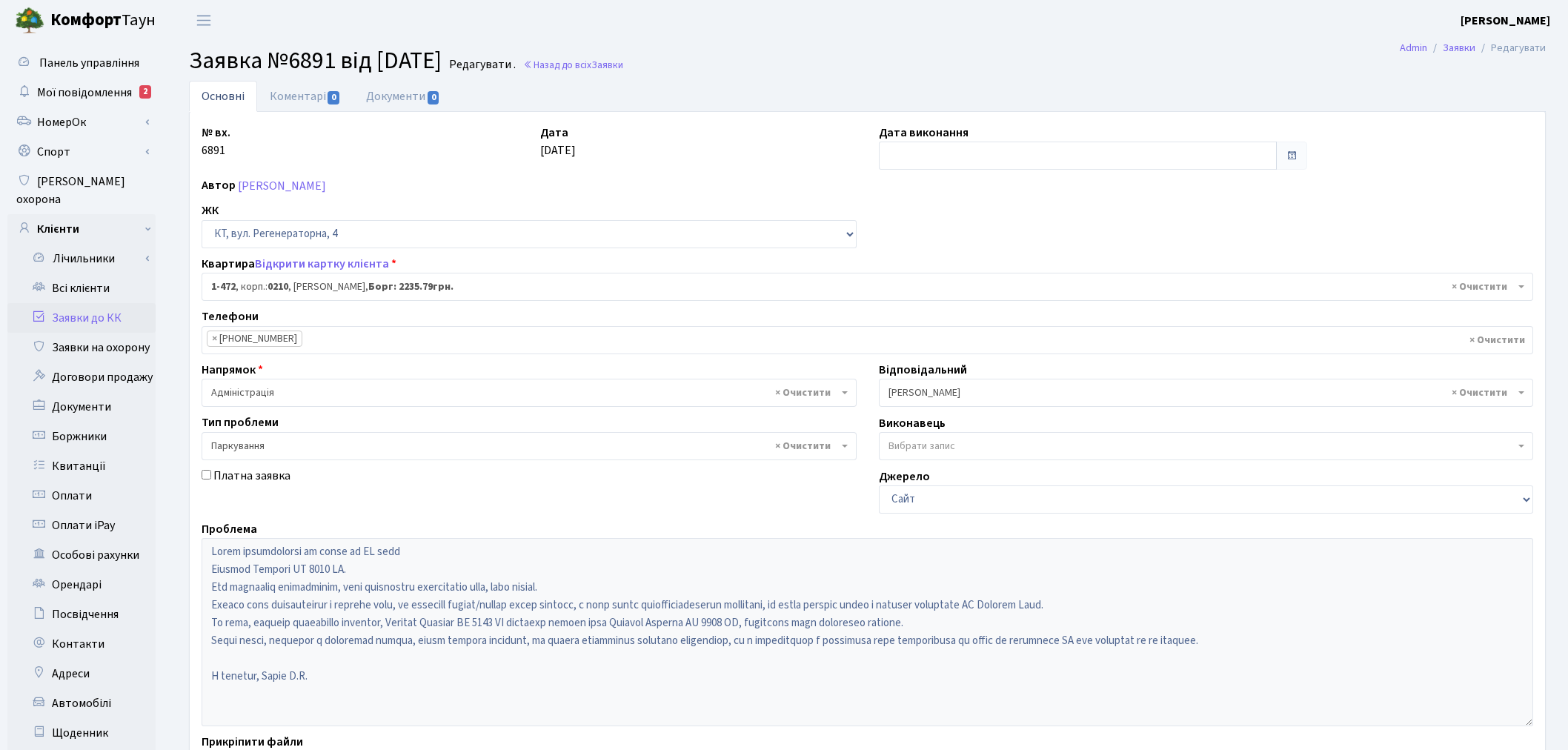
select select "391"
select select "66"
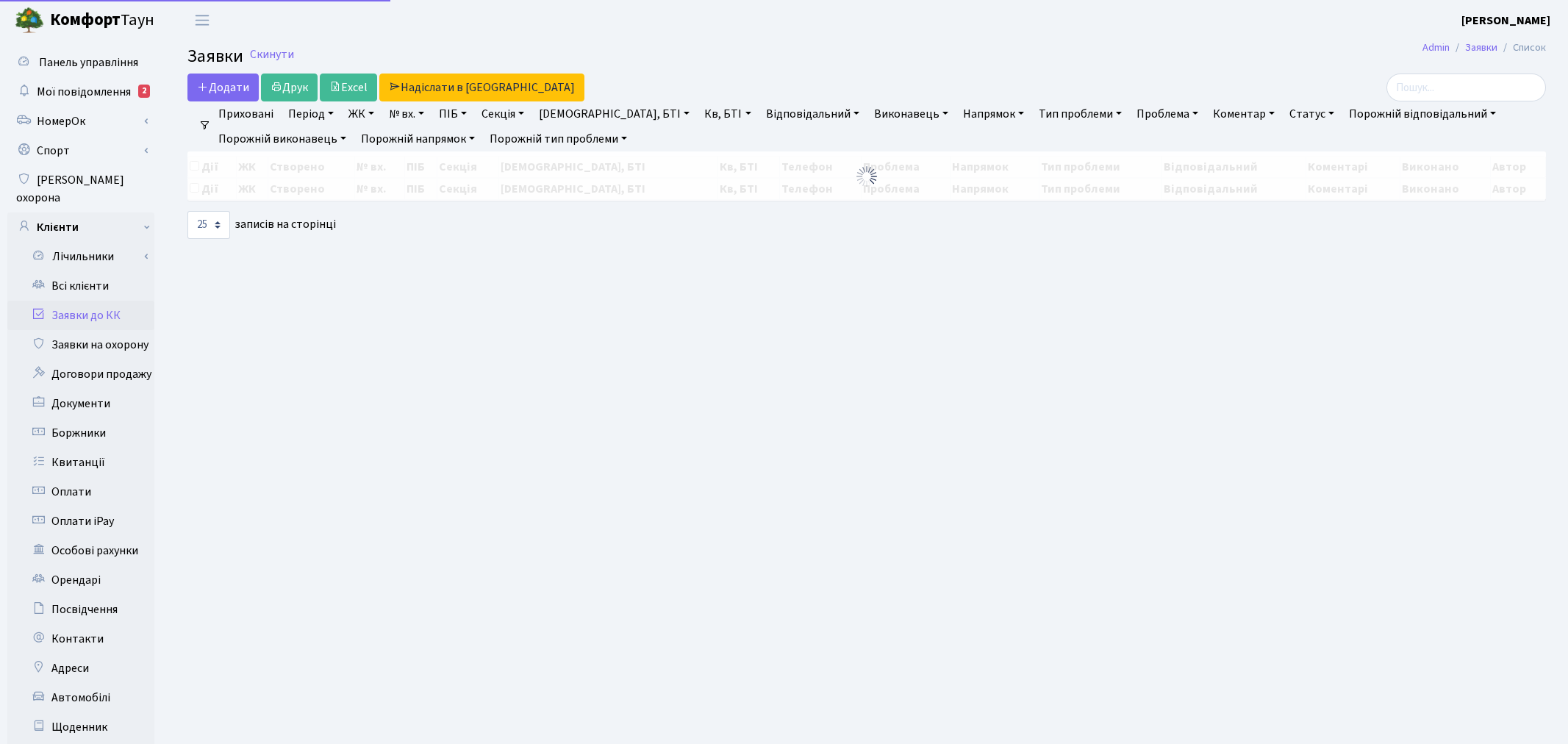
select select "25"
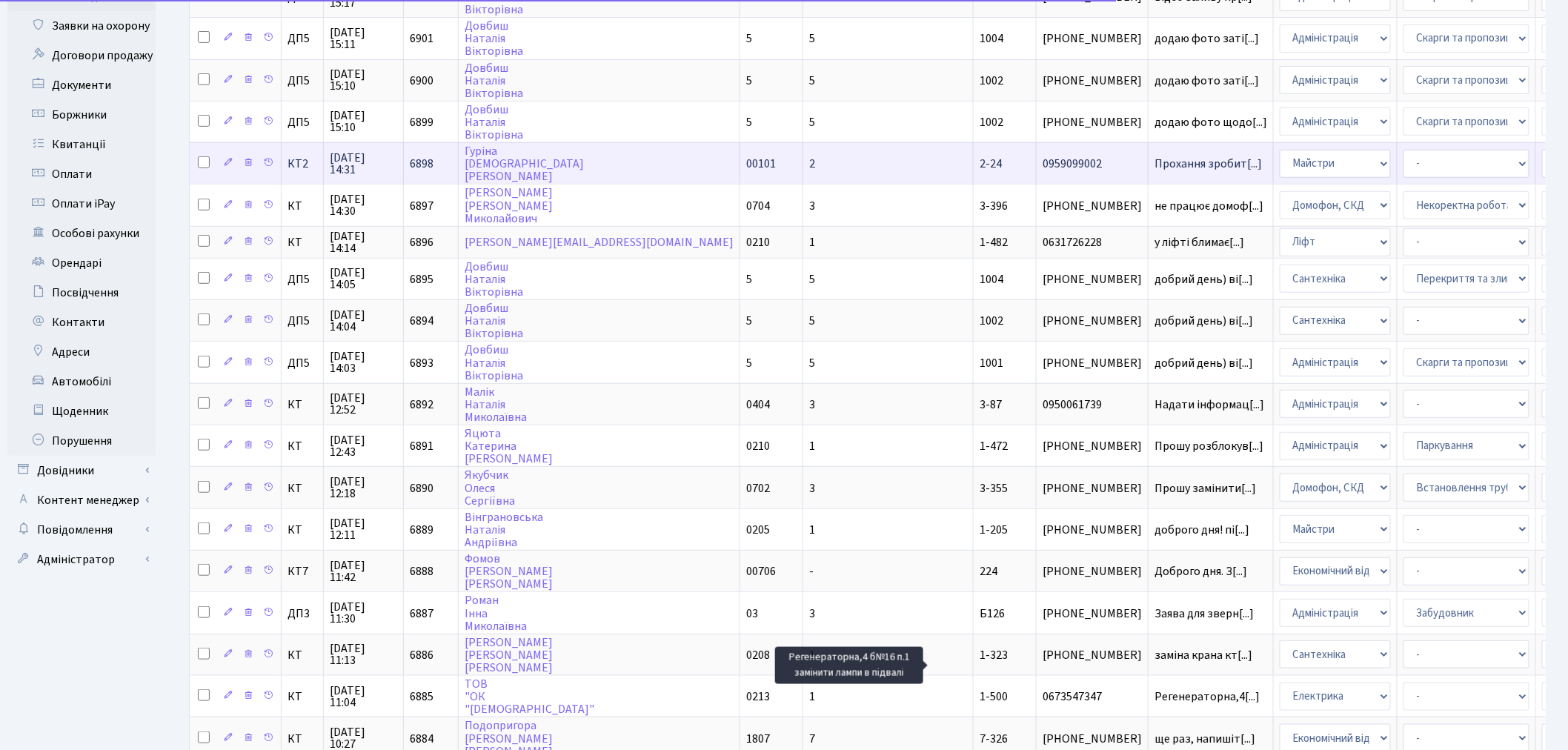
scroll to position [531, 0]
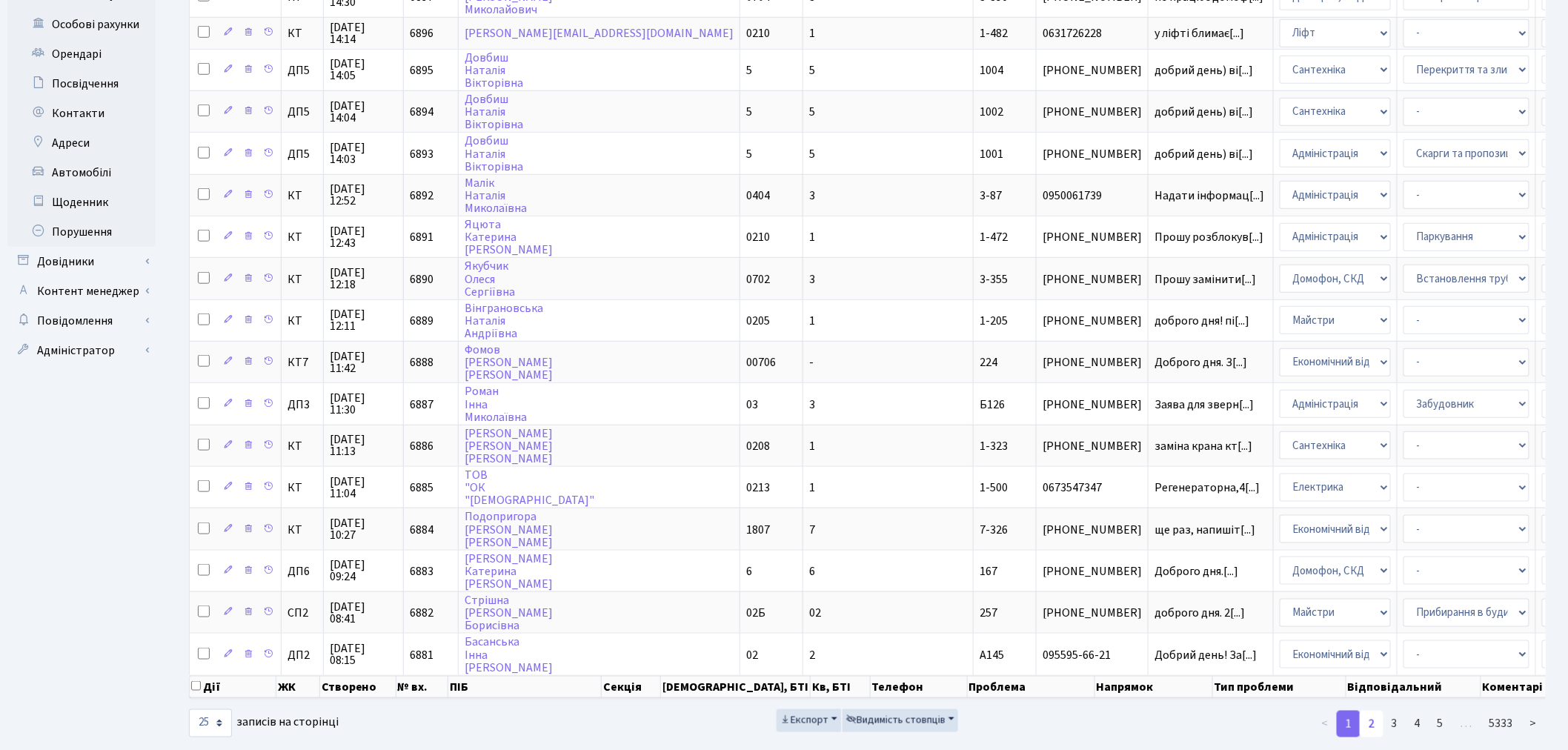
click at [1368, 711] on link "2" at bounding box center [1372, 724] width 24 height 26
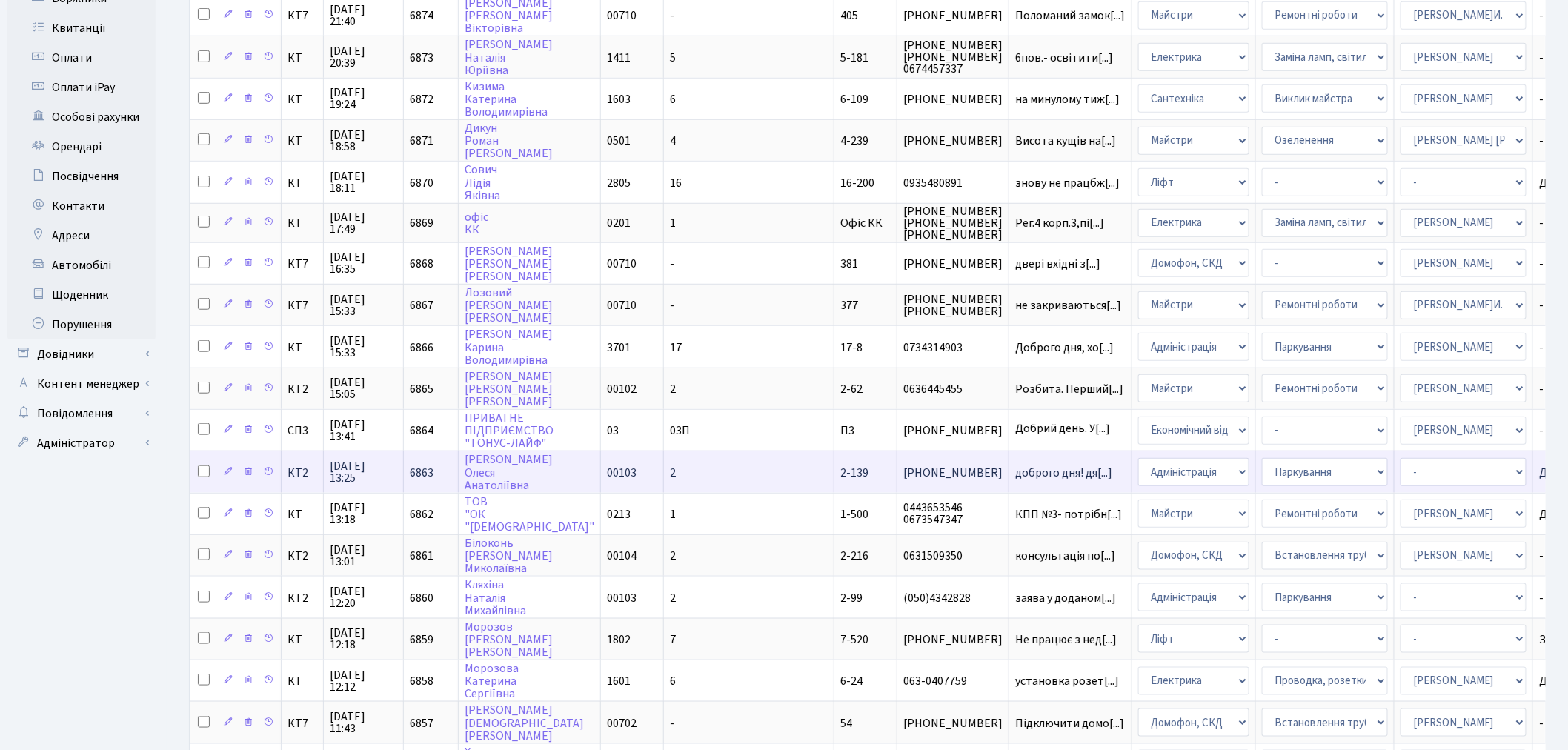
scroll to position [0, 0]
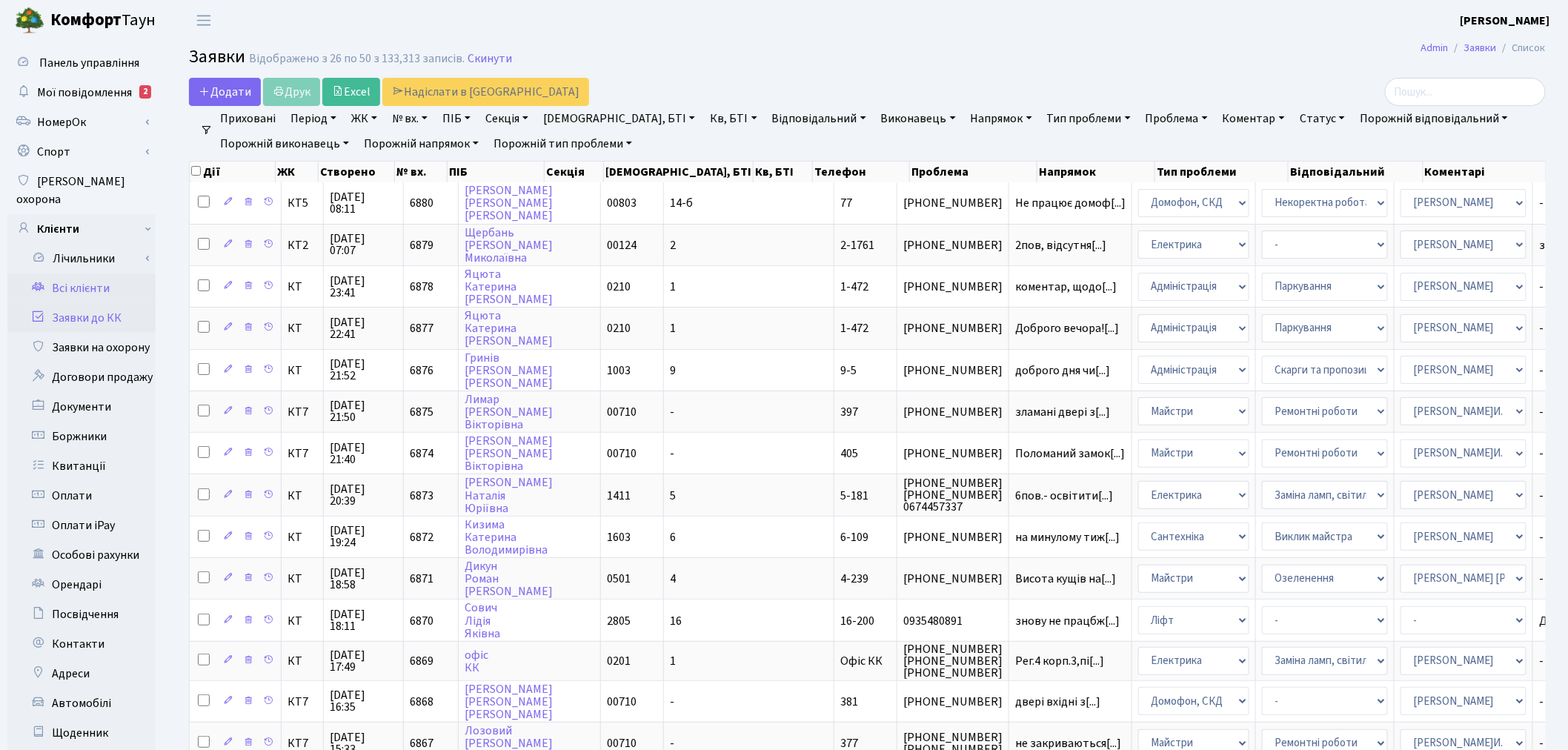
click at [92, 274] on link "Всі клієнти" at bounding box center [81, 288] width 148 height 30
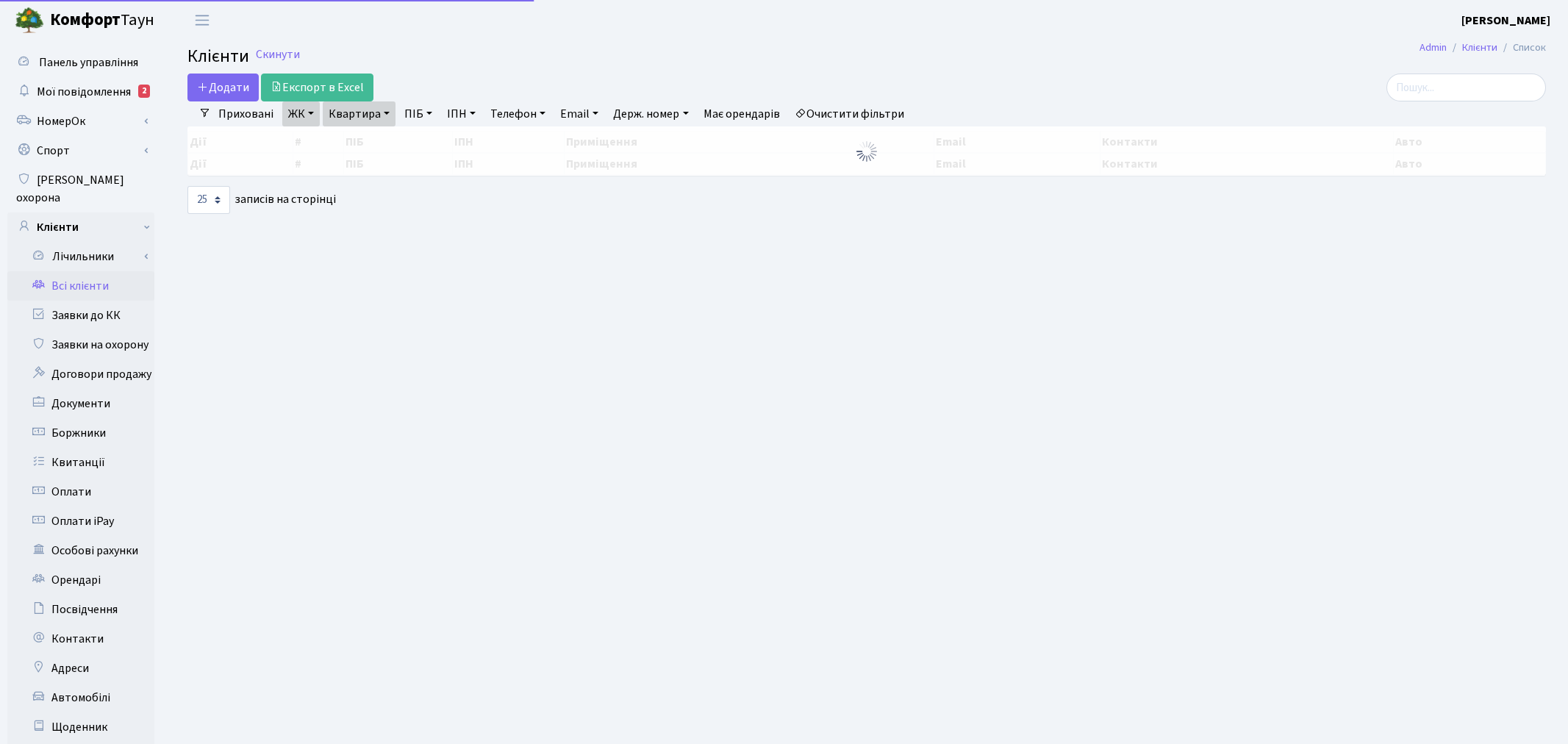
select select "25"
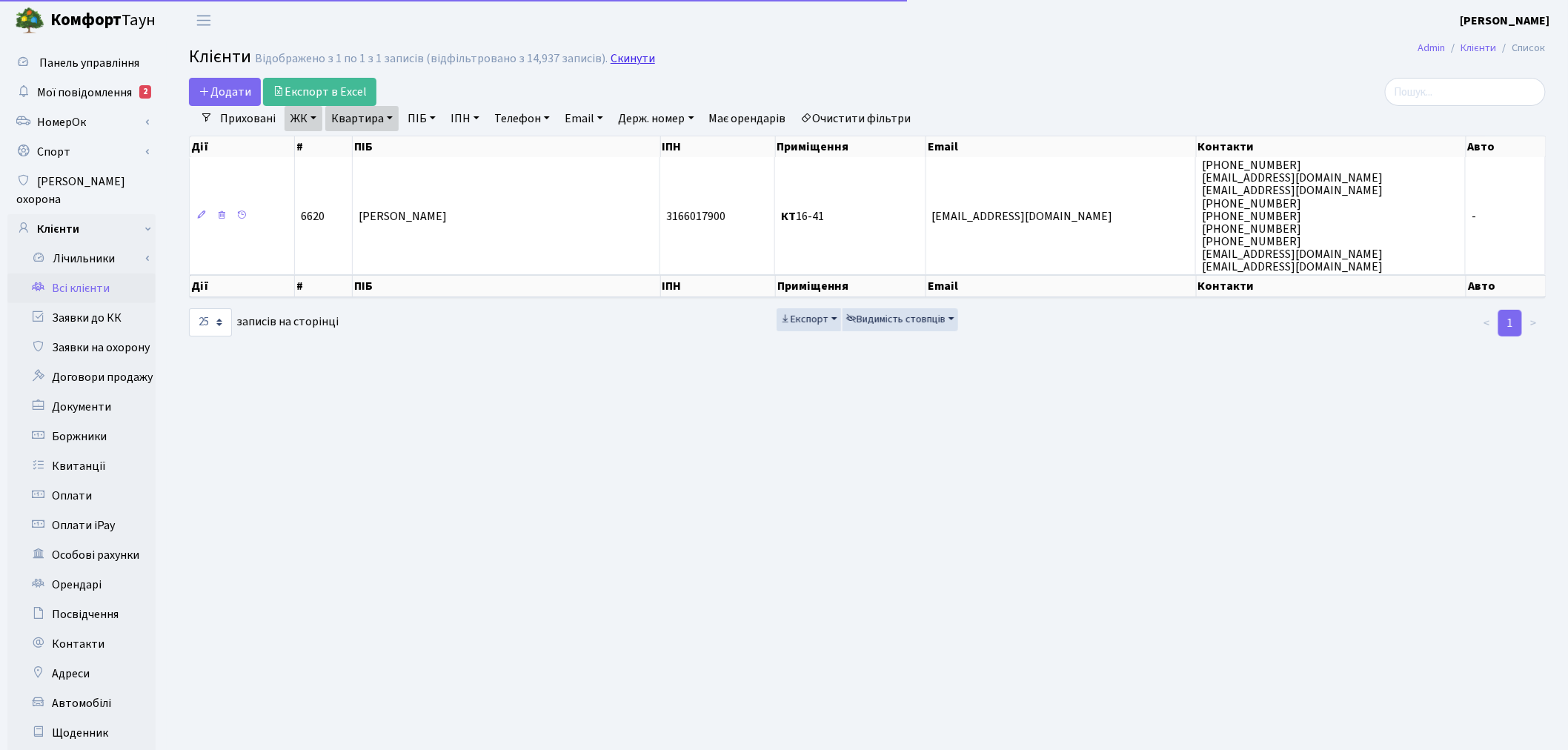
click at [611, 57] on link "Скинути" at bounding box center [633, 59] width 45 height 14
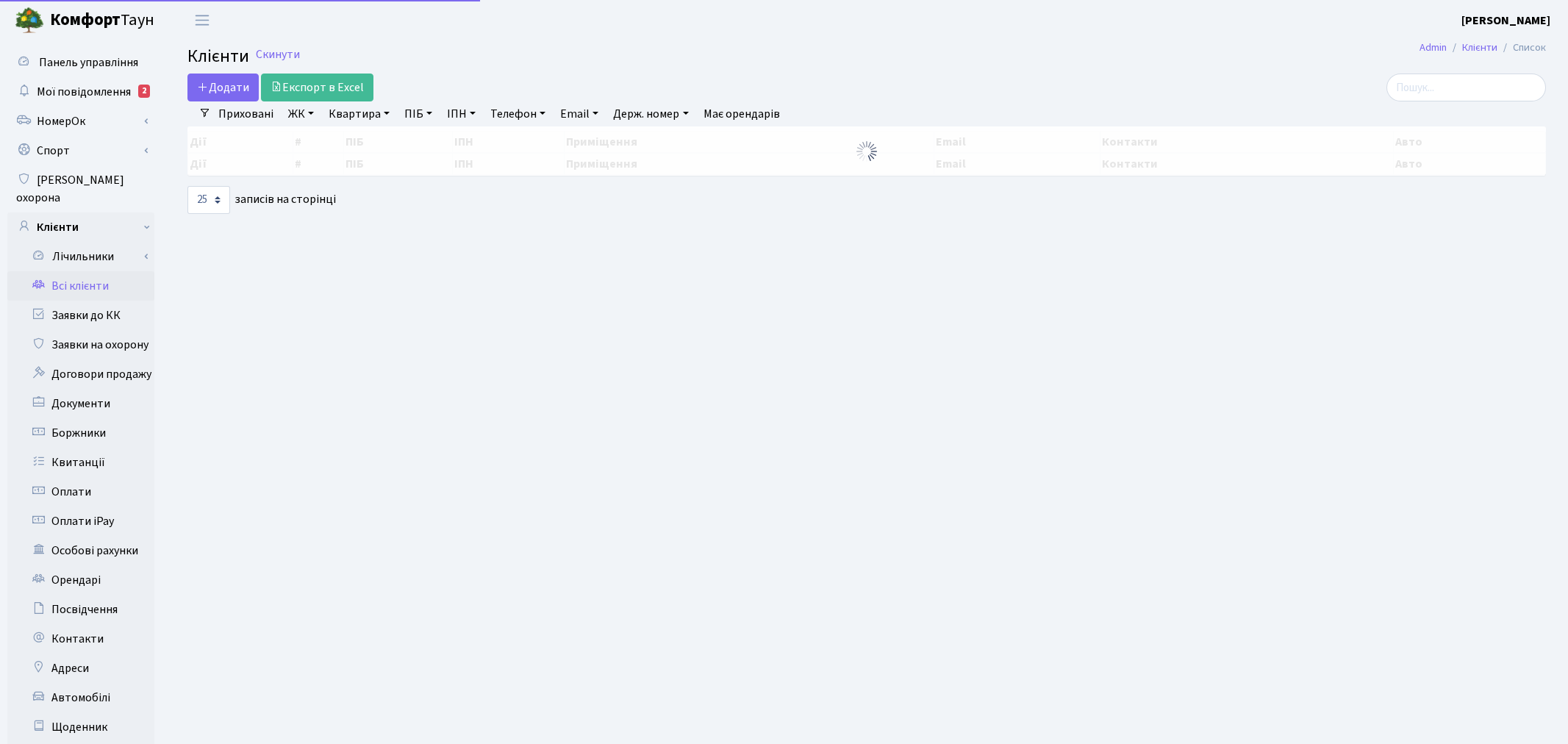
select select "25"
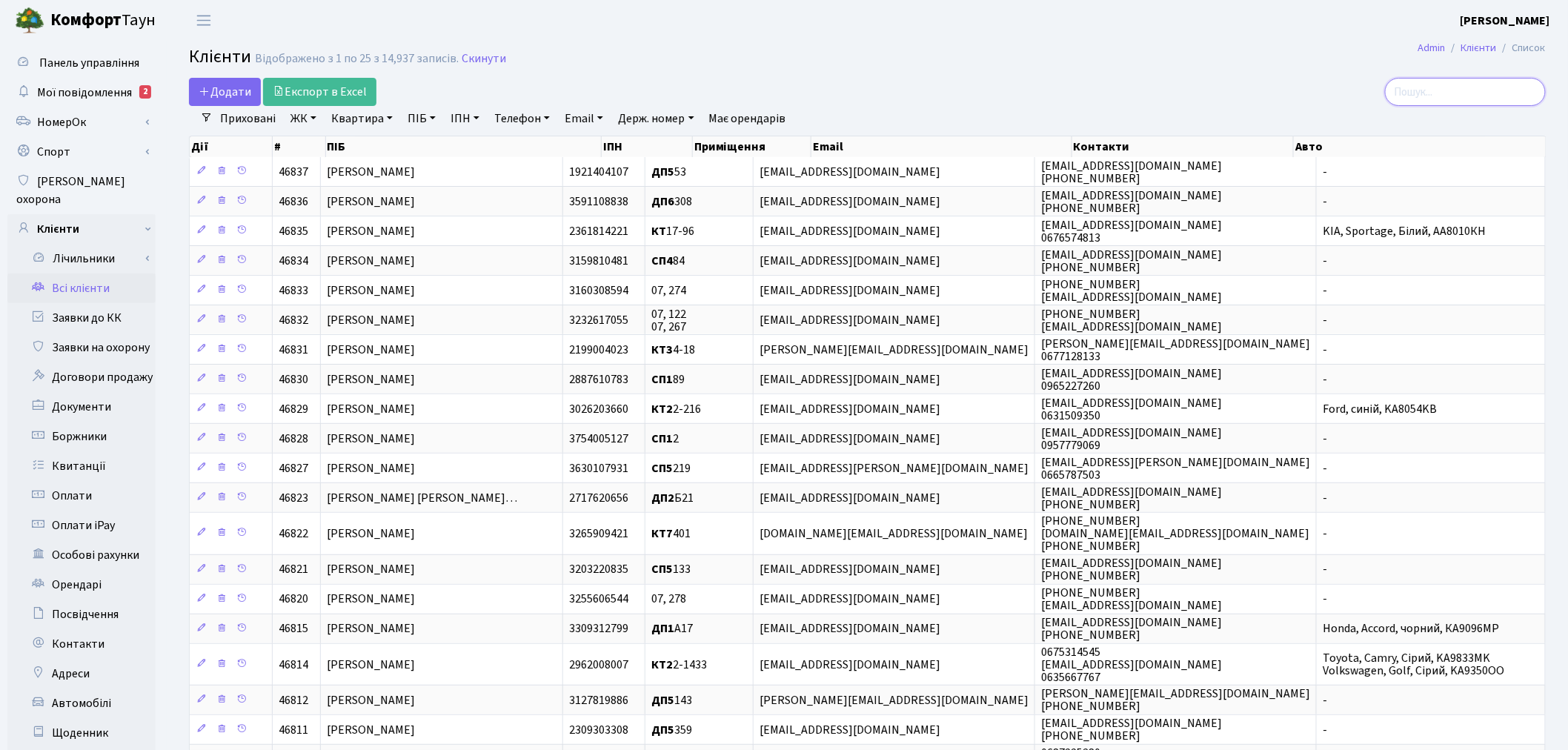
click at [1443, 90] on input "search" at bounding box center [1465, 91] width 161 height 28
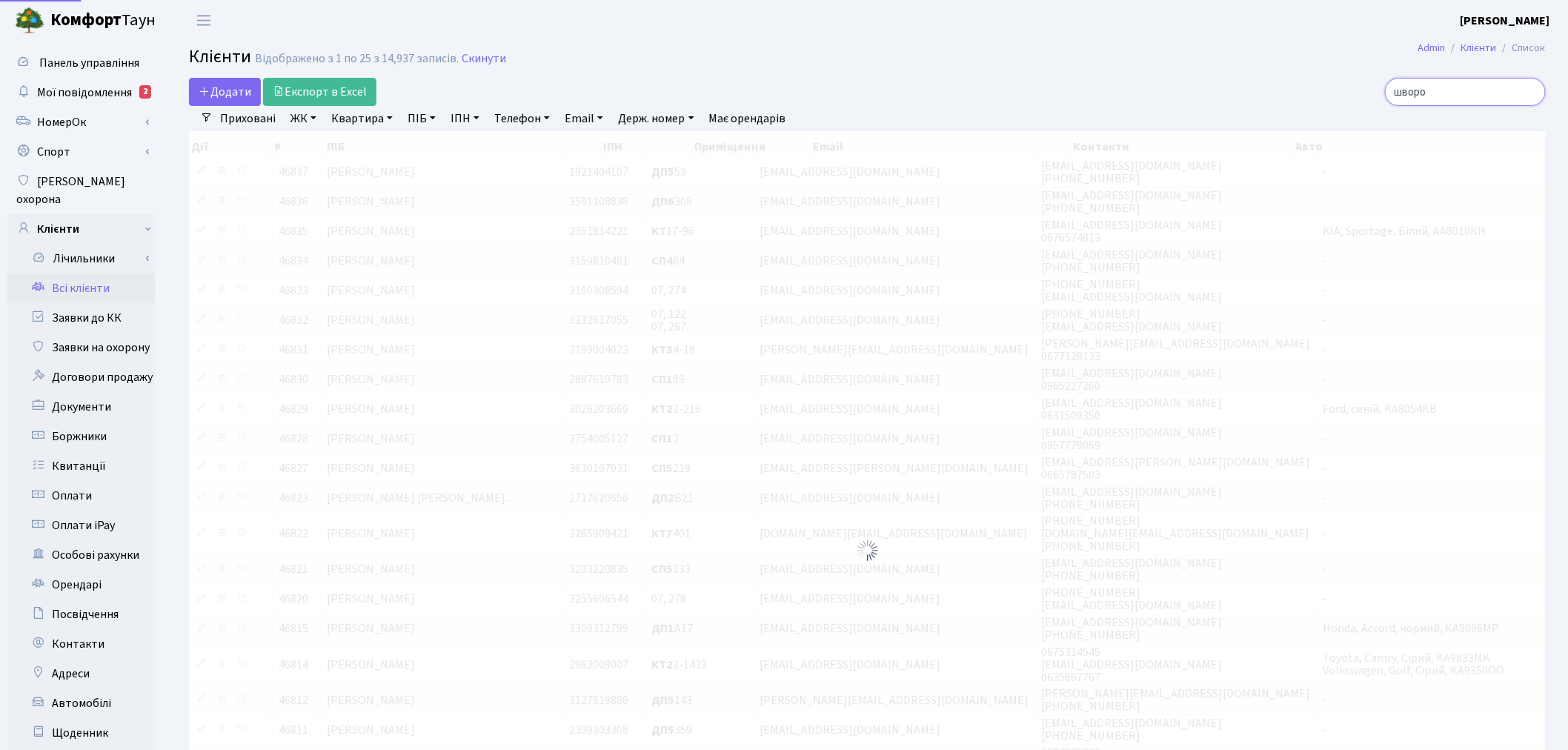
type input "шворо"
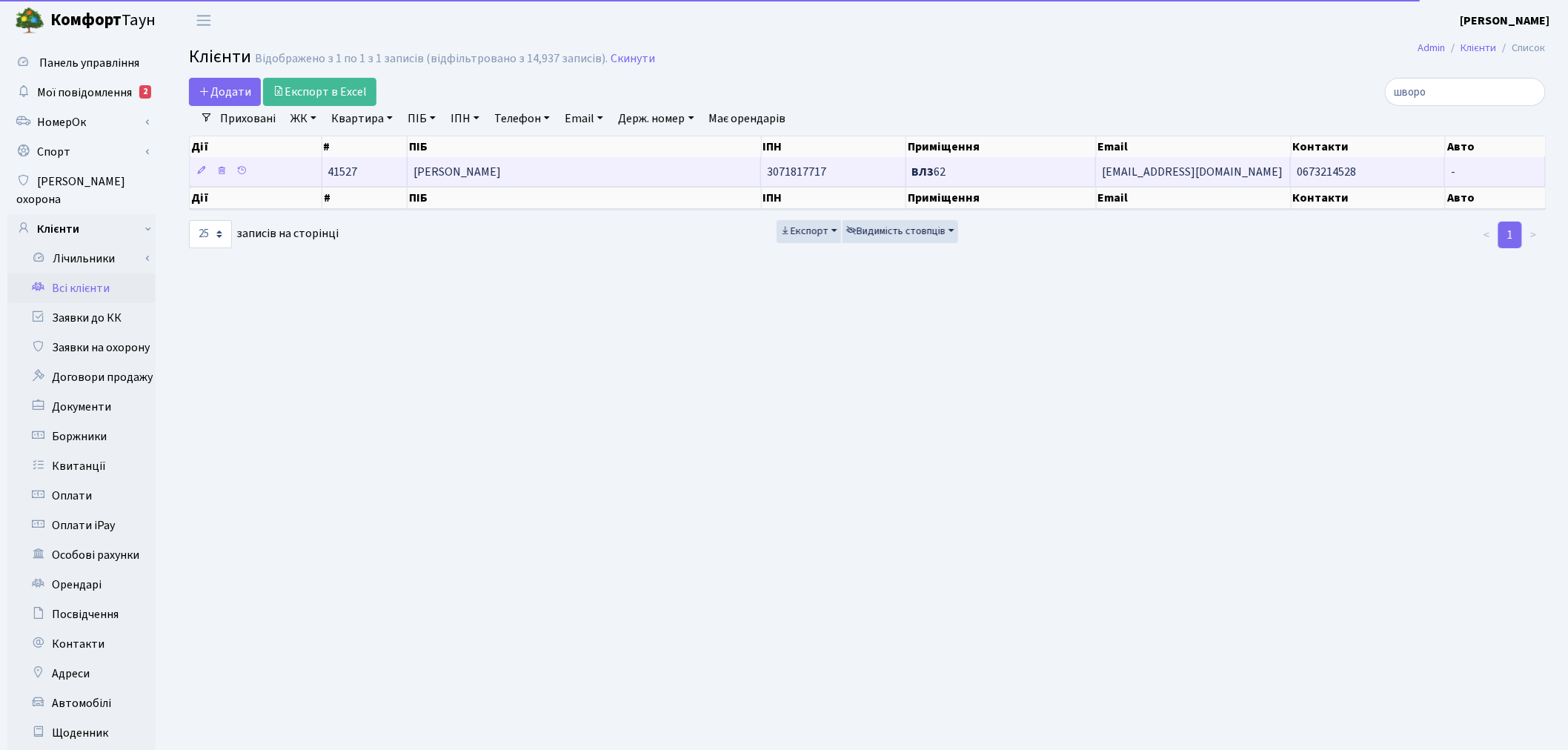
click at [991, 173] on td "ВЛ3 62" at bounding box center [1001, 171] width 190 height 29
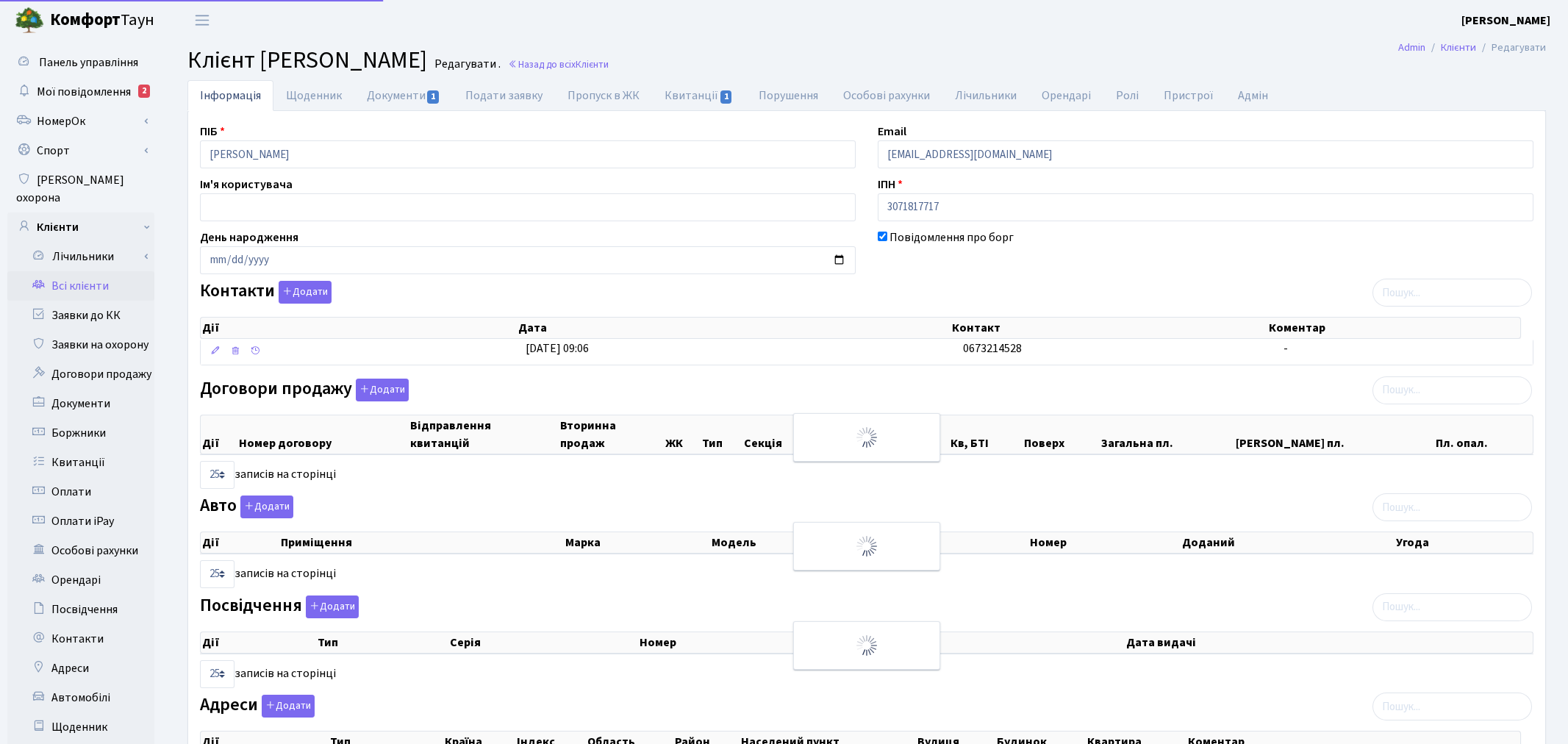
select select "25"
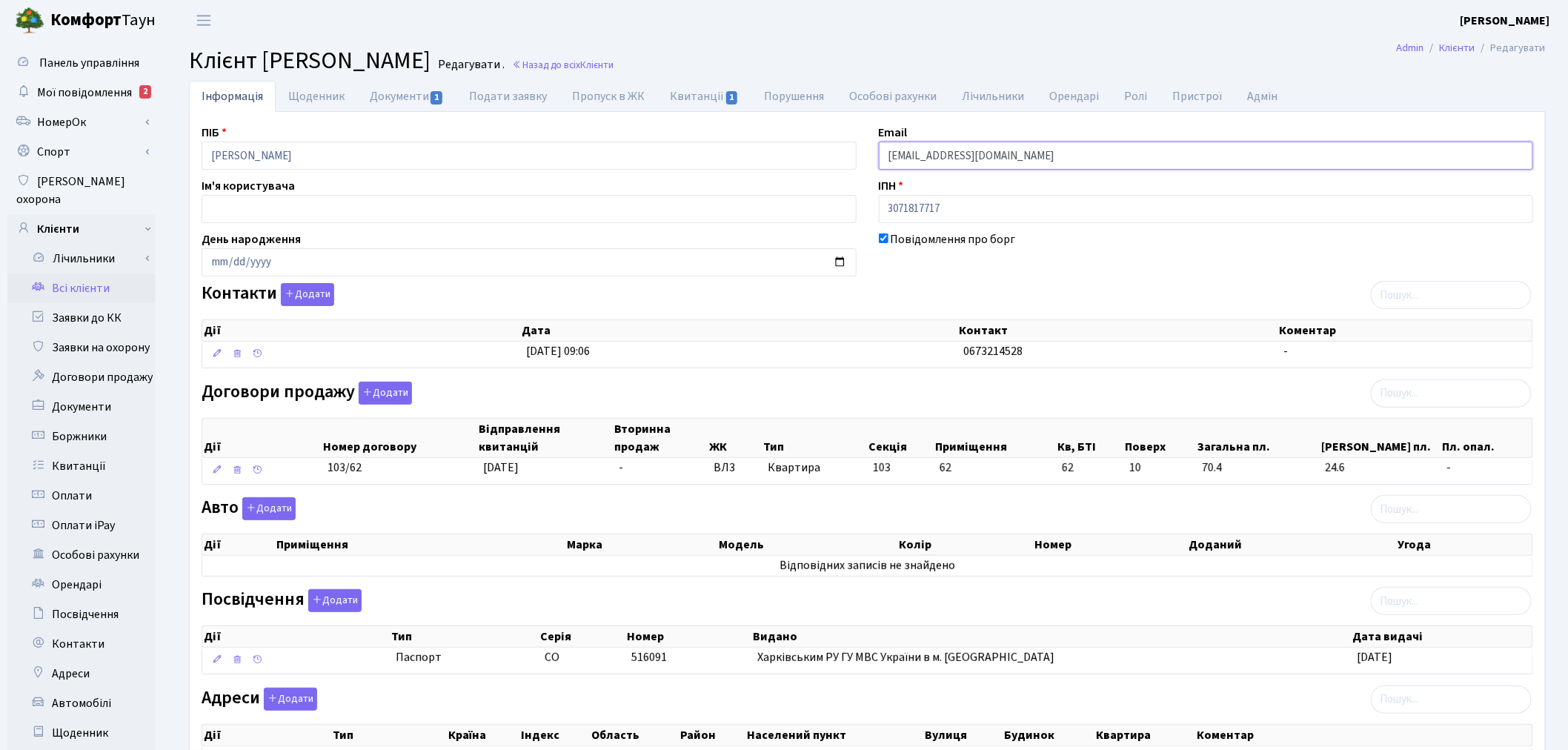
drag, startPoint x: 994, startPoint y: 154, endPoint x: 888, endPoint y: 153, distance: 106.0
click at [888, 153] on input "[EMAIL_ADDRESS][DOMAIN_NAME]" at bounding box center [1207, 155] width 655 height 28
click at [135, 274] on link "Всі клієнти" at bounding box center [81, 288] width 148 height 30
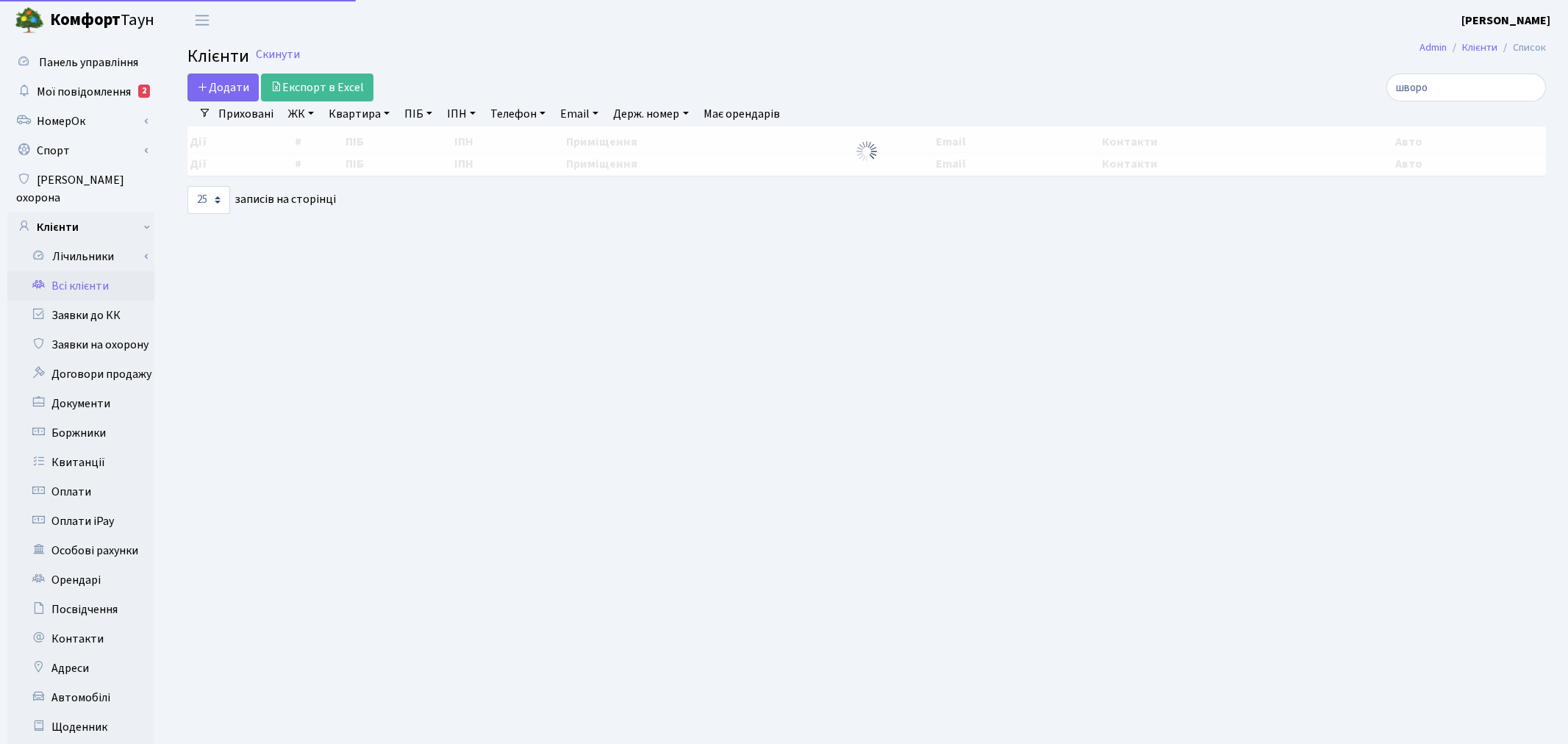
select select "25"
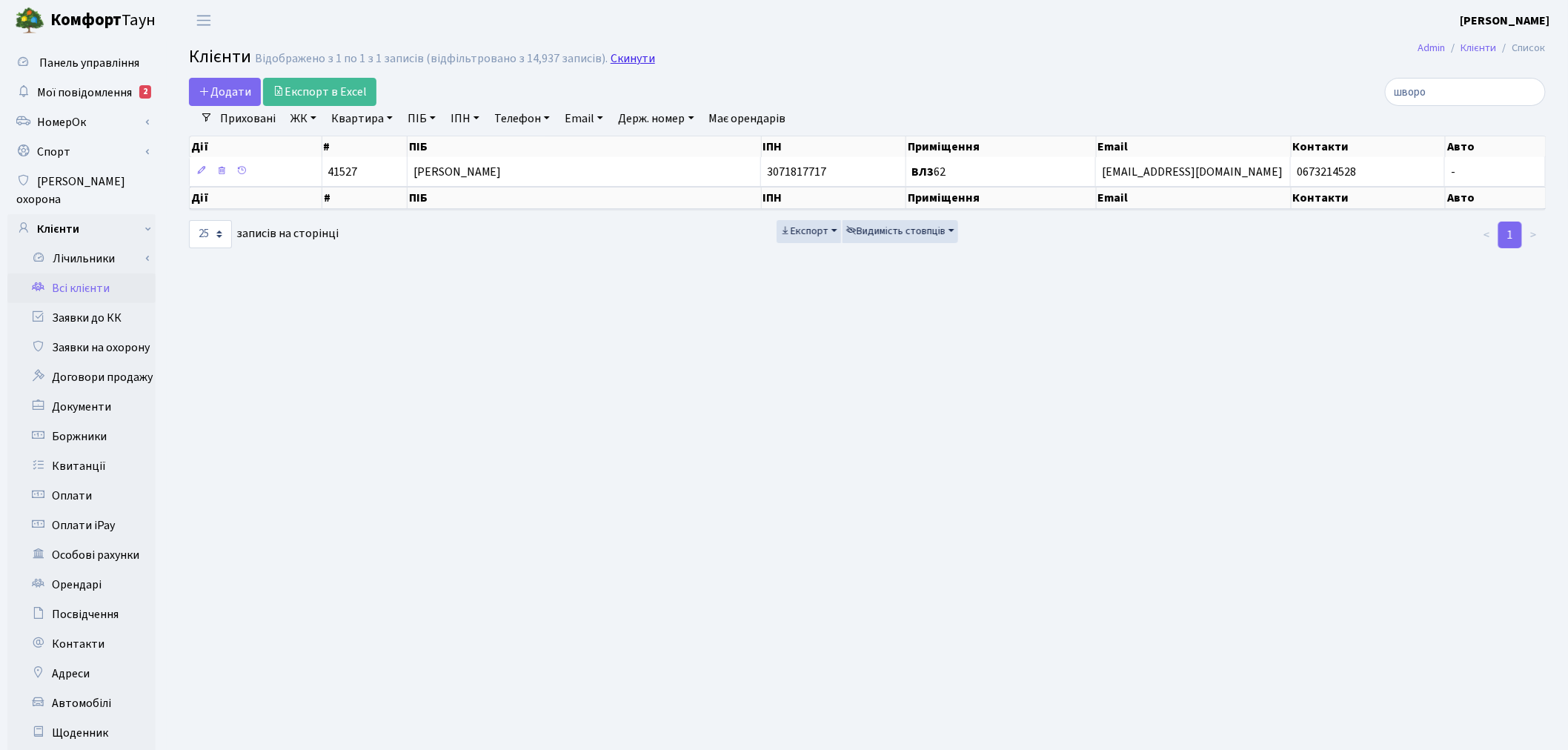
click at [617, 57] on link "Скинути" at bounding box center [633, 59] width 45 height 14
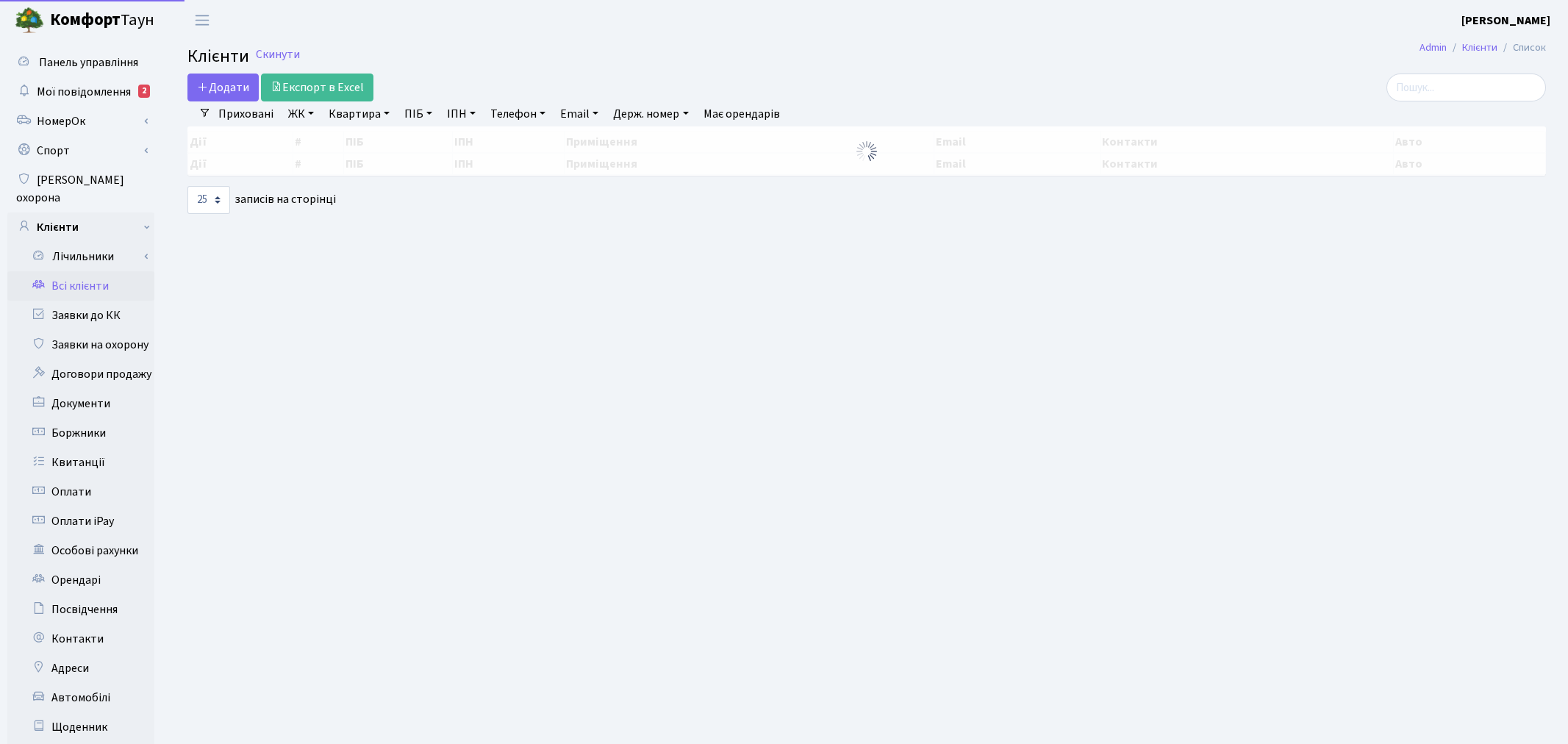
select select
select select "25"
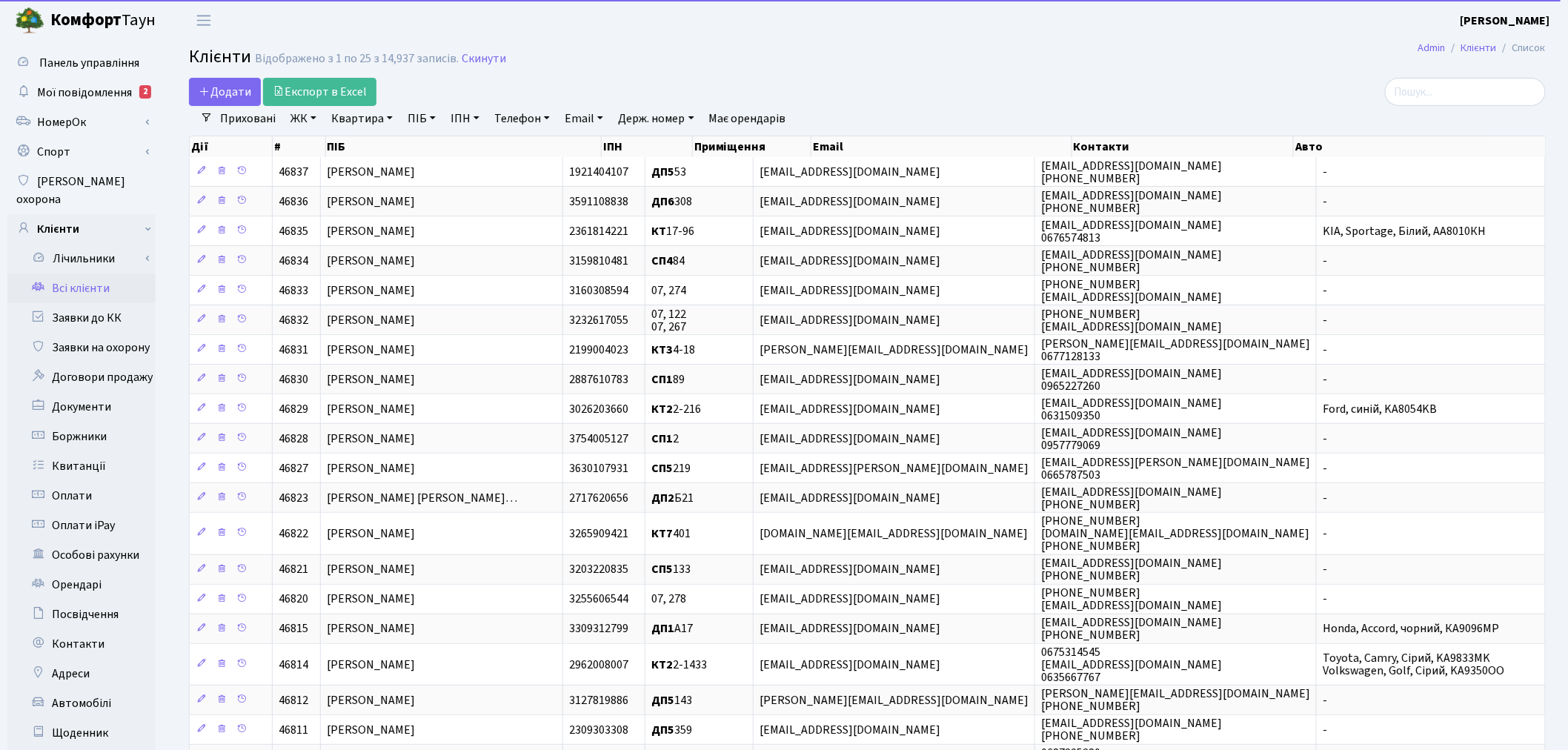
click at [300, 116] on link "ЖК" at bounding box center [303, 118] width 38 height 25
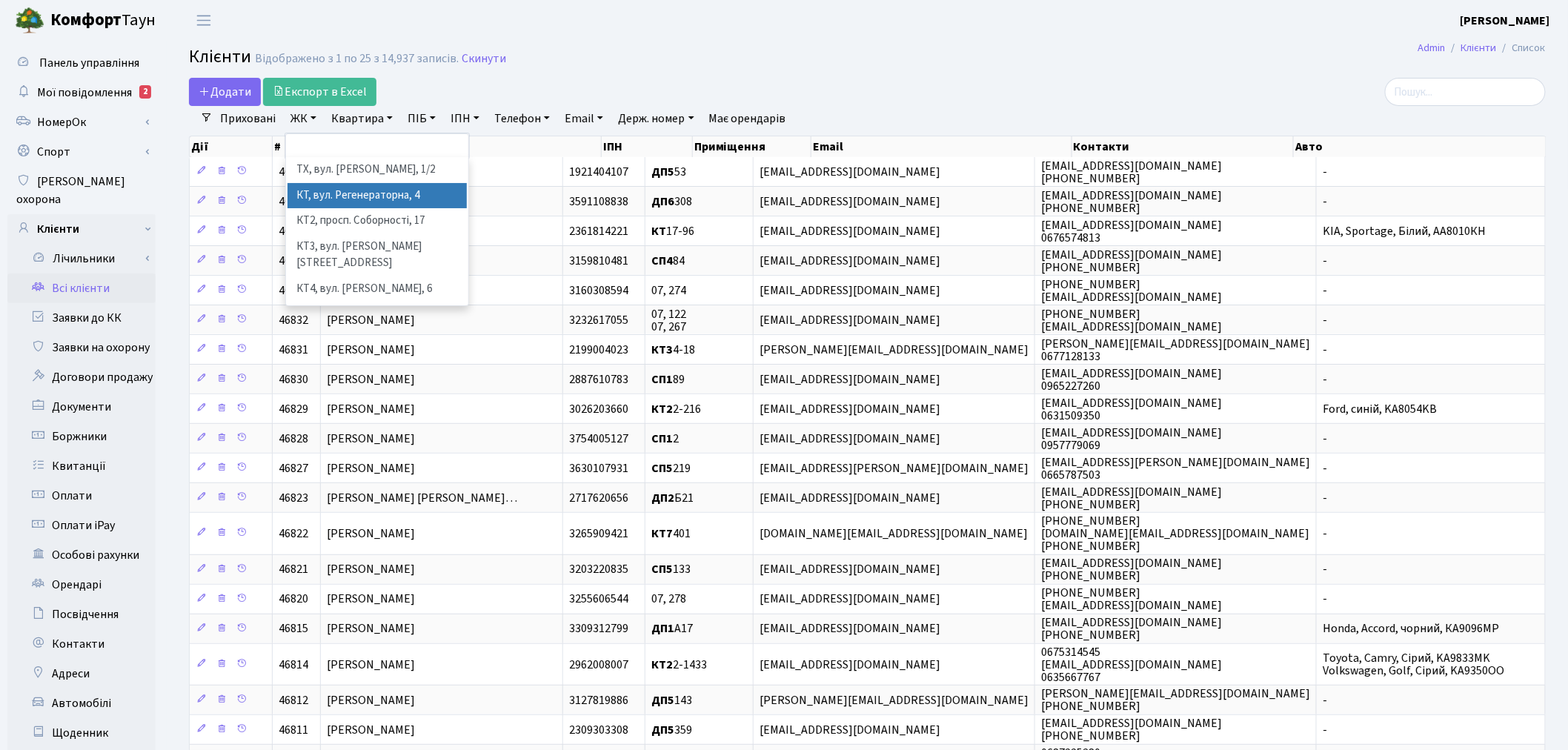
click at [371, 195] on li "КТ, вул. Регенераторна, 4" at bounding box center [377, 196] width 179 height 26
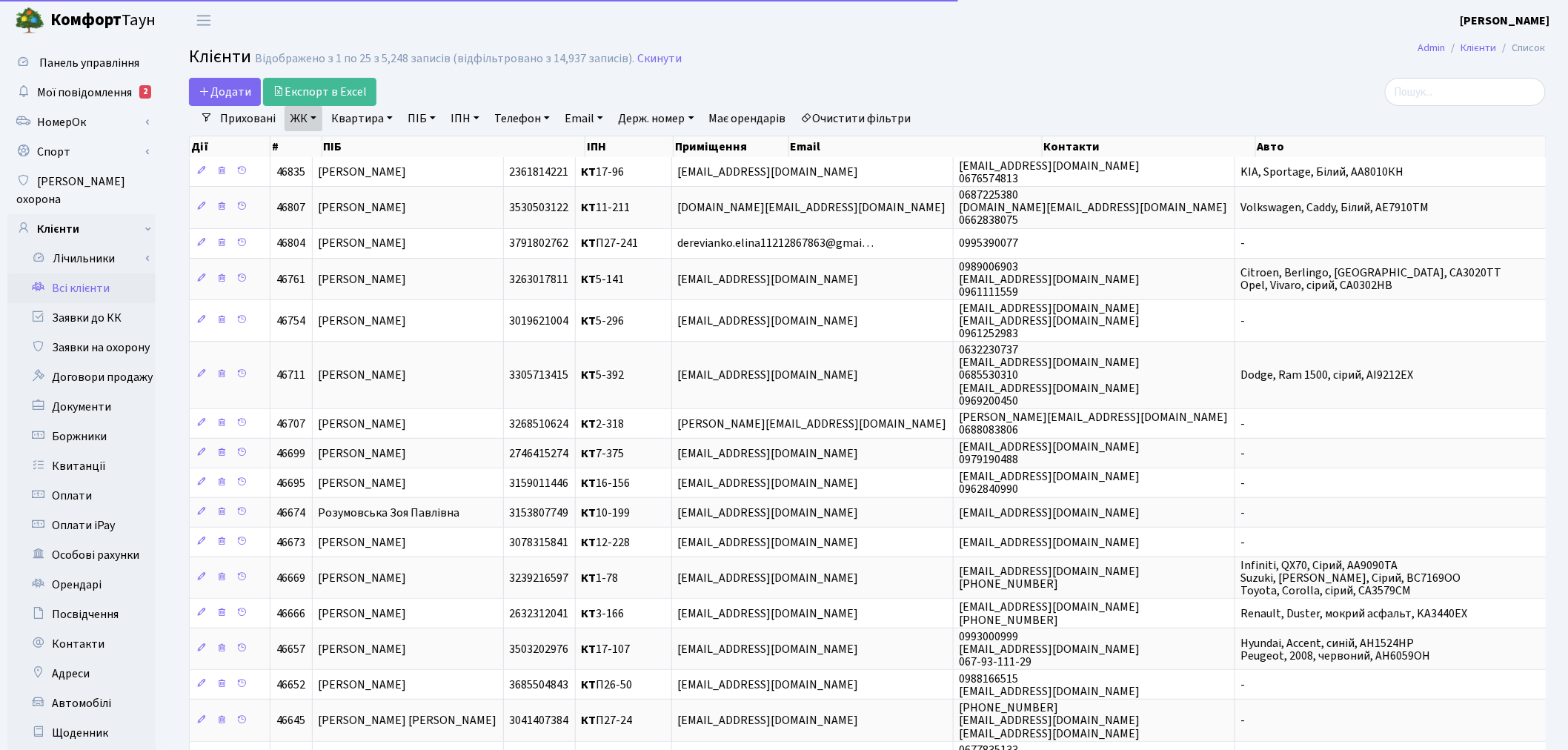
click at [367, 118] on link "Квартира" at bounding box center [362, 118] width 74 height 25
click at [368, 158] on input "text" at bounding box center [369, 147] width 86 height 28
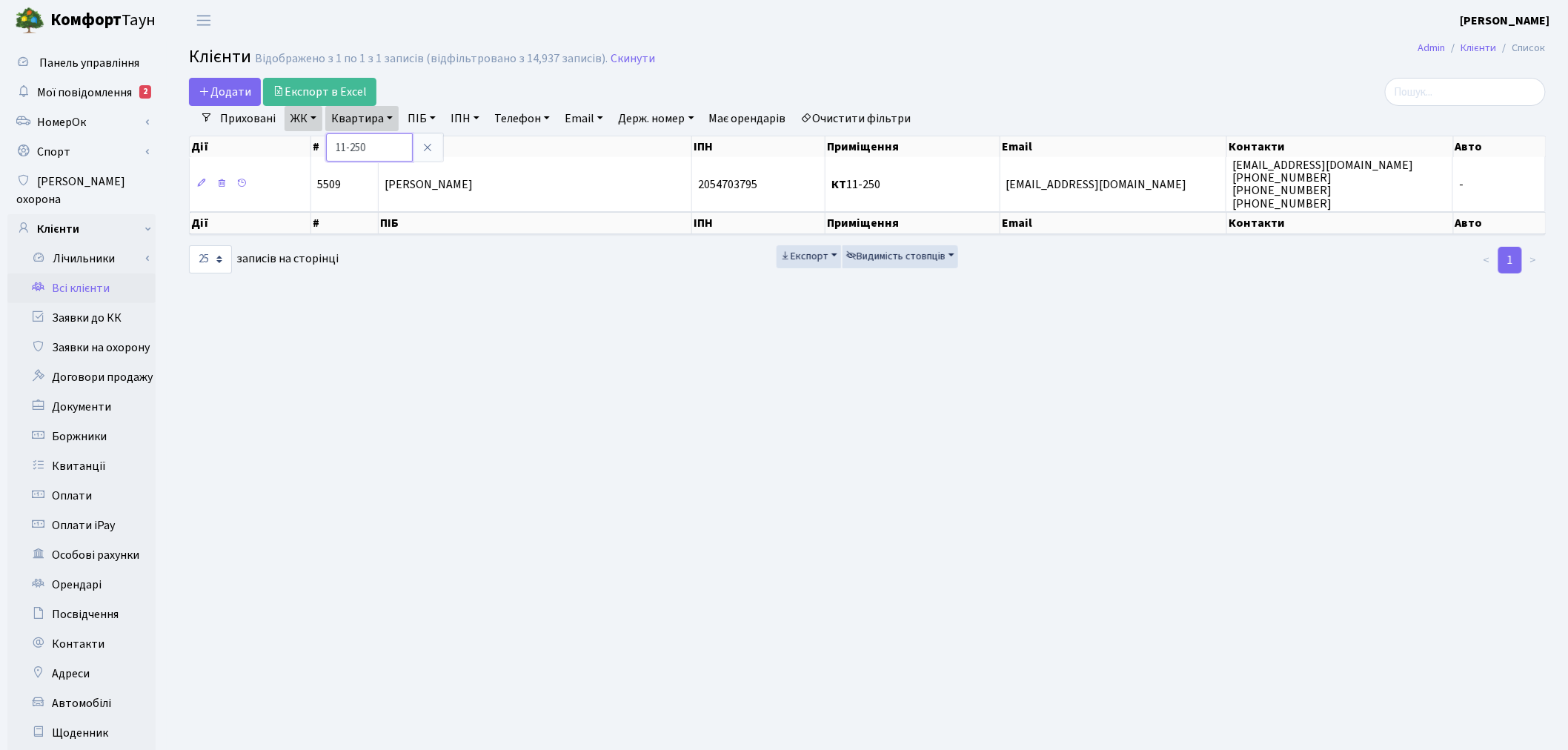
click at [344, 150] on input "11-250" at bounding box center [369, 147] width 86 height 28
drag, startPoint x: 344, startPoint y: 149, endPoint x: 332, endPoint y: 150, distance: 12.0
click at [332, 150] on input "11-250" at bounding box center [369, 147] width 86 height 28
click at [371, 154] on input "11-250" at bounding box center [369, 147] width 86 height 28
click at [344, 146] on input "11-250" at bounding box center [369, 147] width 86 height 28
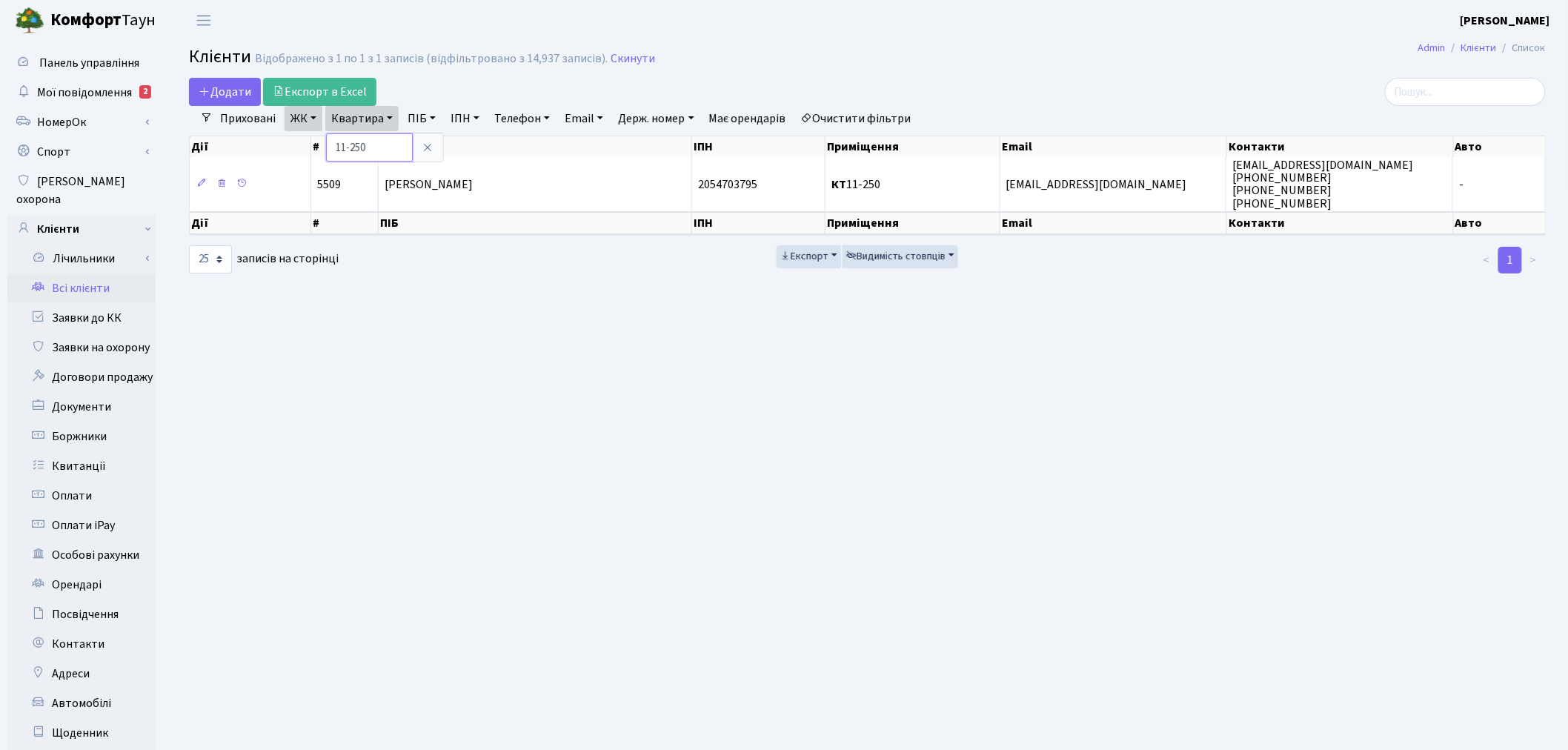
click at [346, 149] on input "11-250" at bounding box center [369, 147] width 86 height 28
type input "11-250"
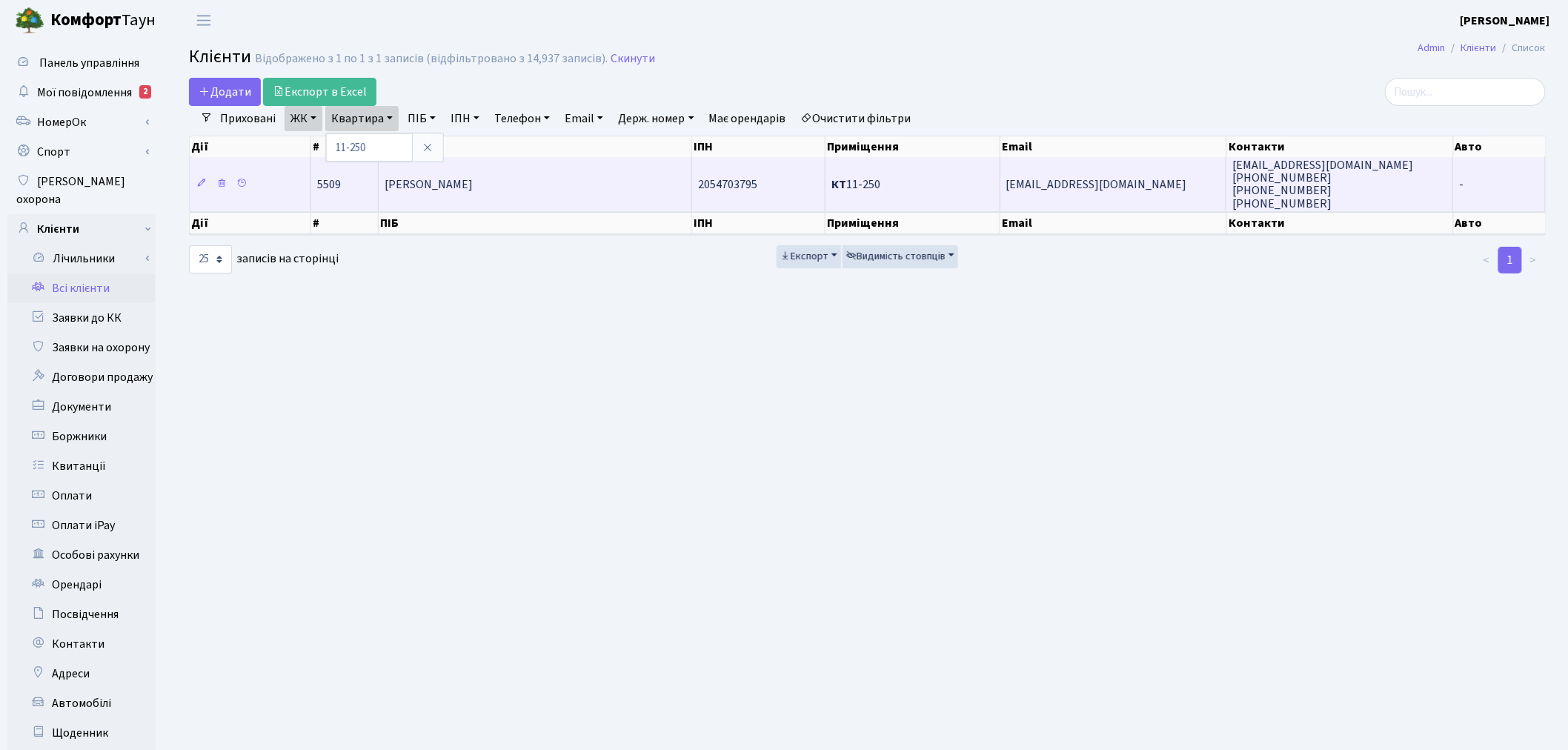
click at [851, 176] on span "КТ 11-250" at bounding box center [855, 184] width 49 height 16
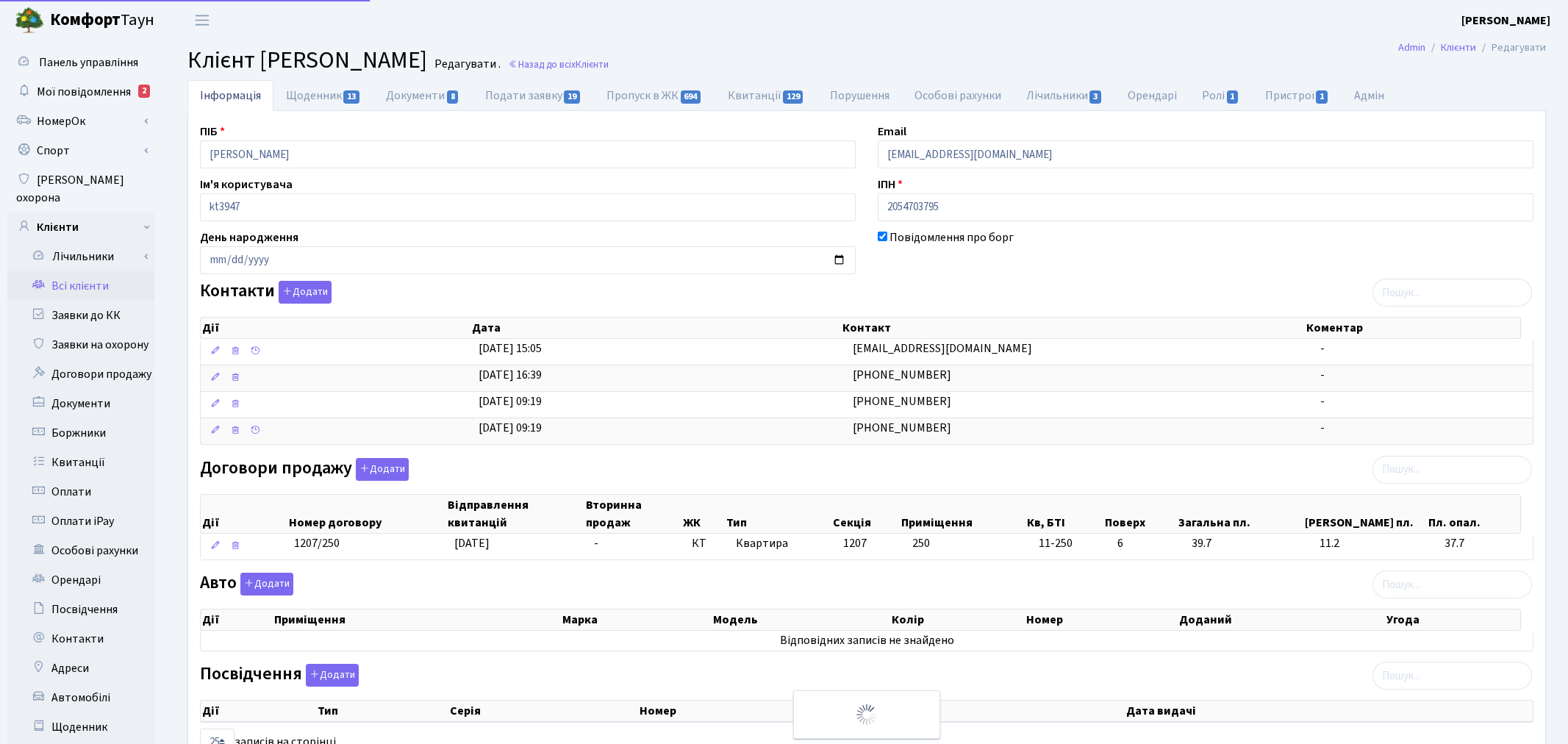
select select "25"
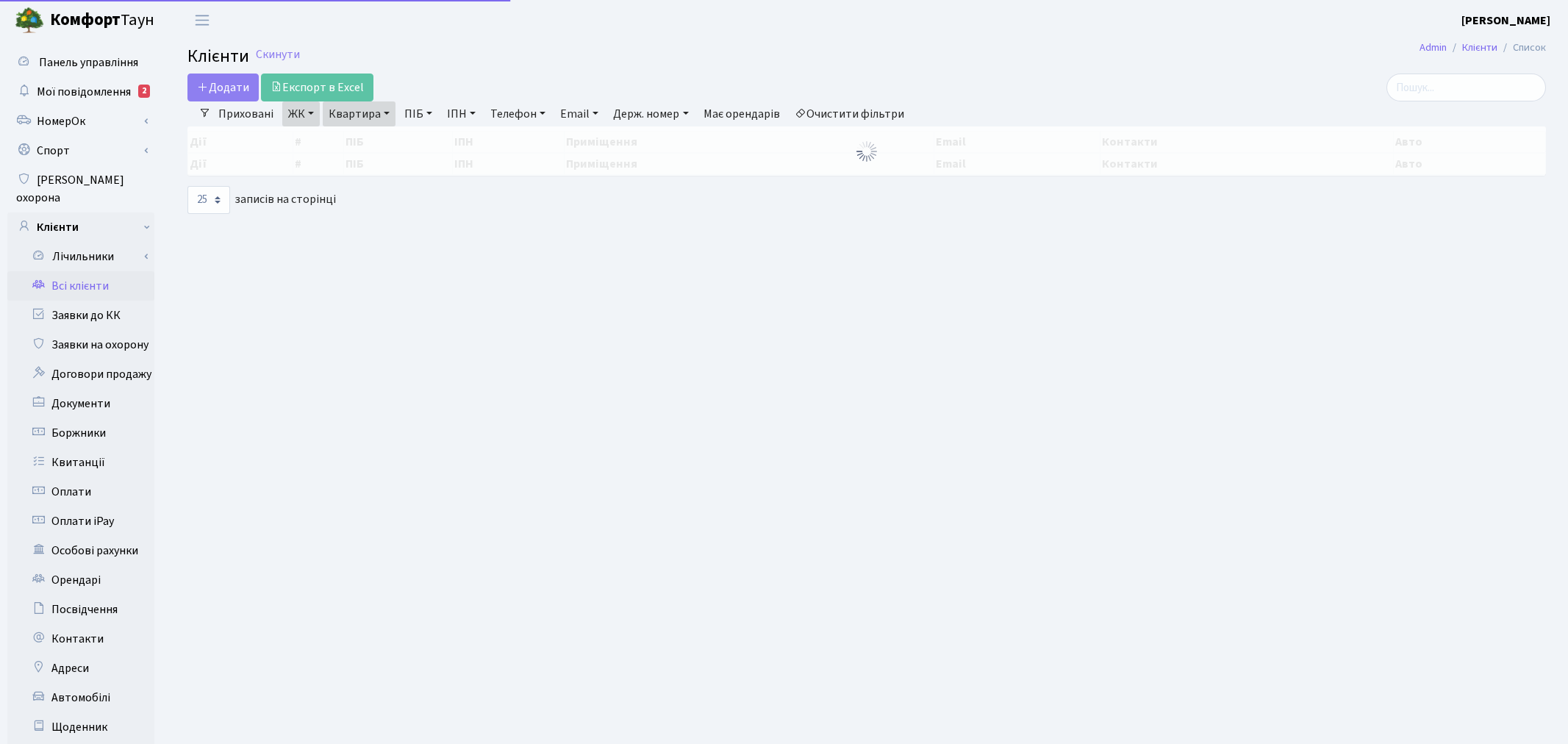
select select "25"
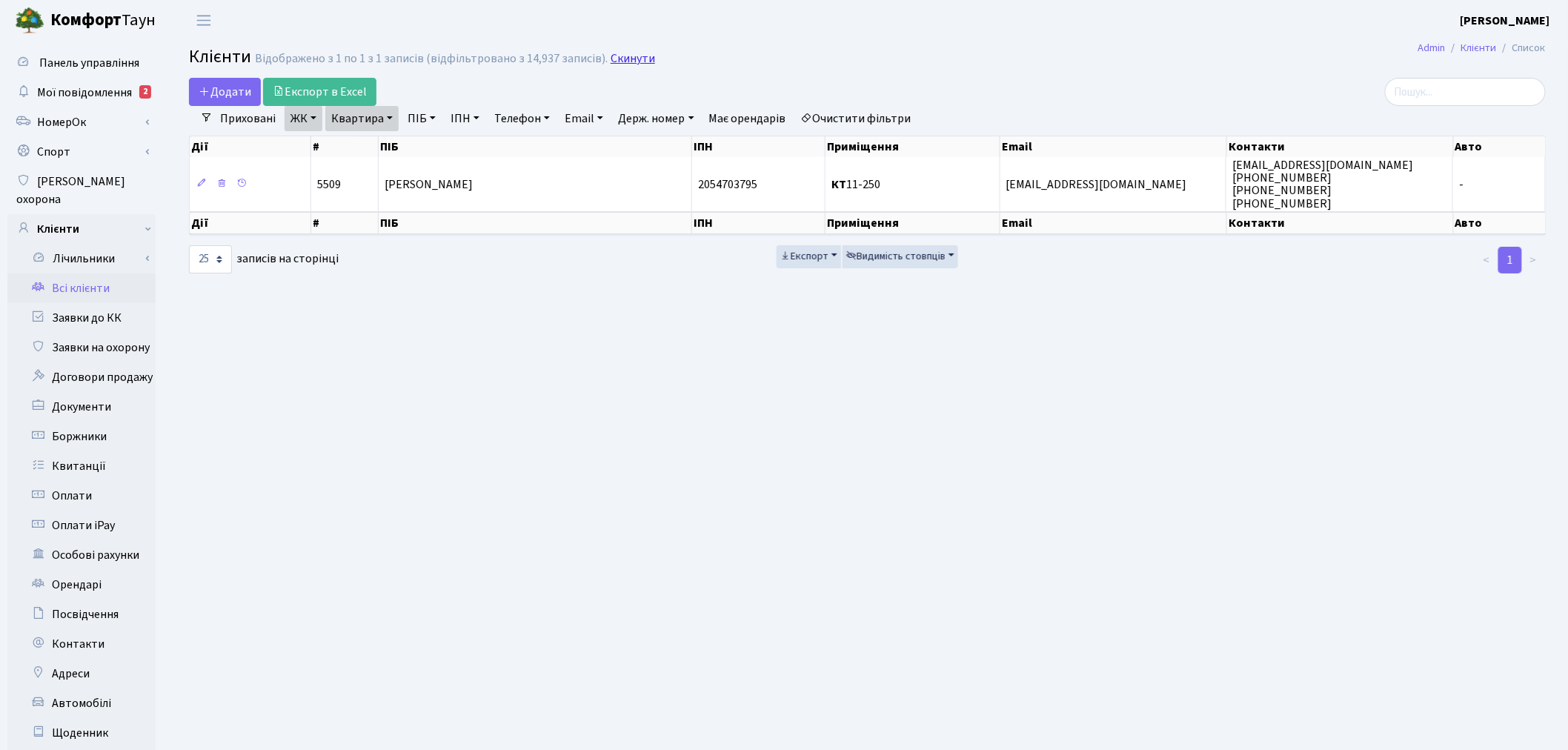
click at [632, 55] on link "Скинути" at bounding box center [633, 59] width 45 height 14
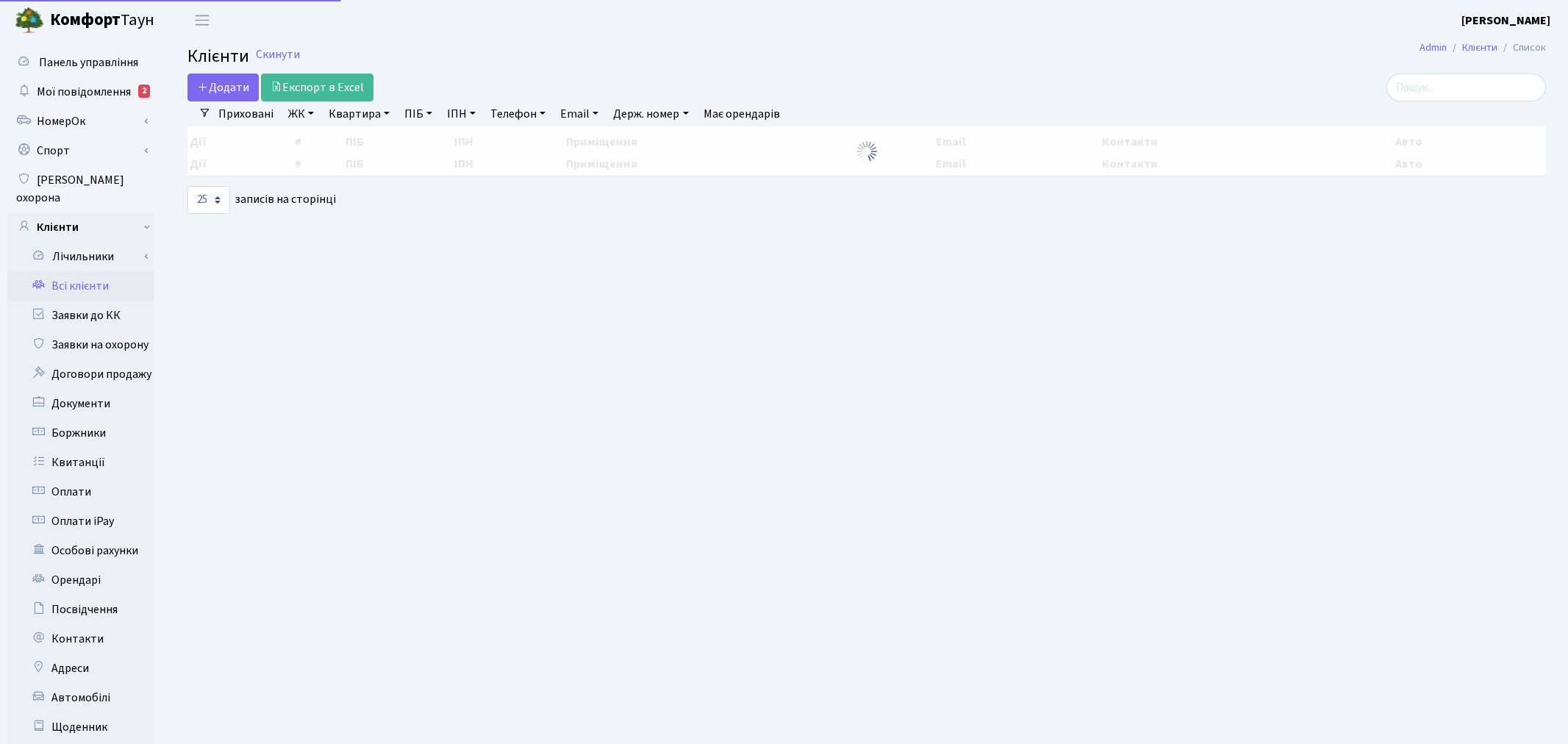
select select "25"
click at [1468, 76] on input "search" at bounding box center [1454, 87] width 160 height 28
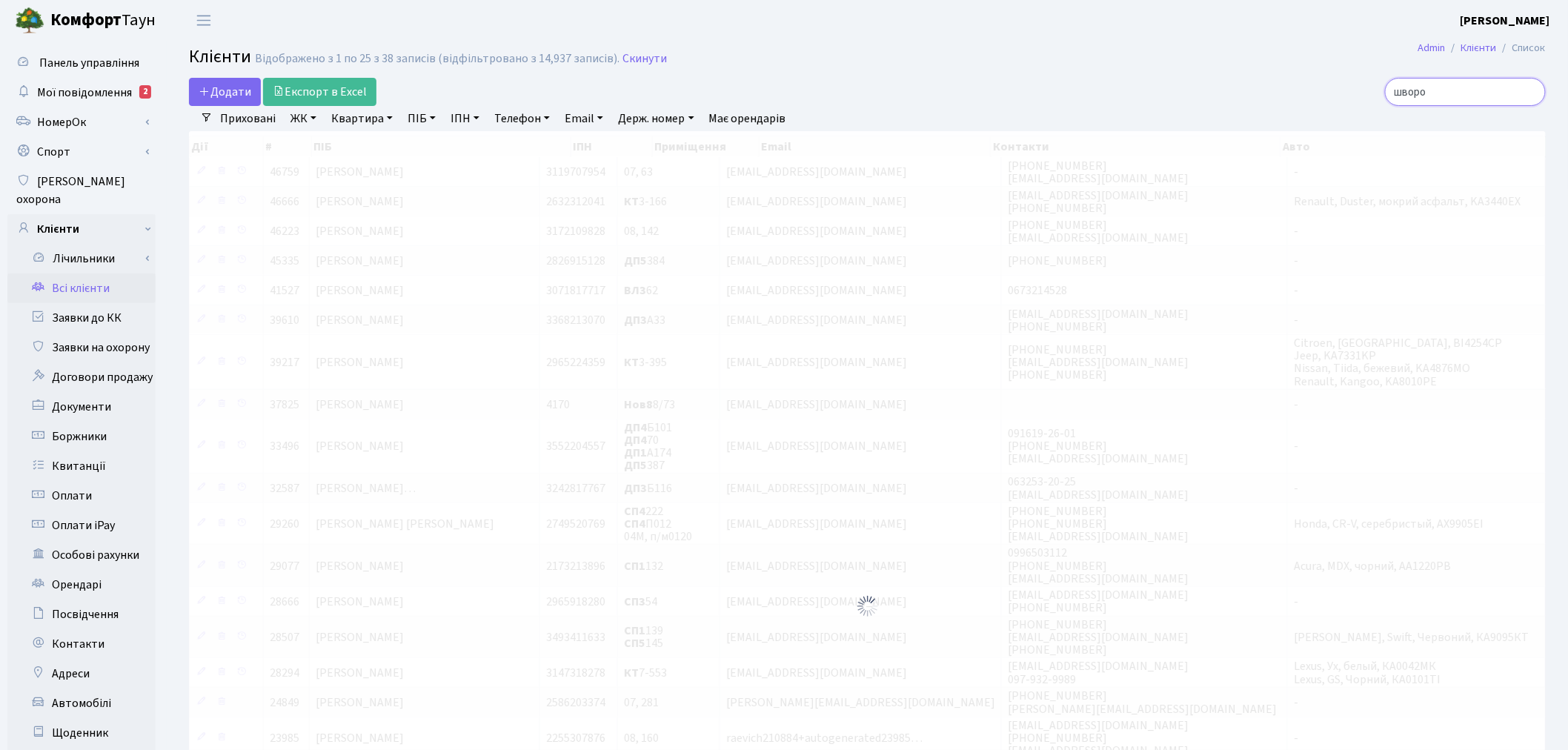
type input "шворо"
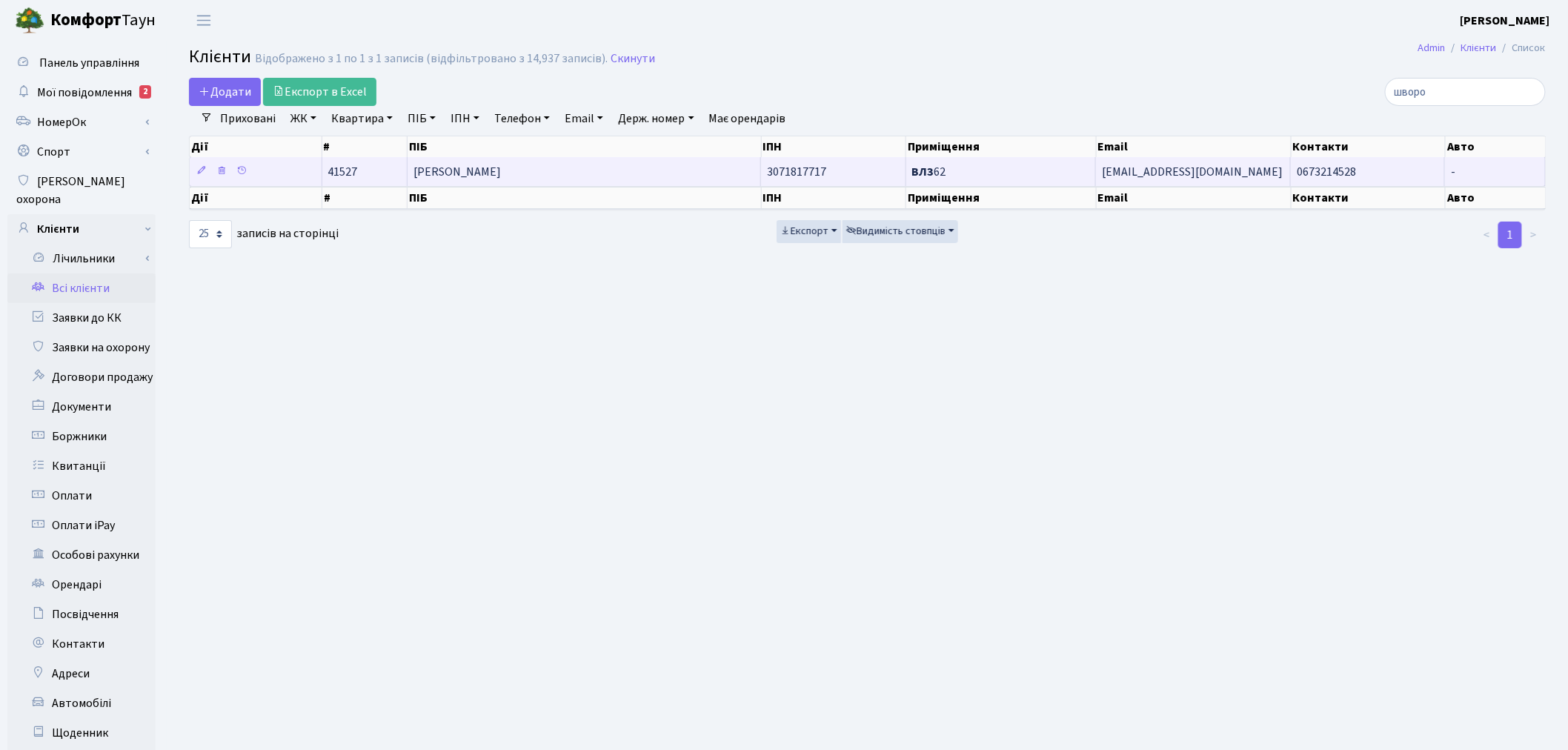
click at [885, 169] on td "3071817717" at bounding box center [834, 171] width 145 height 29
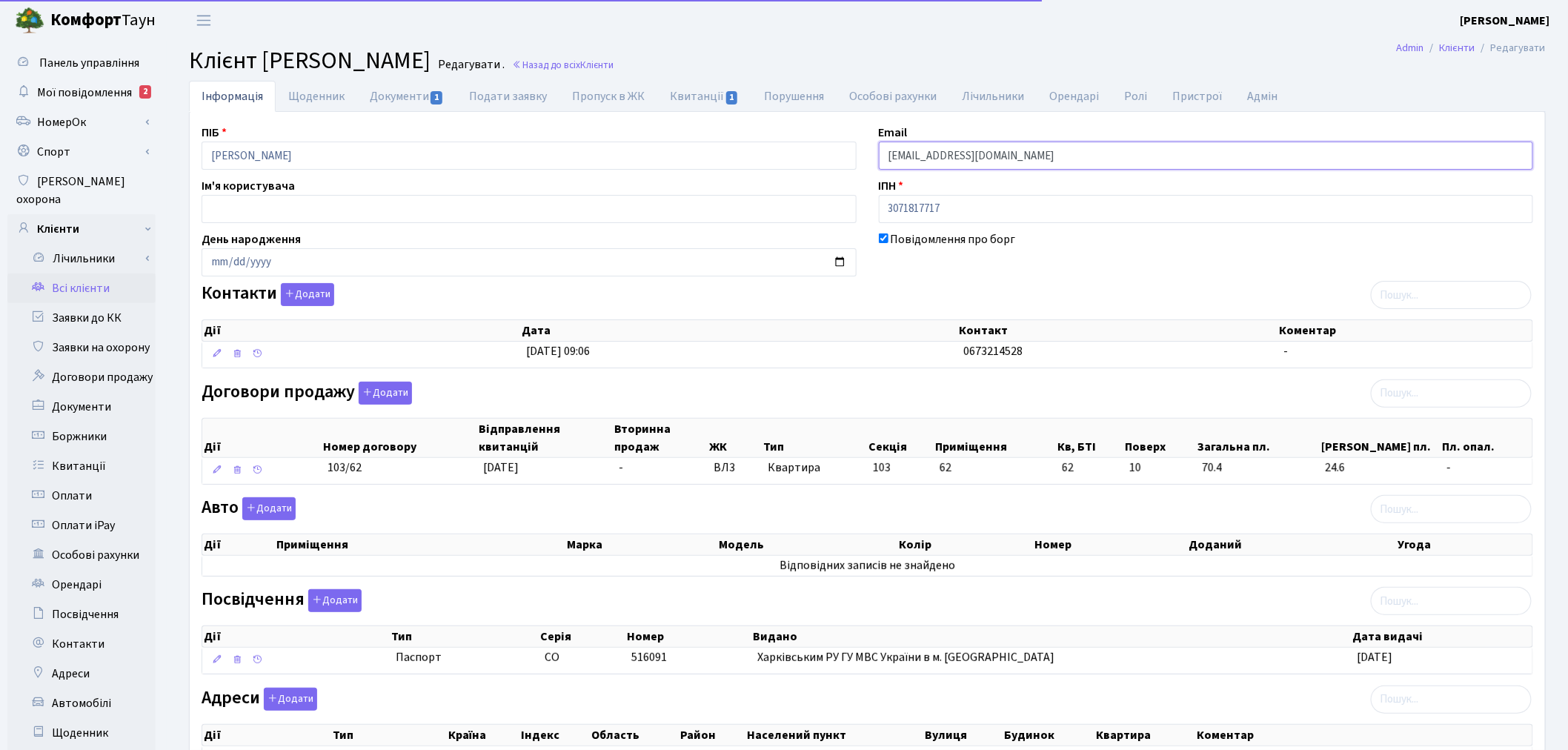
drag, startPoint x: 963, startPoint y: 154, endPoint x: 972, endPoint y: 154, distance: 9.0
click at [965, 154] on input "[EMAIL_ADDRESS][DOMAIN_NAME]" at bounding box center [1207, 155] width 655 height 28
drag, startPoint x: 960, startPoint y: 154, endPoint x: 883, endPoint y: 154, distance: 77.0
click at [883, 154] on input "[EMAIL_ADDRESS][DOMAIN_NAME]" at bounding box center [1207, 155] width 655 height 28
